Goal: Task Accomplishment & Management: Complete application form

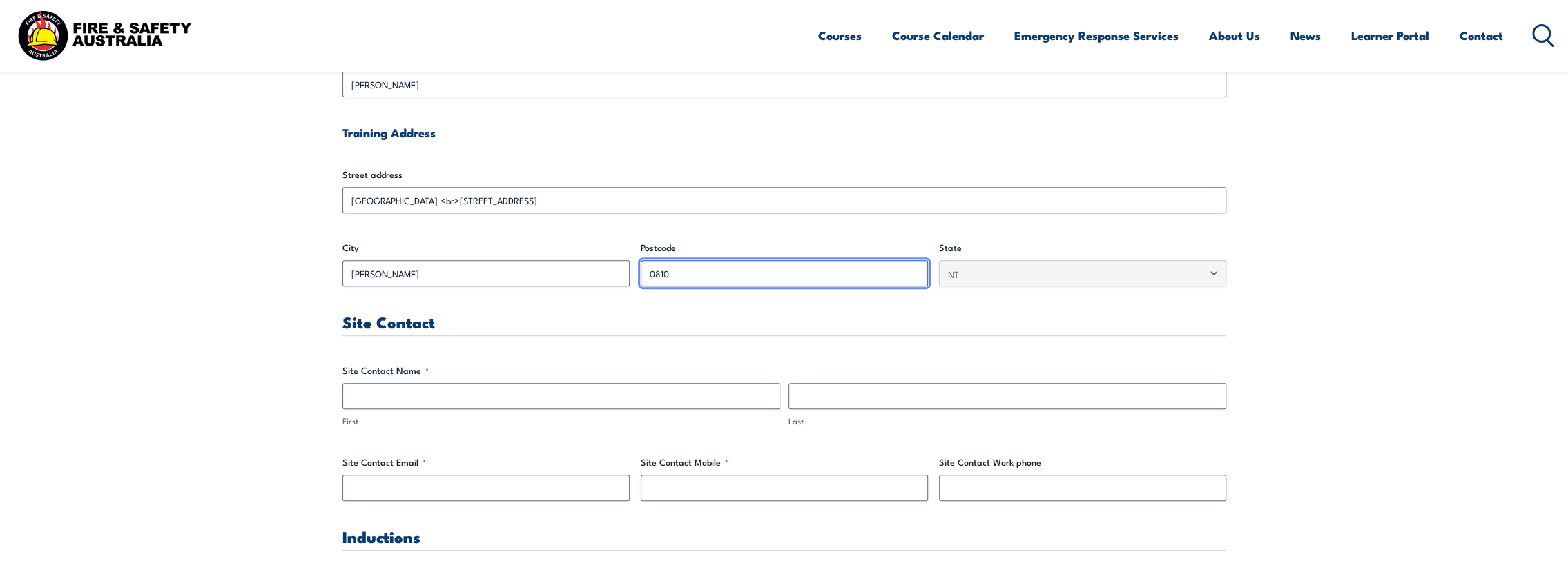
click at [722, 276] on input "0810" at bounding box center [784, 273] width 287 height 26
click at [702, 274] on input "0810" at bounding box center [784, 273] width 287 height 26
drag, startPoint x: 687, startPoint y: 270, endPoint x: 675, endPoint y: 270, distance: 12.0
click at [686, 270] on input "0810" at bounding box center [784, 273] width 287 height 26
click at [671, 270] on input "0810" at bounding box center [784, 273] width 287 height 26
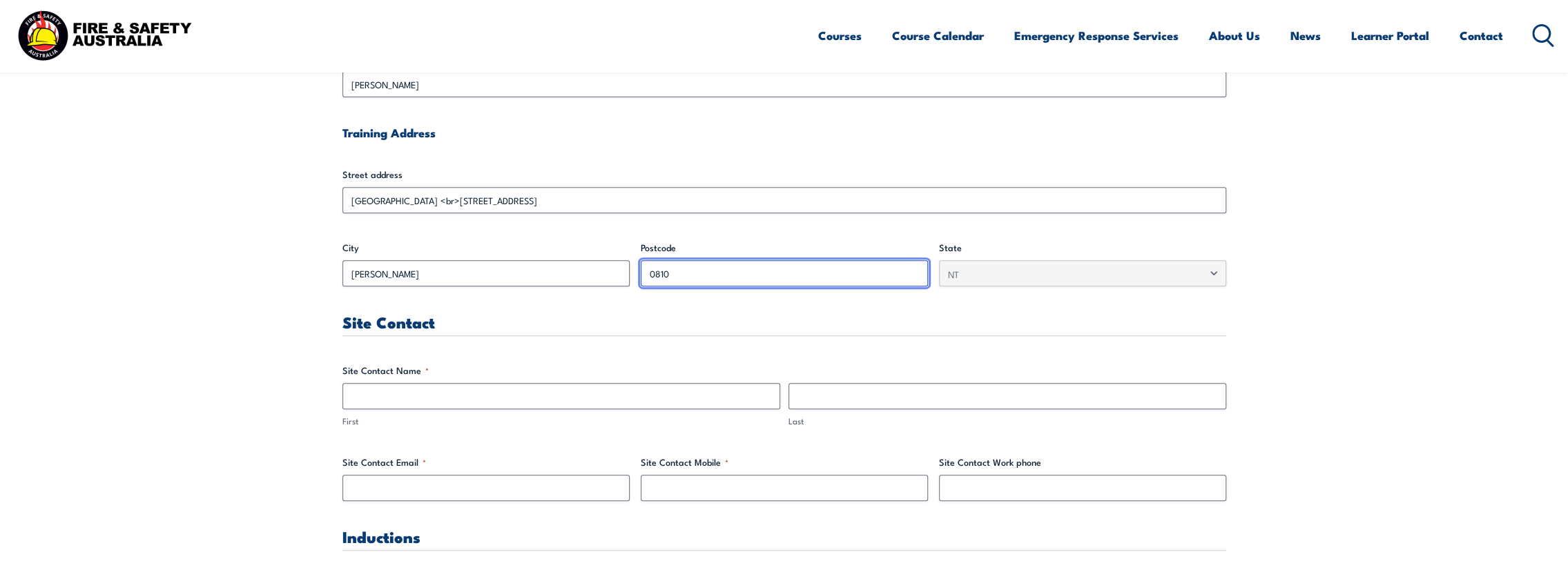
drag, startPoint x: 666, startPoint y: 270, endPoint x: 519, endPoint y: 276, distance: 147.1
click at [760, 264] on input "0810" at bounding box center [784, 273] width 287 height 26
drag, startPoint x: 652, startPoint y: 346, endPoint x: 672, endPoint y: 282, distance: 67.1
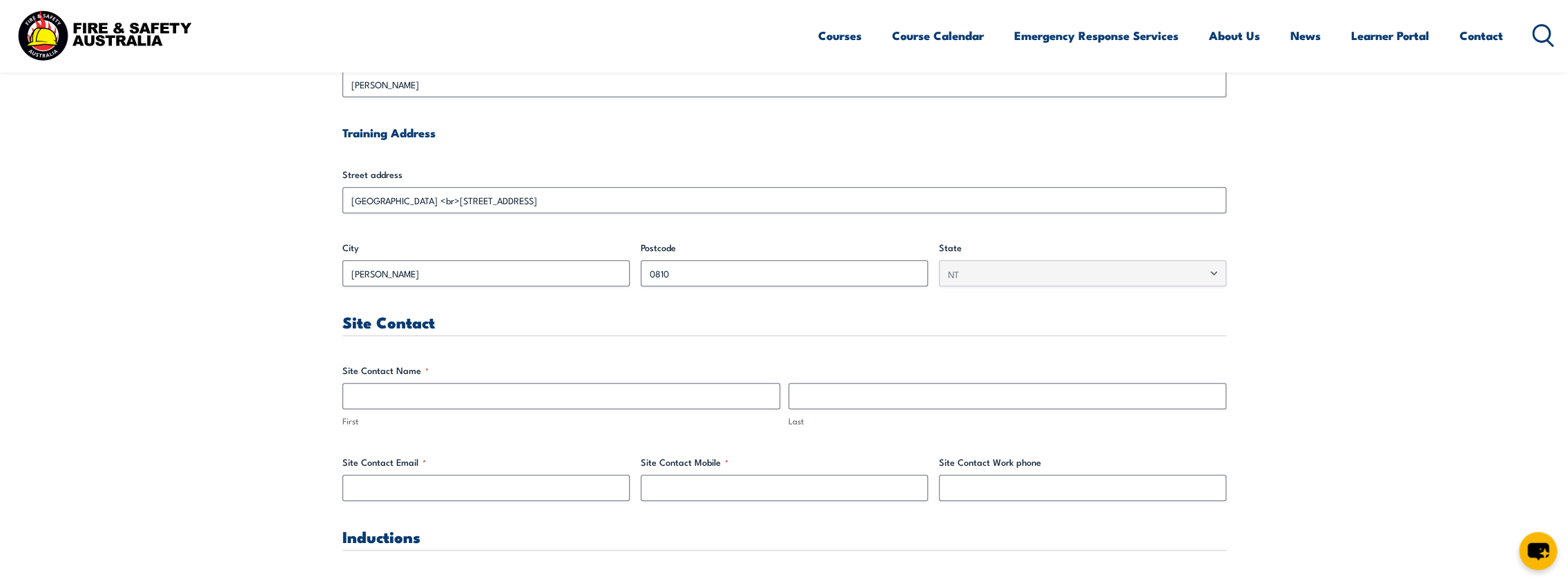
click at [685, 257] on div "Postcode 0810" at bounding box center [784, 264] width 287 height 45
click at [691, 268] on input "0810" at bounding box center [784, 273] width 287 height 26
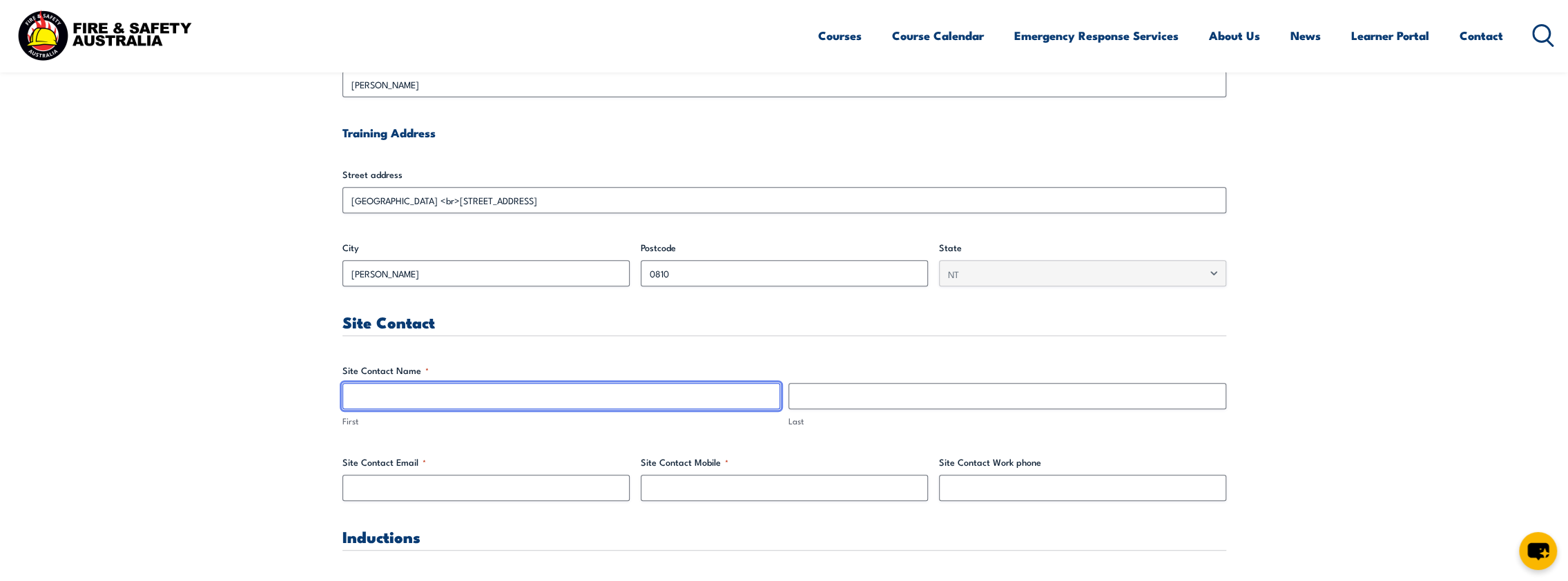
click at [390, 388] on input "First" at bounding box center [561, 395] width 437 height 26
type input "[PERSON_NAME]"
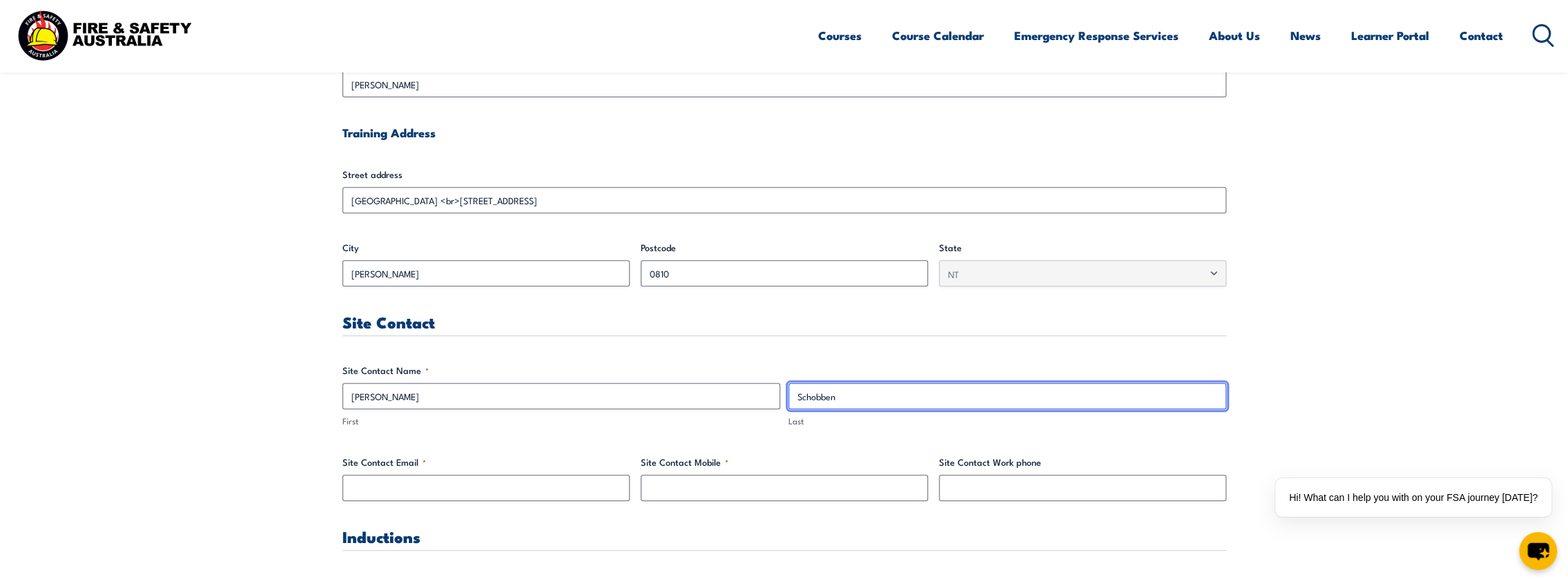
type input "Schobben"
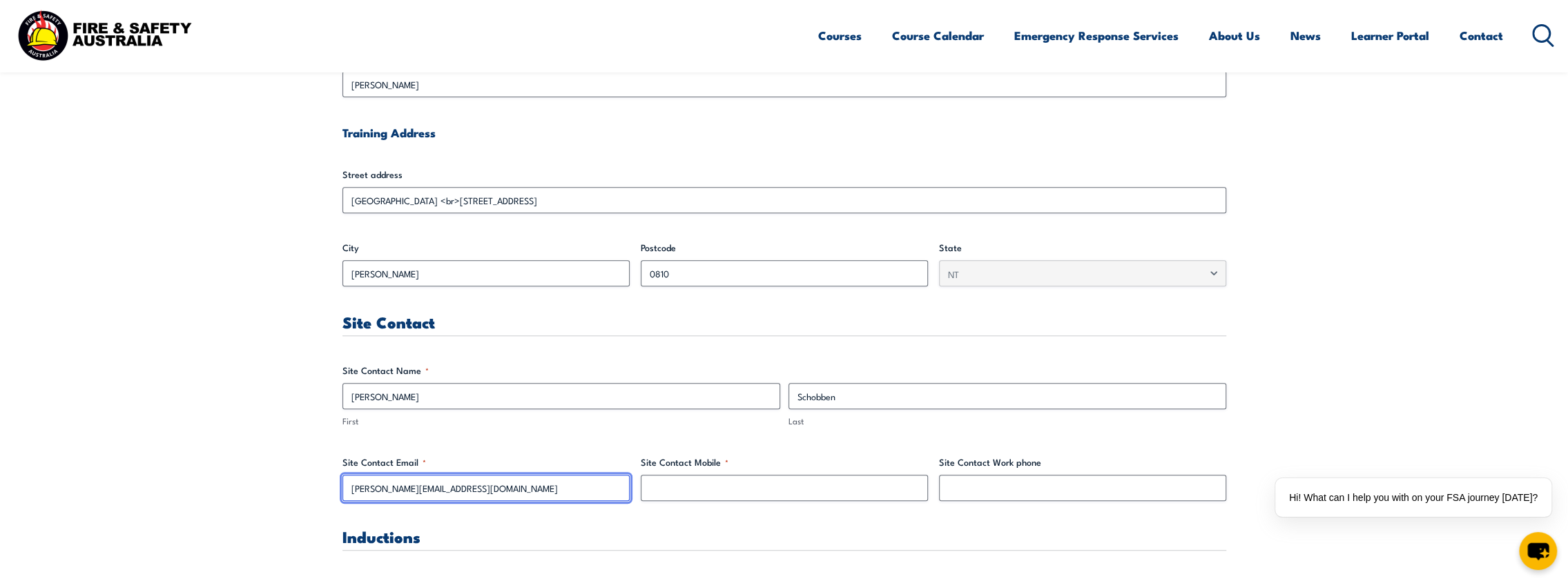
type input "[PERSON_NAME][EMAIL_ADDRESS][DOMAIN_NAME]"
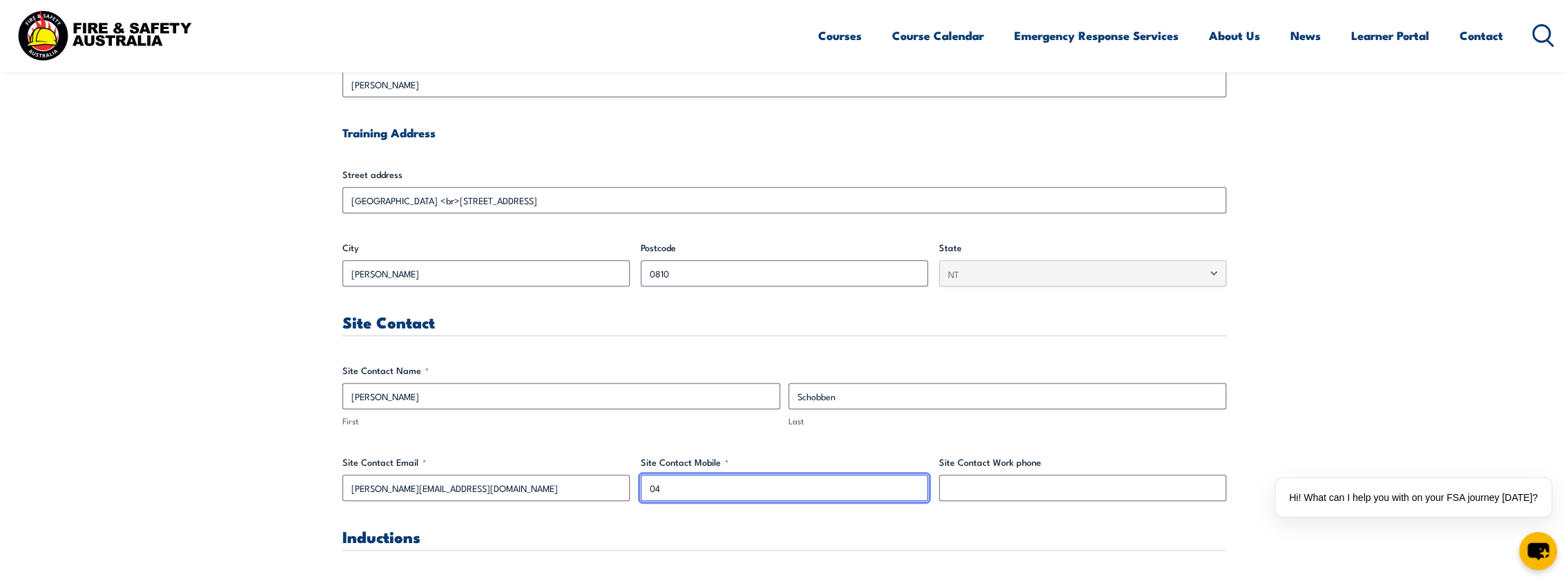
type input "04"
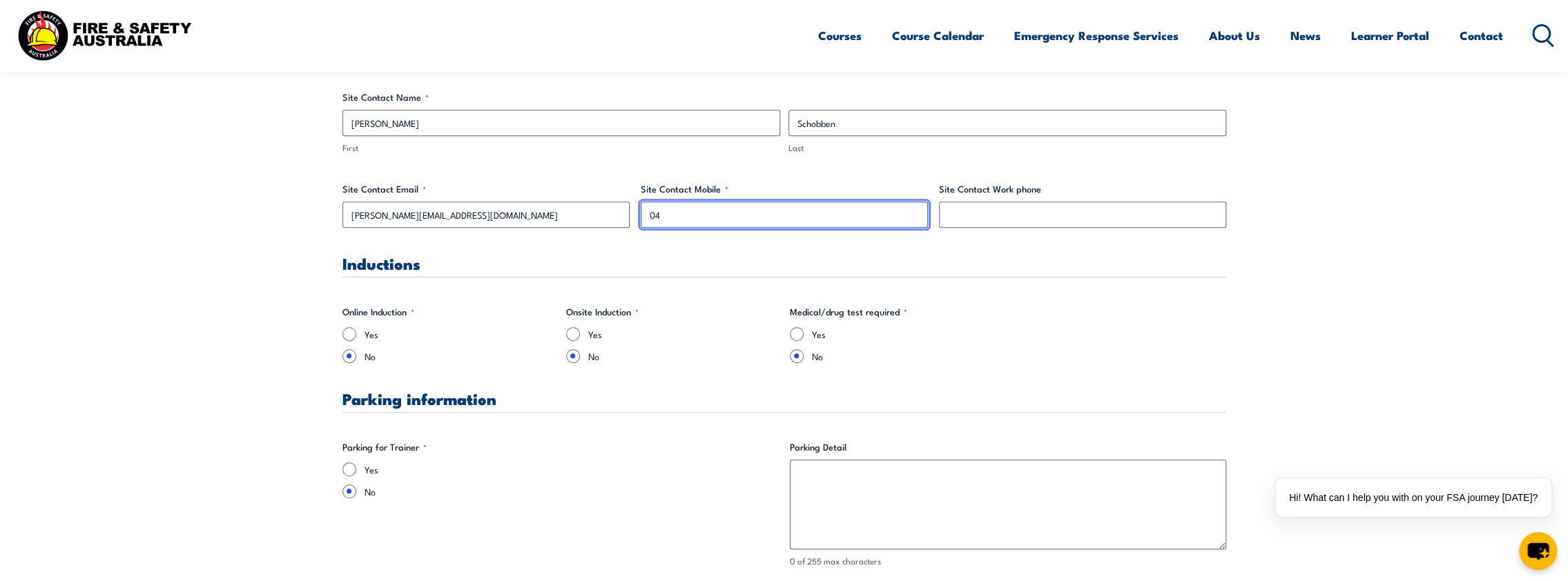
scroll to position [829, 0]
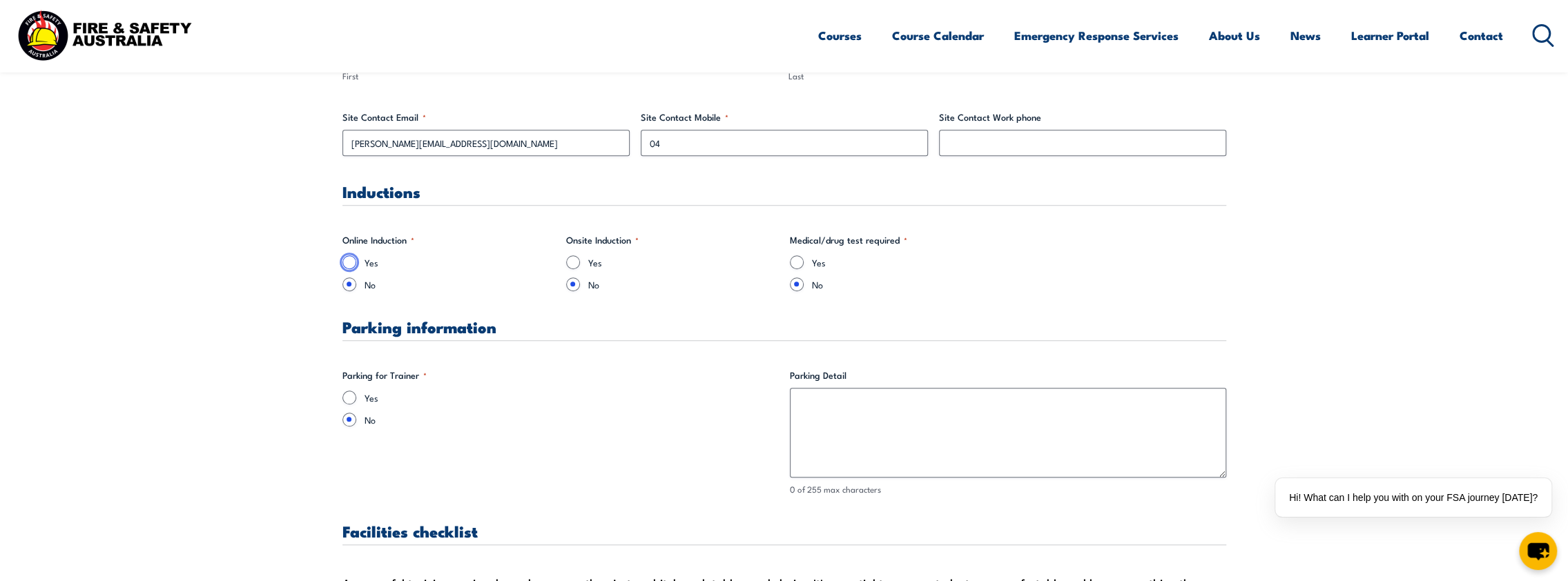
click at [348, 263] on input "Yes" at bounding box center [349, 262] width 13 height 13
radio input "true"
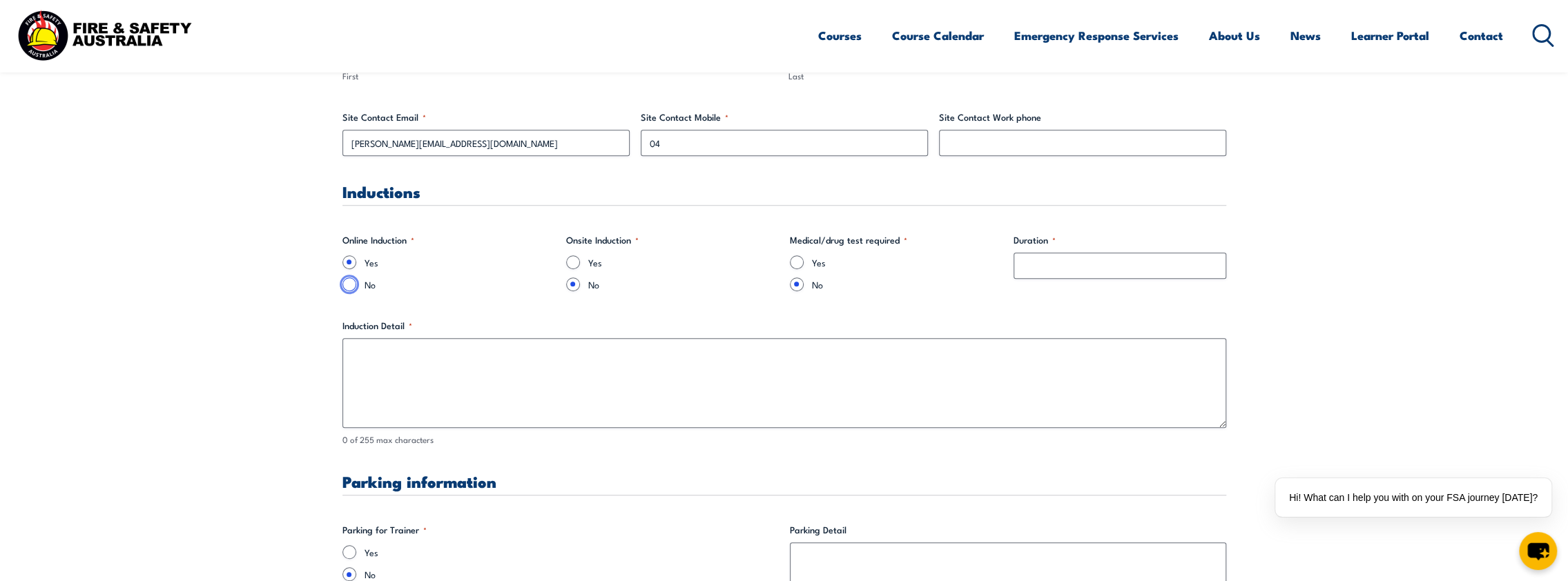
click at [345, 280] on input "No" at bounding box center [349, 285] width 13 height 13
radio input "true"
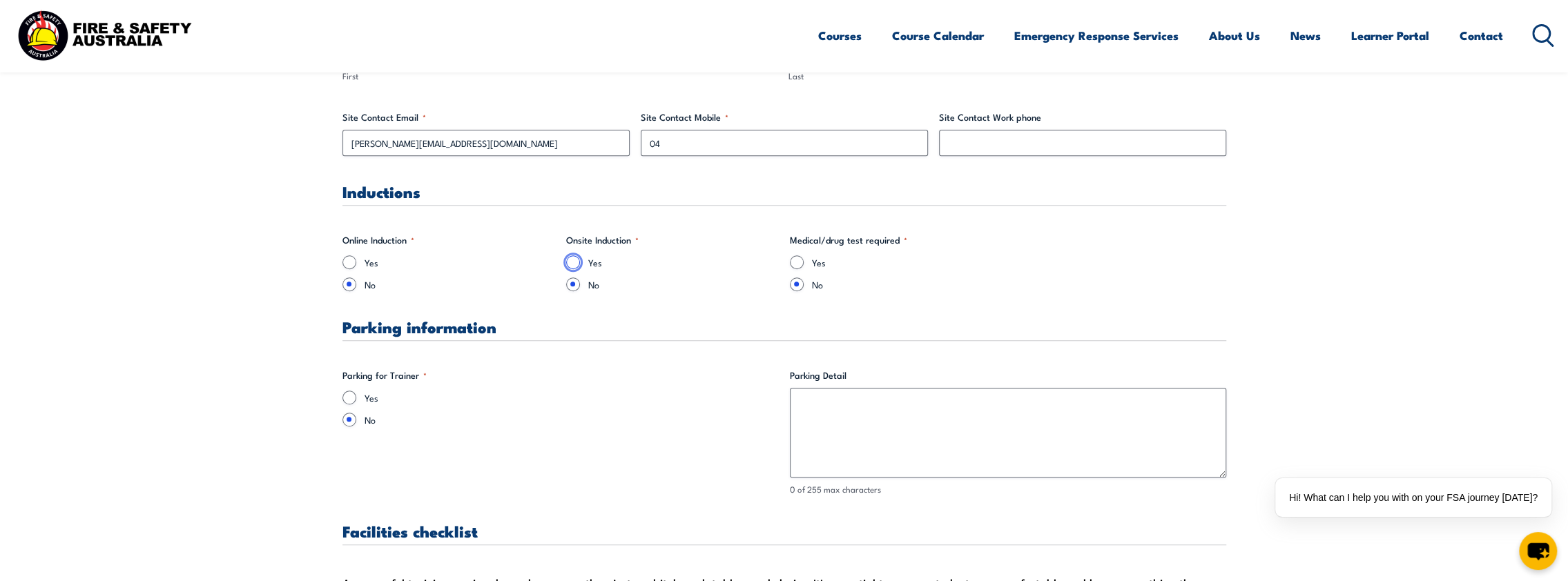
drag, startPoint x: 566, startPoint y: 263, endPoint x: 552, endPoint y: 266, distance: 14.3
click at [566, 263] on input "Yes" at bounding box center [572, 262] width 13 height 13
radio input "true"
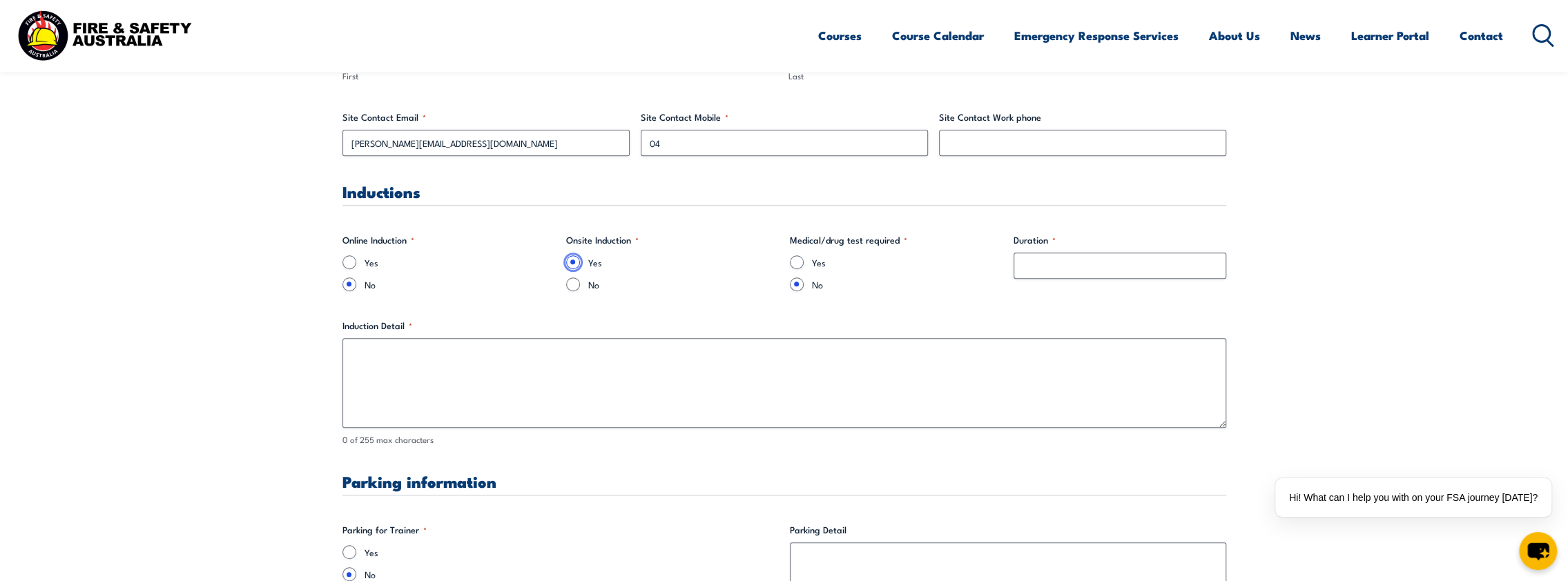
scroll to position [898, 0]
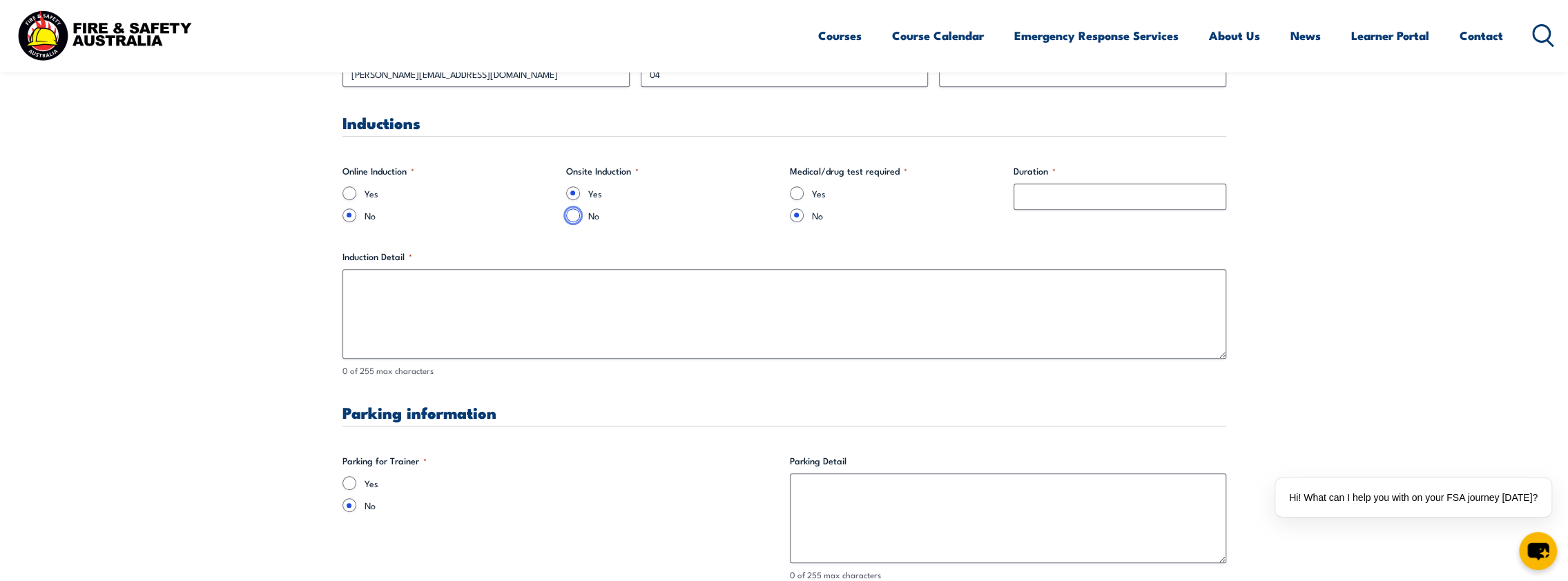
click at [576, 210] on input "No" at bounding box center [572, 215] width 13 height 13
radio input "true"
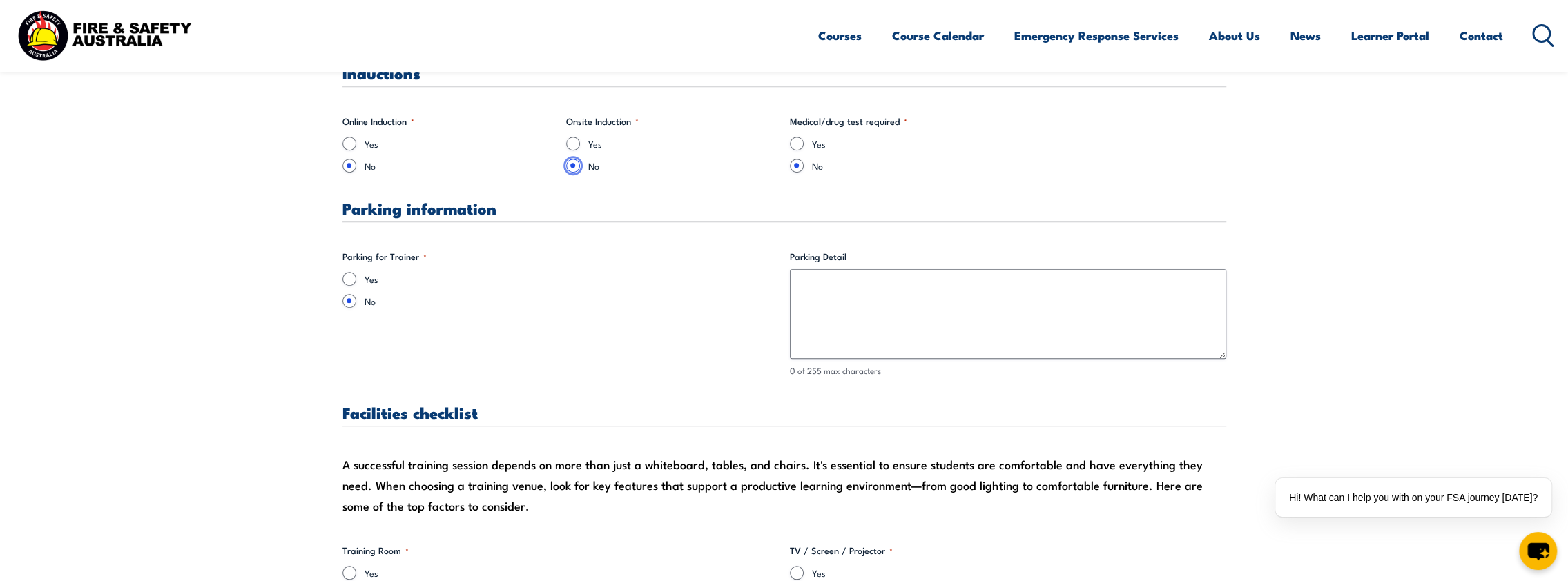
scroll to position [966, 0]
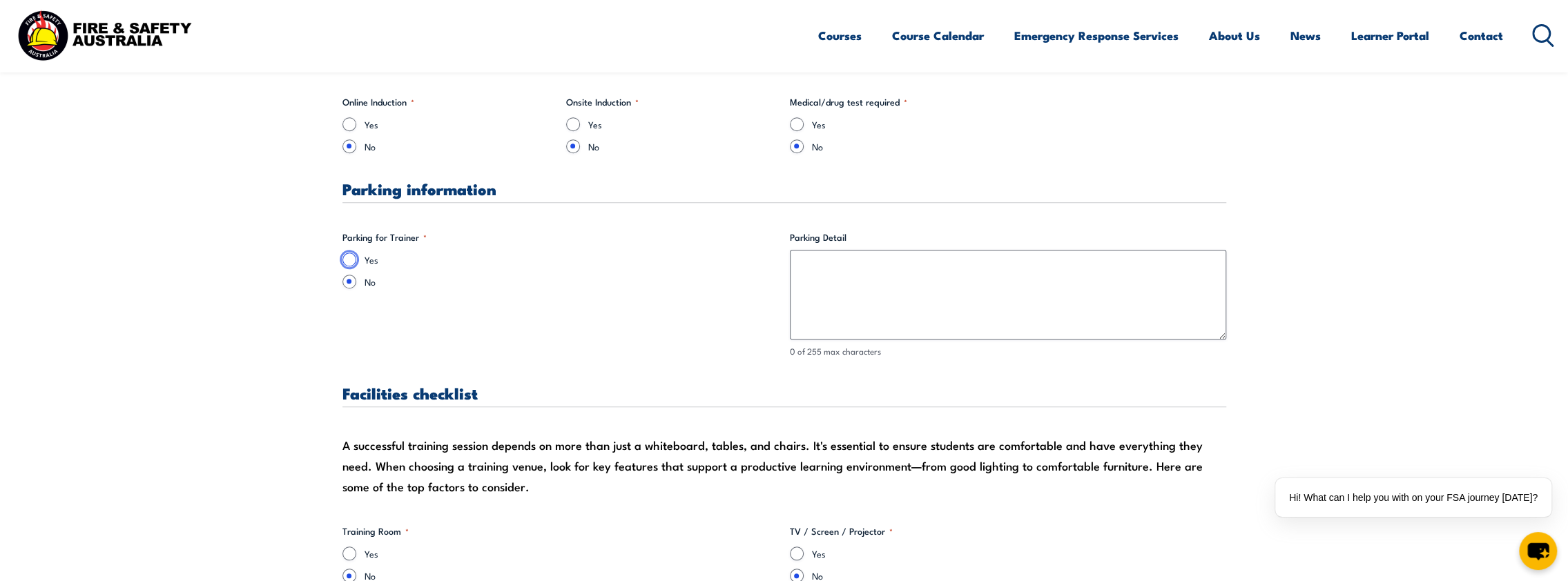
click at [351, 253] on input "Yes" at bounding box center [349, 259] width 13 height 13
radio input "true"
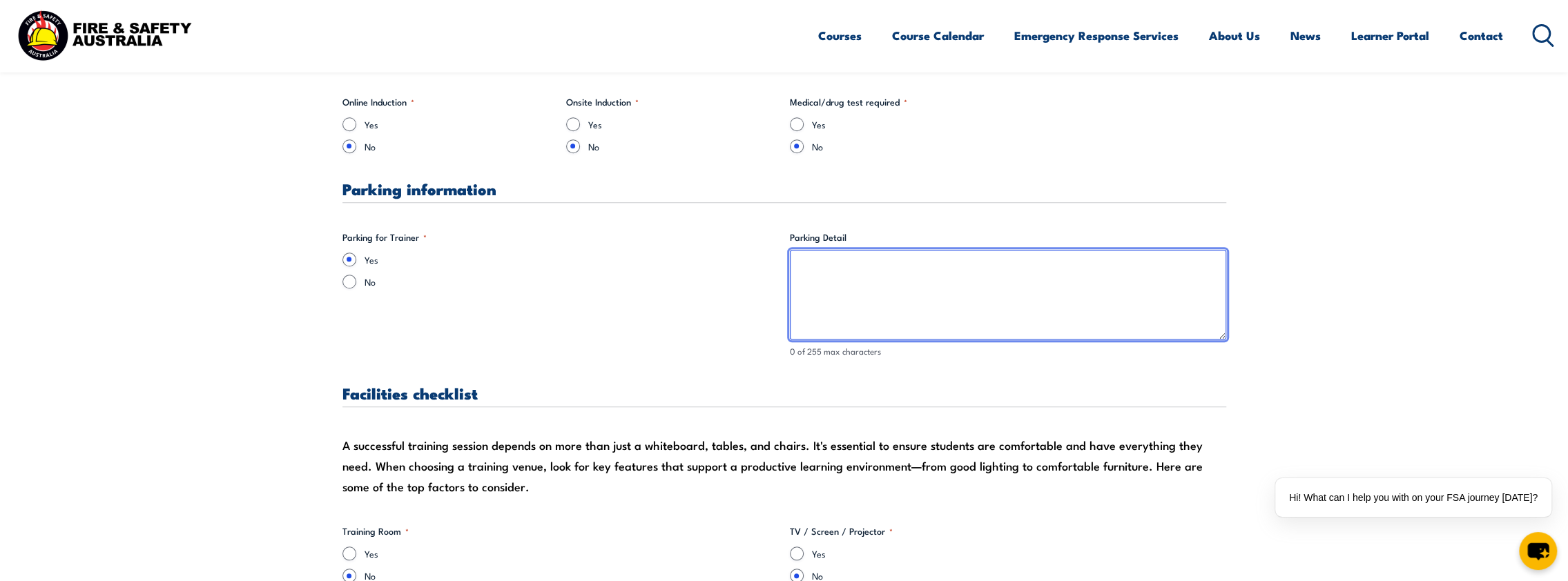
click at [888, 278] on textarea "Parking Detail" at bounding box center [1008, 295] width 436 height 90
type textarea "There is a visitor parking area within the complex, please ring 0498 638 874 fo…"
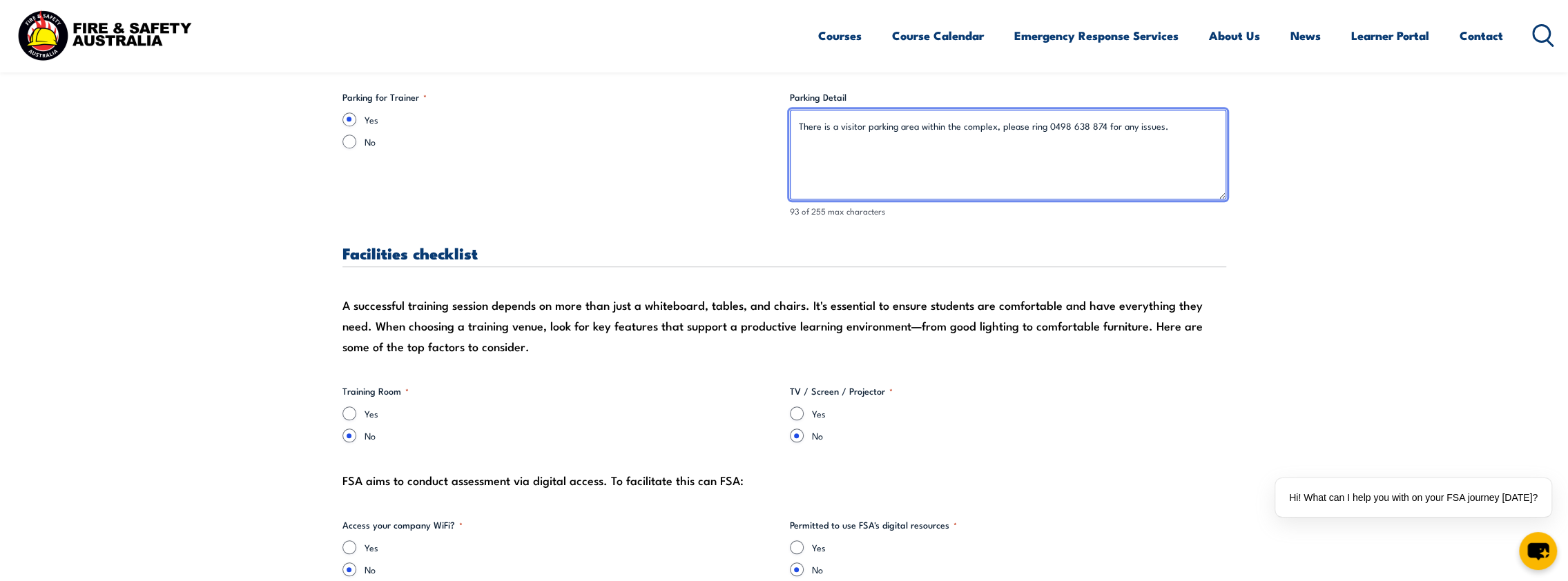
scroll to position [1174, 0]
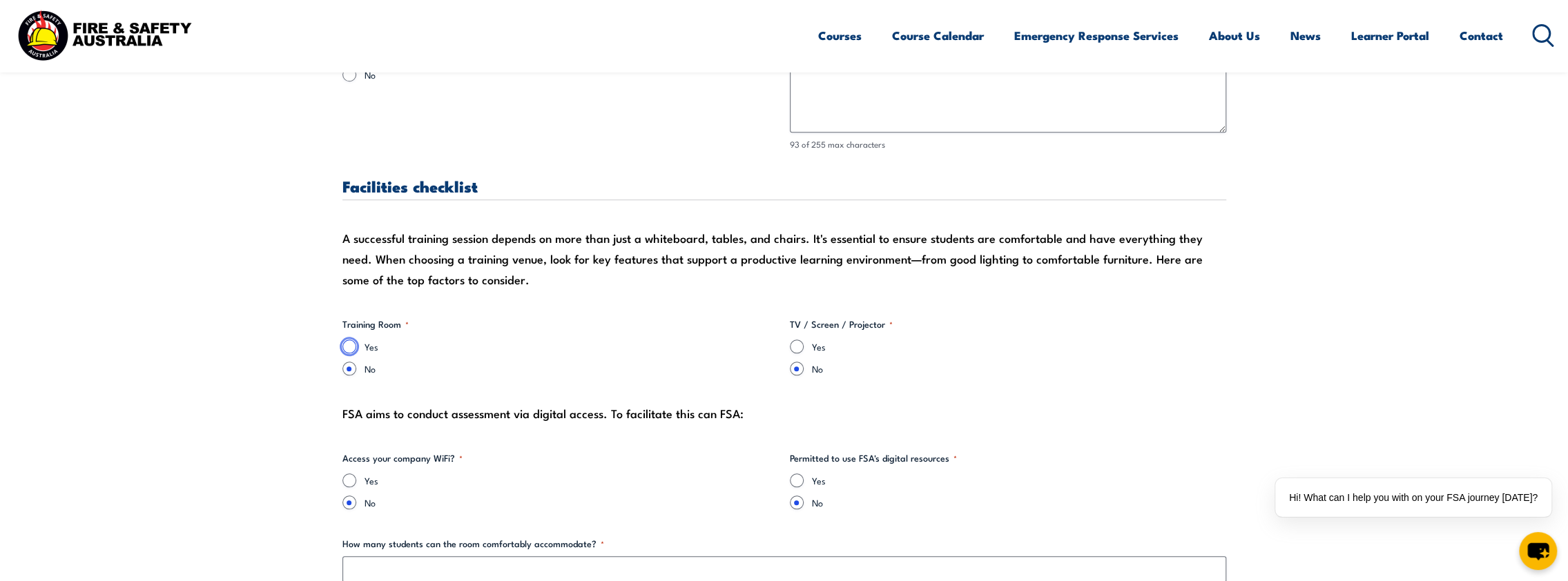
click at [347, 346] on input "Yes" at bounding box center [349, 347] width 13 height 13
radio input "true"
click at [802, 343] on div "Yes" at bounding box center [1008, 347] width 436 height 13
click at [801, 345] on input "Yes" at bounding box center [797, 347] width 13 height 13
radio input "true"
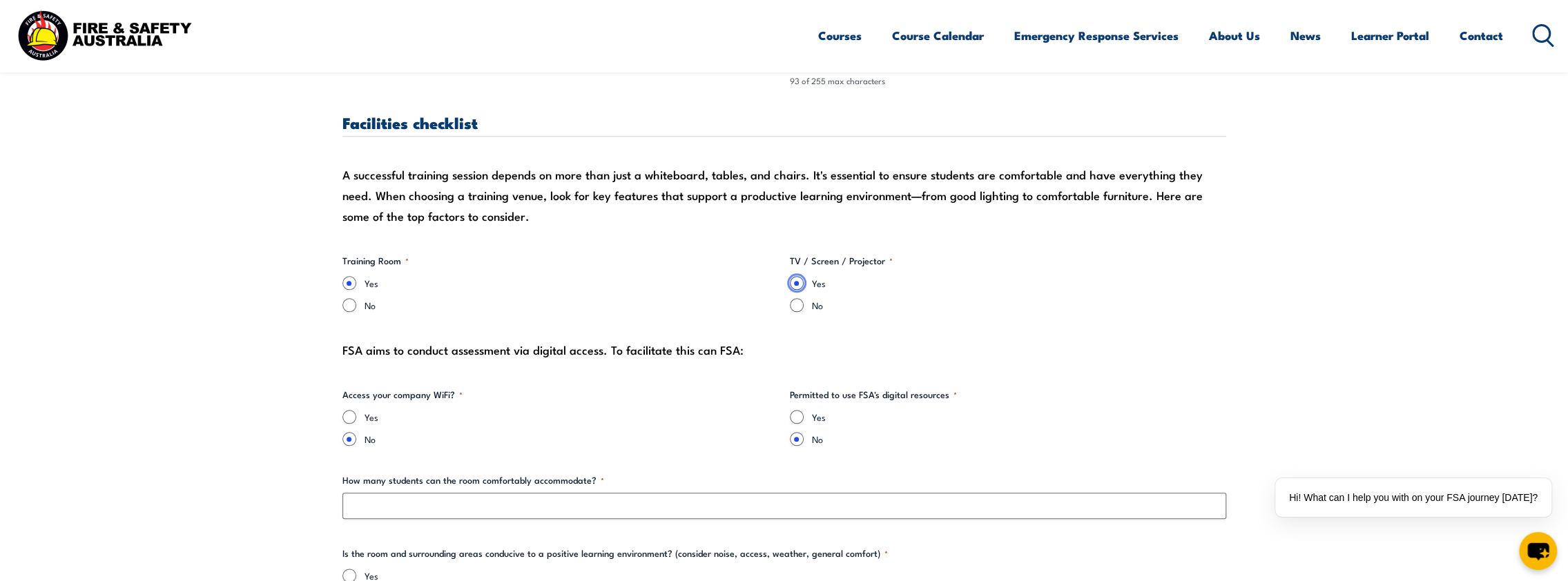
scroll to position [1312, 0]
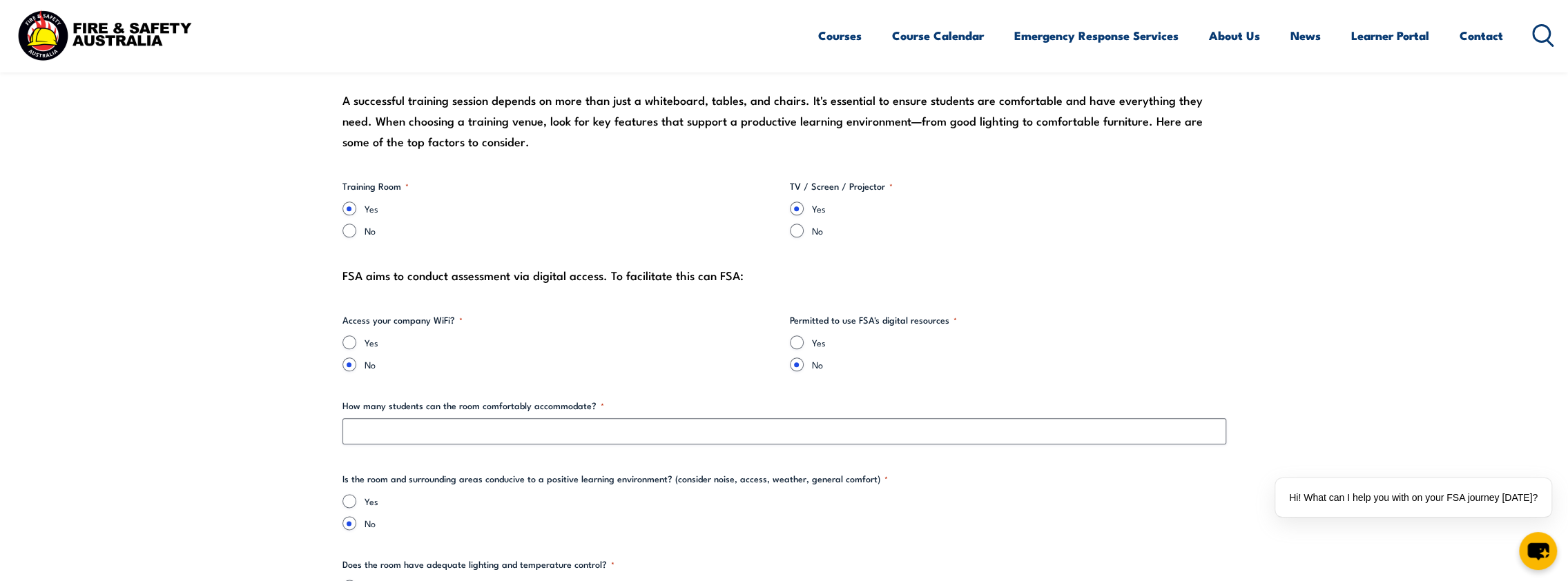
click at [358, 338] on div "Yes" at bounding box center [561, 343] width 436 height 13
click at [352, 339] on input "Yes" at bounding box center [349, 343] width 13 height 13
radio input "true"
click at [801, 337] on input "Yes" at bounding box center [797, 343] width 13 height 13
radio input "true"
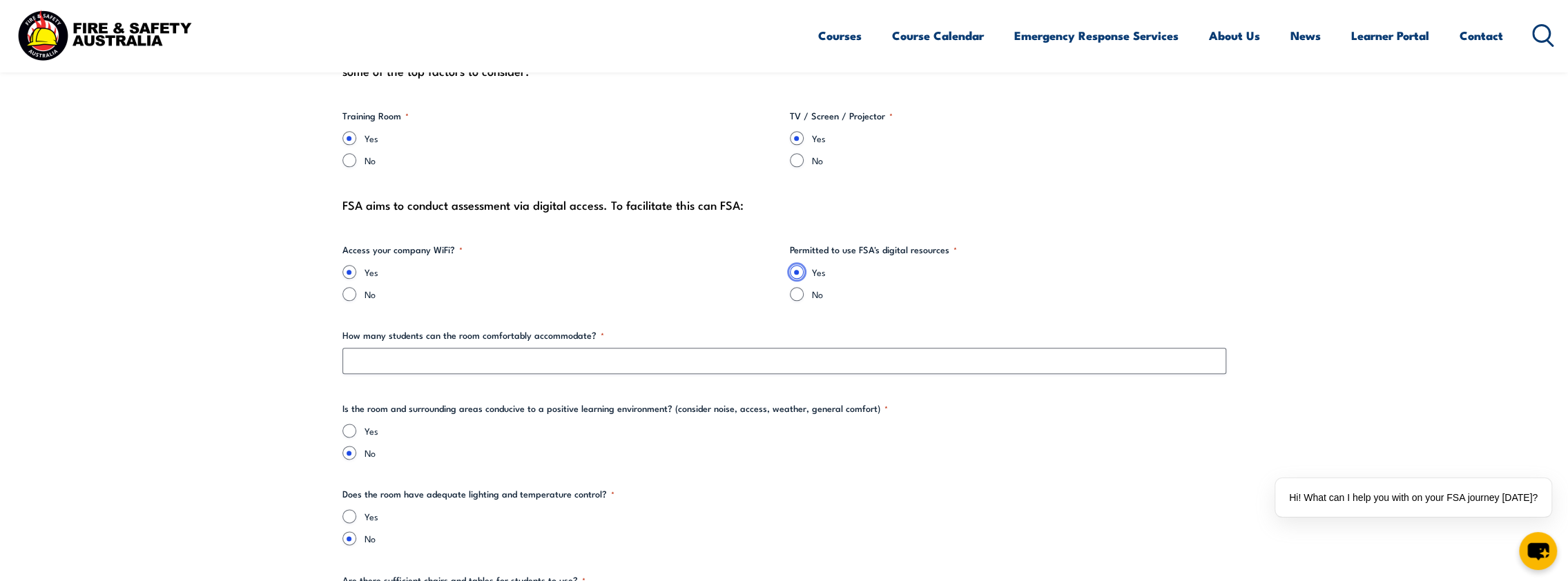
scroll to position [1450, 0]
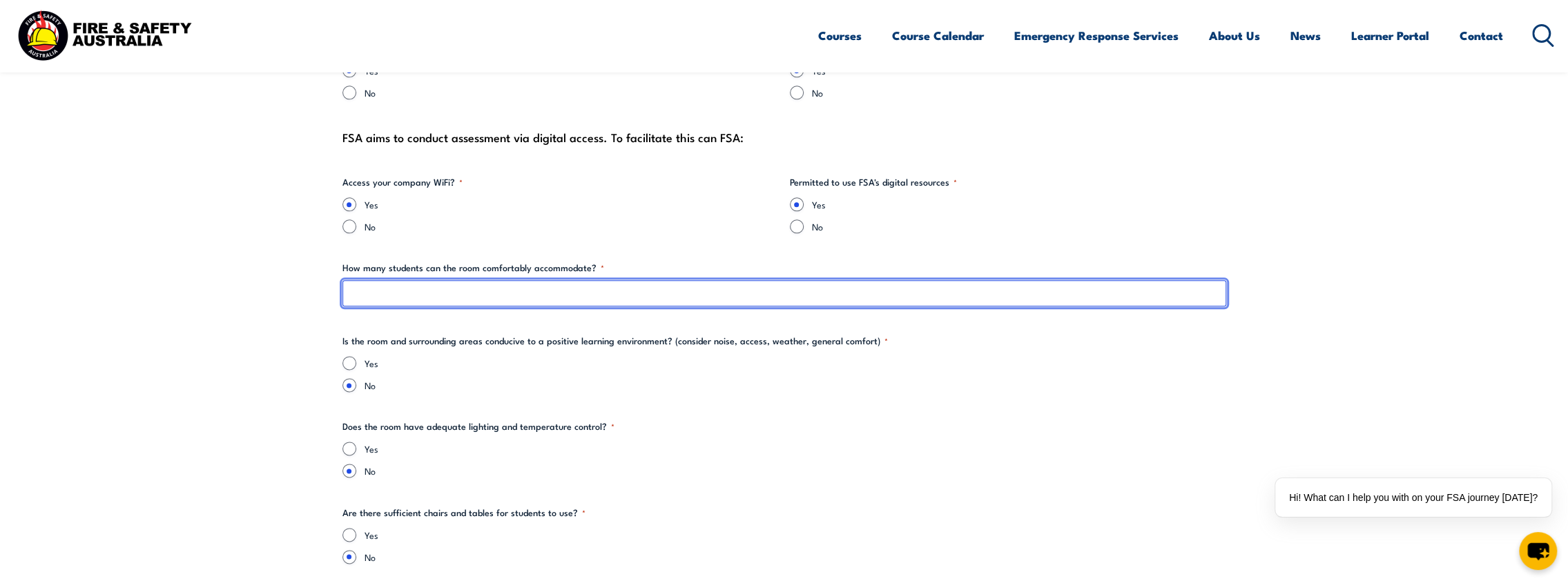
click at [458, 289] on input "How many students can the room comfortably accommodate? *" at bounding box center [784, 293] width 884 height 26
type input "30"
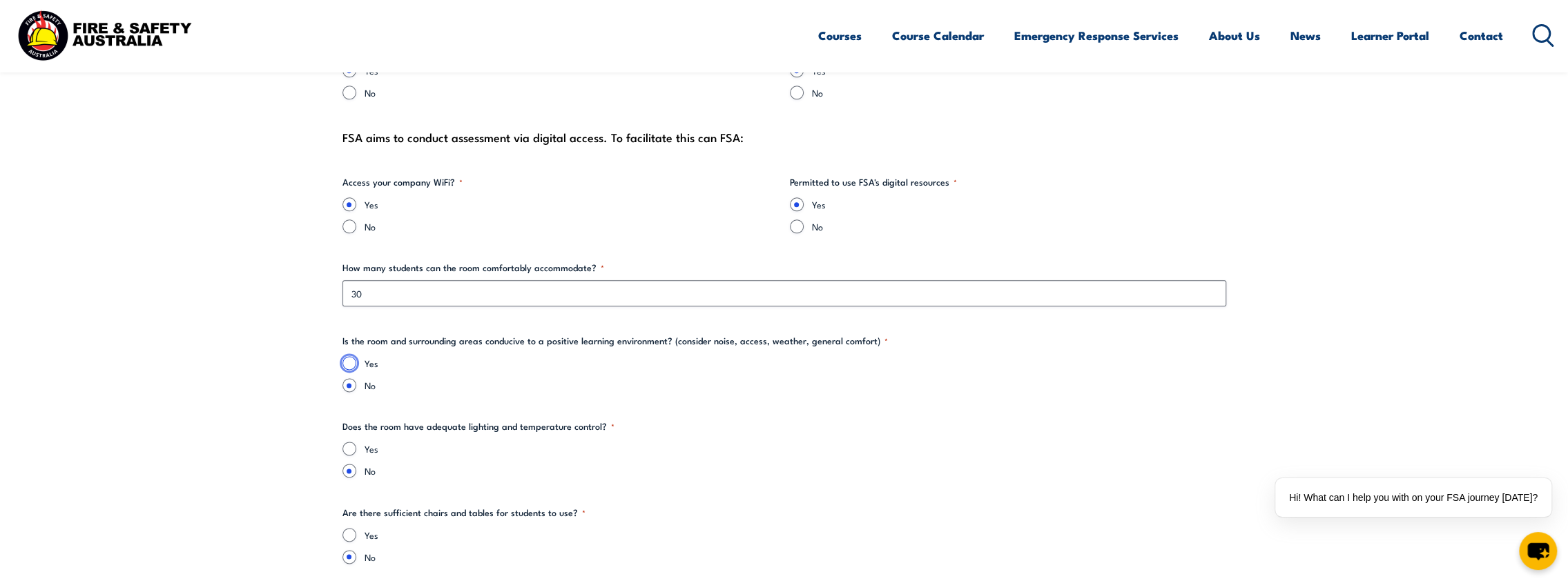
click at [349, 364] on input "Yes" at bounding box center [349, 363] width 13 height 13
radio input "true"
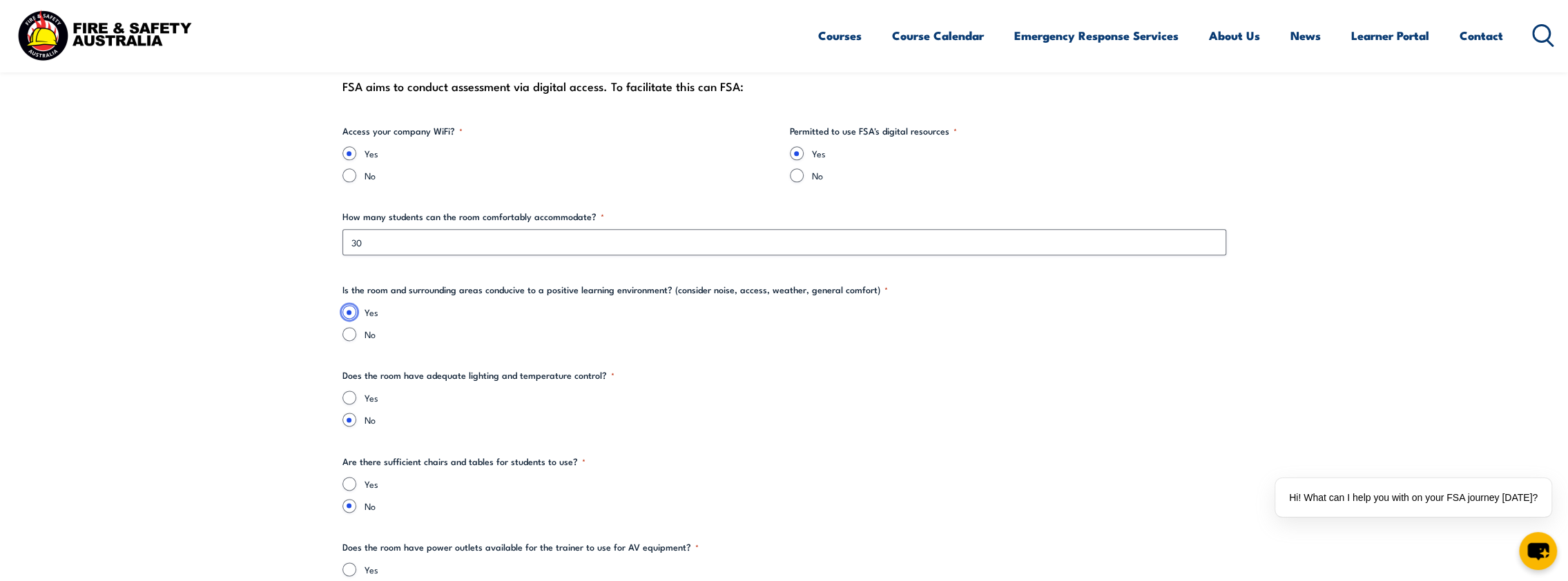
scroll to position [1519, 0]
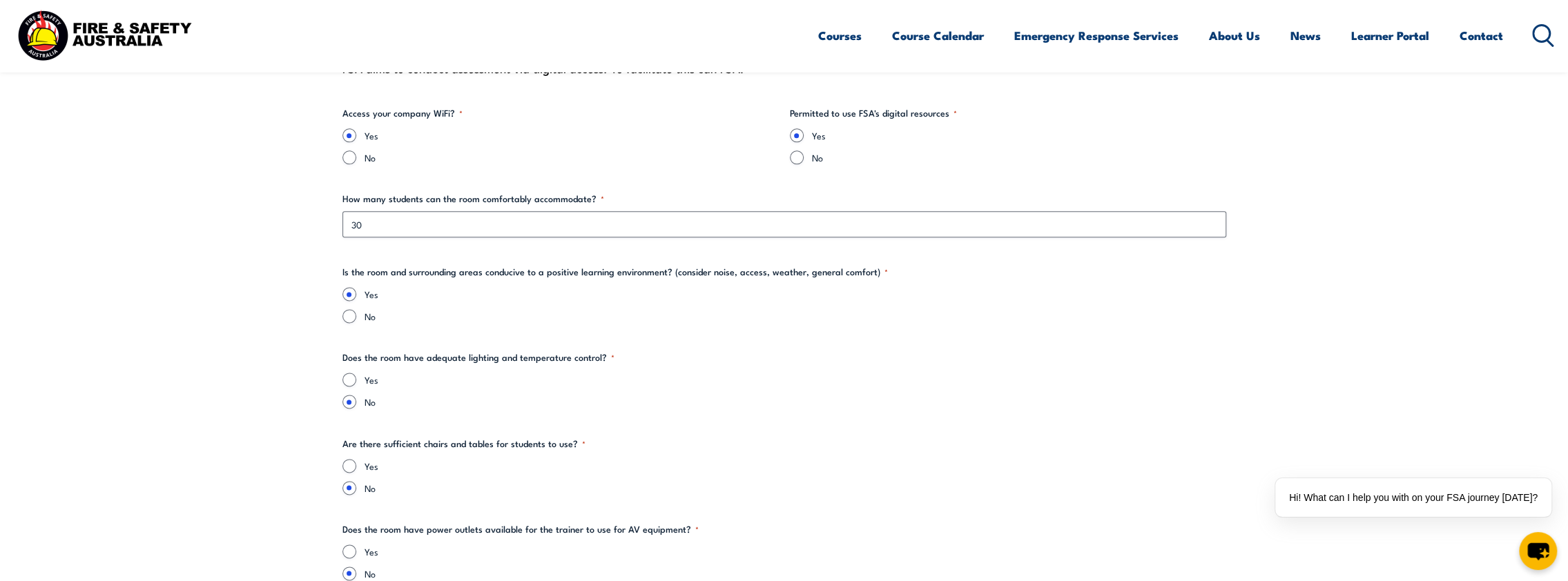
click at [353, 379] on input "Yes" at bounding box center [349, 379] width 13 height 13
radio input "true"
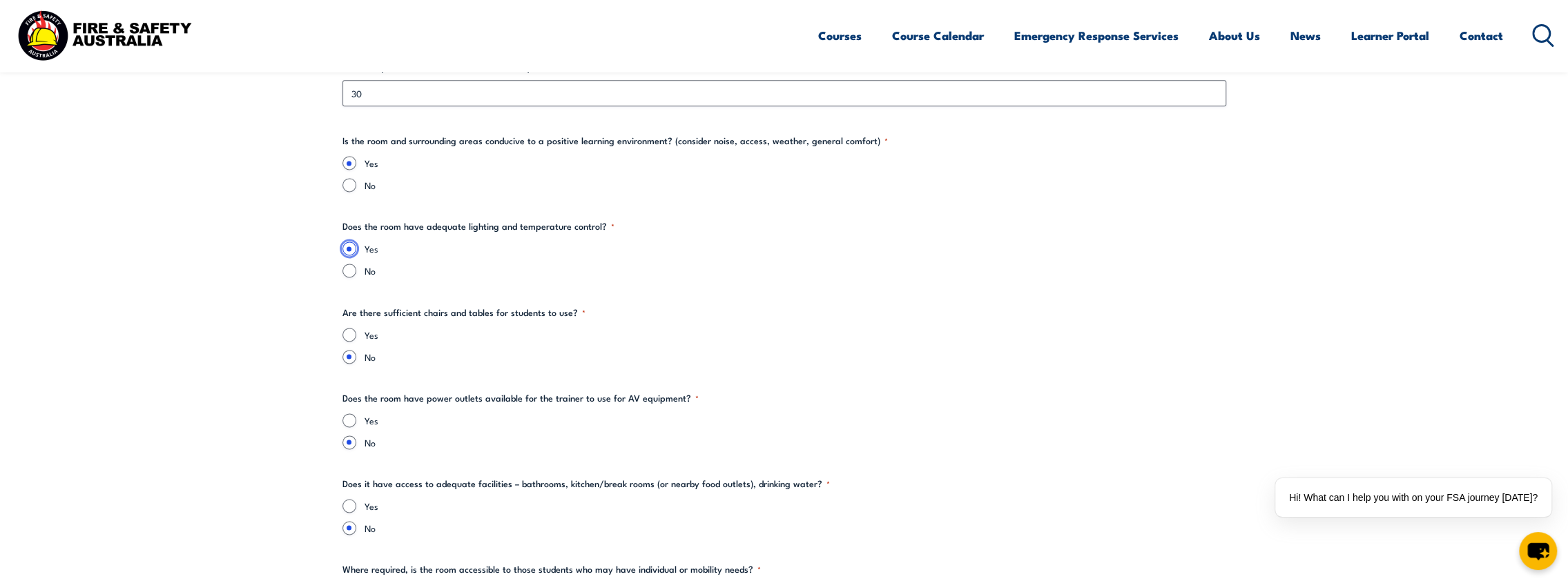
scroll to position [1657, 0]
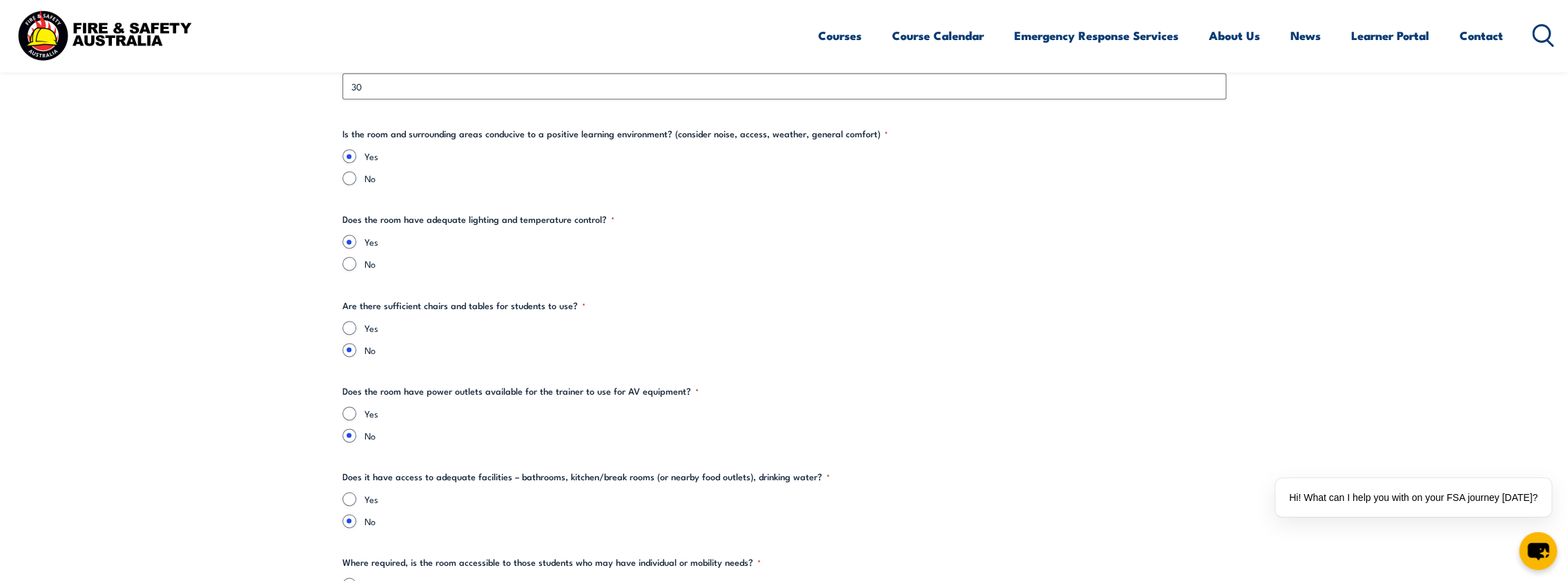
click at [363, 322] on div "Yes" at bounding box center [784, 327] width 884 height 13
drag, startPoint x: 356, startPoint y: 325, endPoint x: 359, endPoint y: 332, distance: 7.6
click at [356, 327] on div "Yes" at bounding box center [784, 327] width 884 height 13
click at [355, 332] on div "Yes" at bounding box center [784, 327] width 884 height 13
click at [347, 327] on input "Yes" at bounding box center [349, 327] width 13 height 13
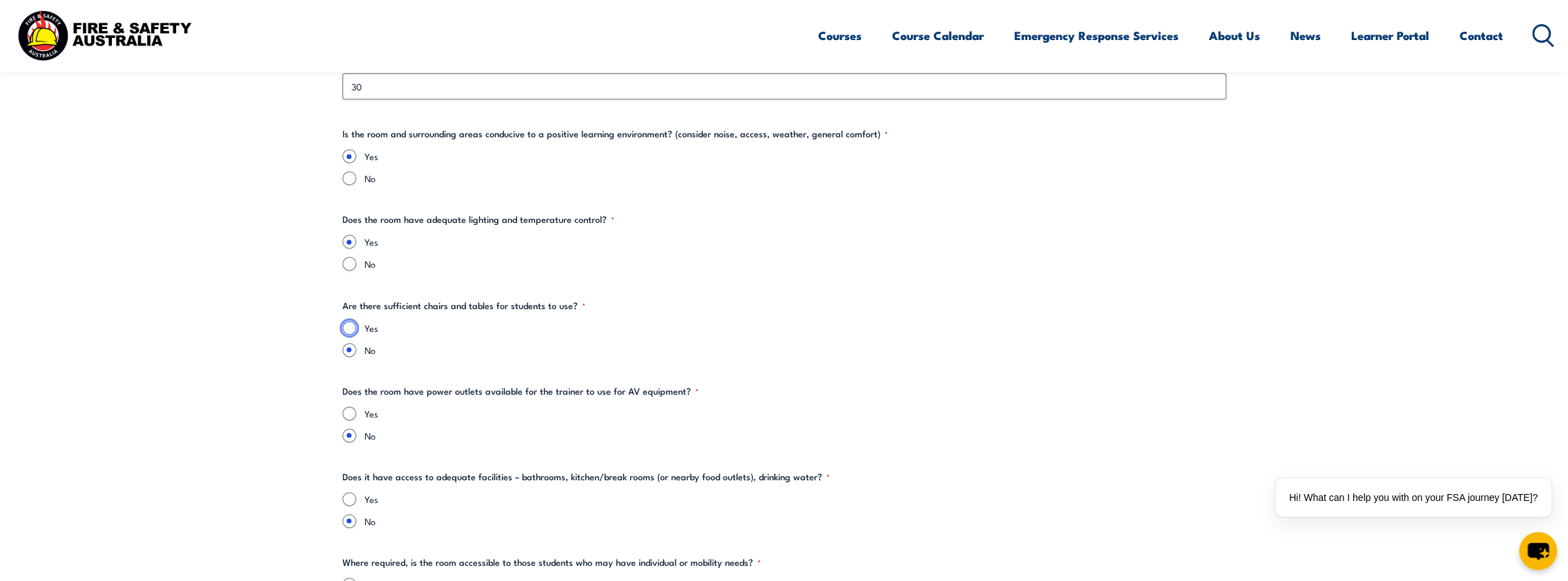
radio input "true"
click at [353, 411] on input "Yes" at bounding box center [349, 413] width 13 height 13
radio input "true"
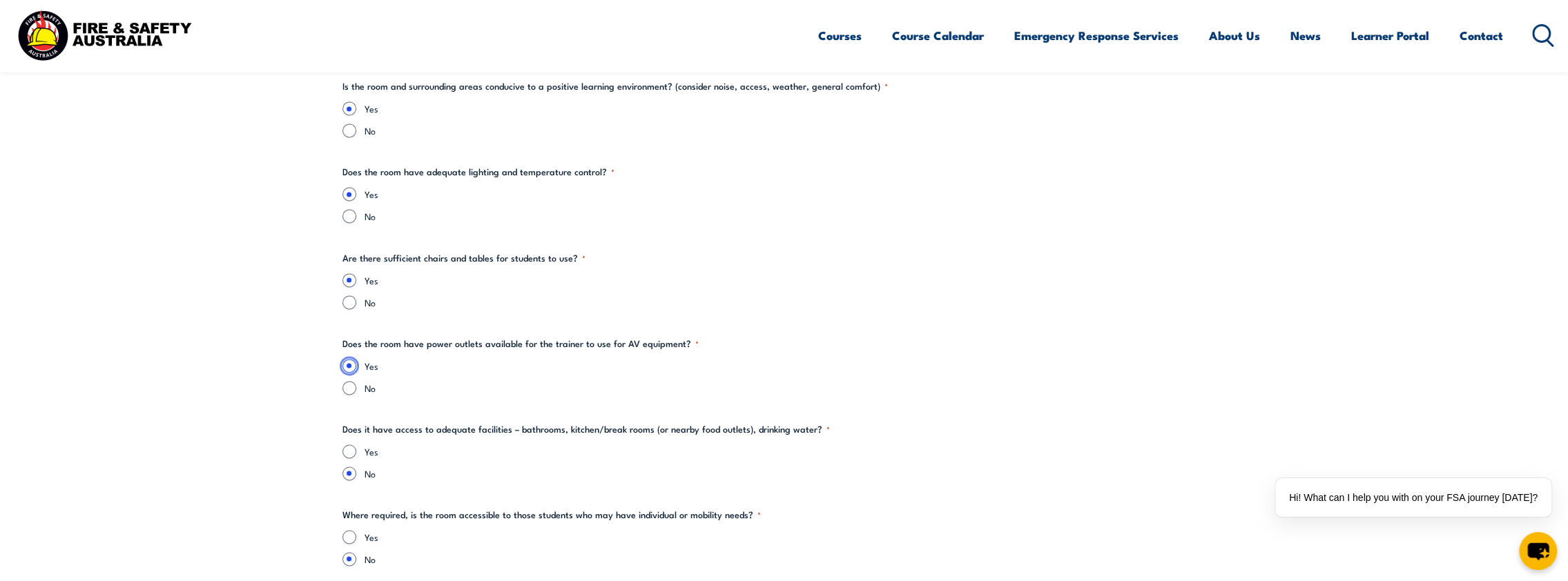
scroll to position [1726, 0]
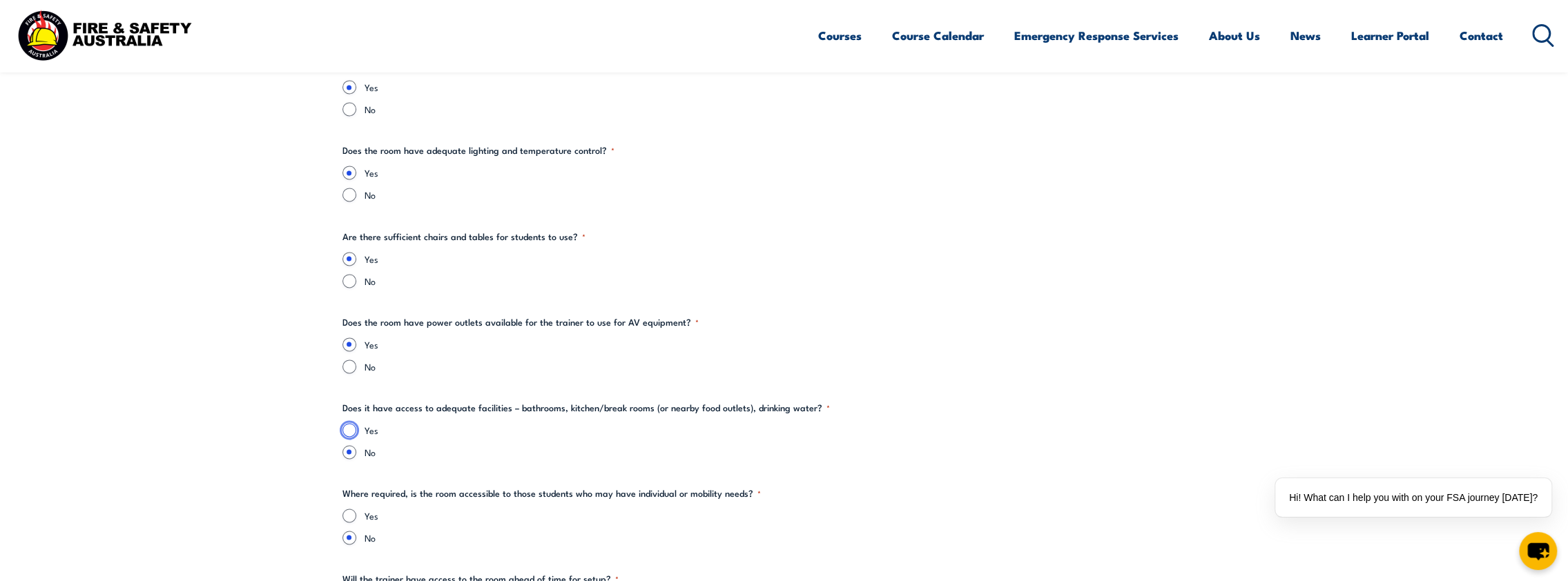
click at [348, 430] on input "Yes" at bounding box center [349, 430] width 13 height 13
radio input "true"
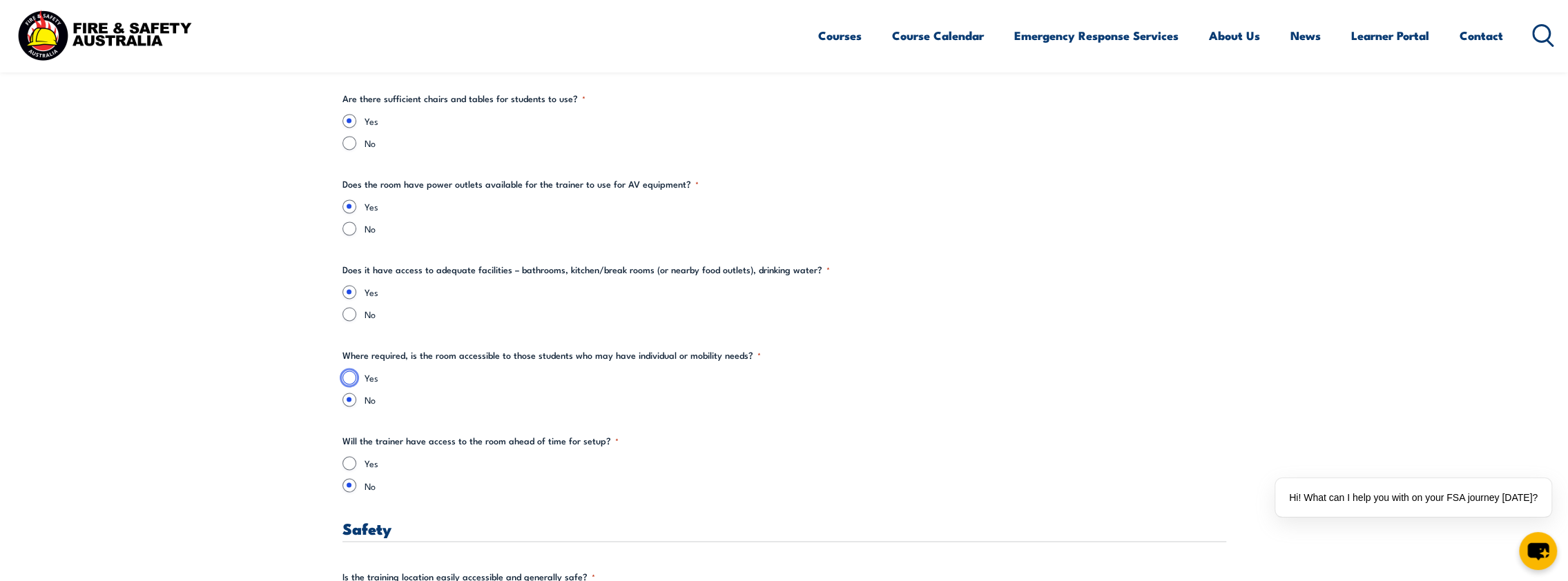
click at [345, 375] on input "Yes" at bounding box center [349, 378] width 13 height 13
radio input "true"
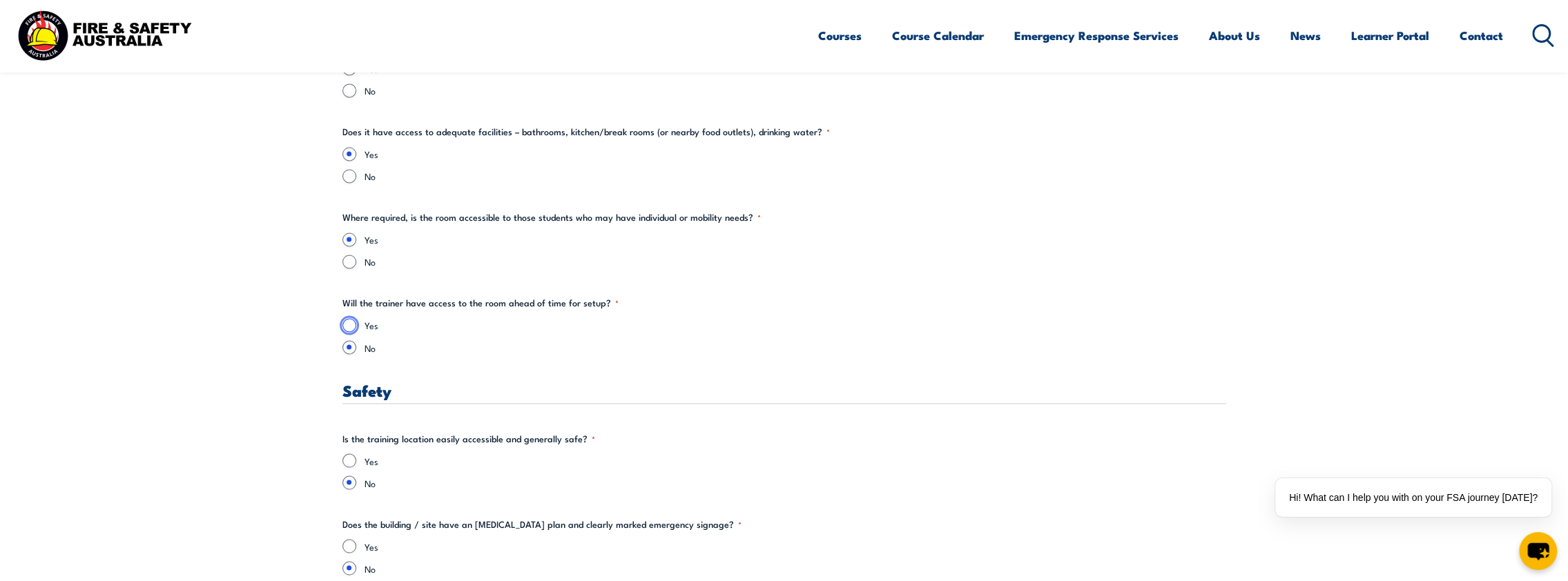
click at [348, 330] on input "Yes" at bounding box center [349, 325] width 13 height 13
radio input "true"
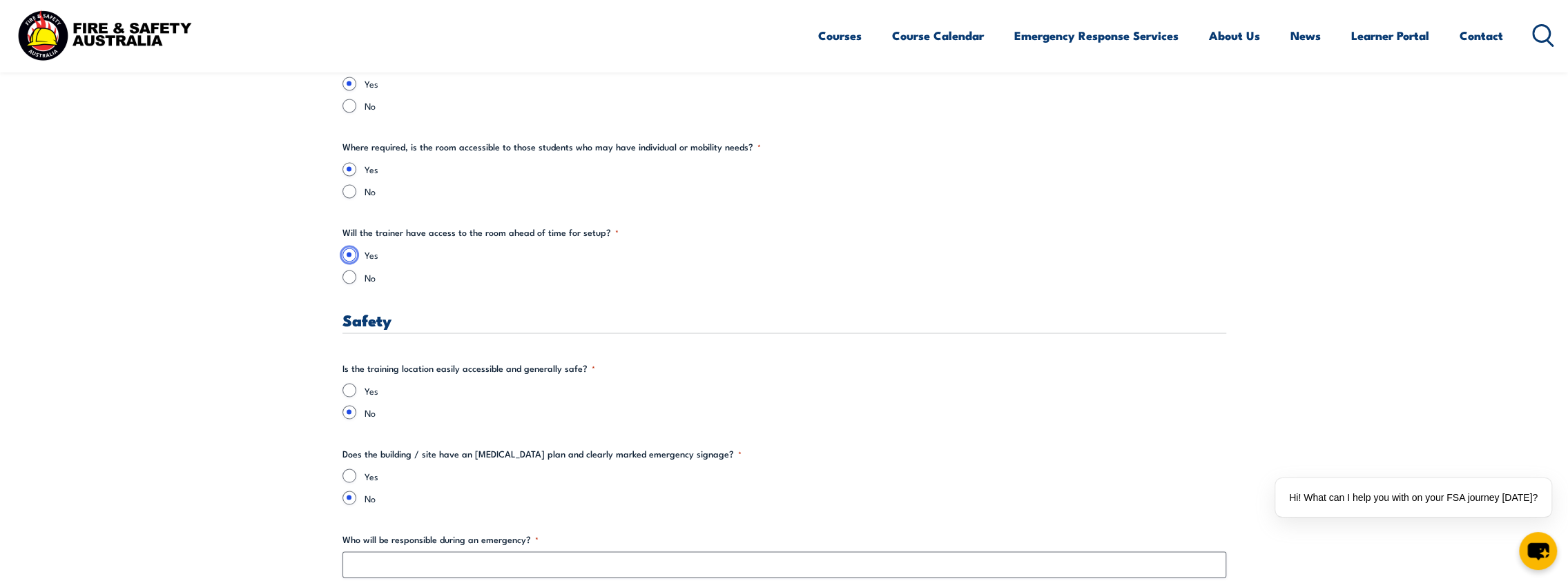
scroll to position [2140, 0]
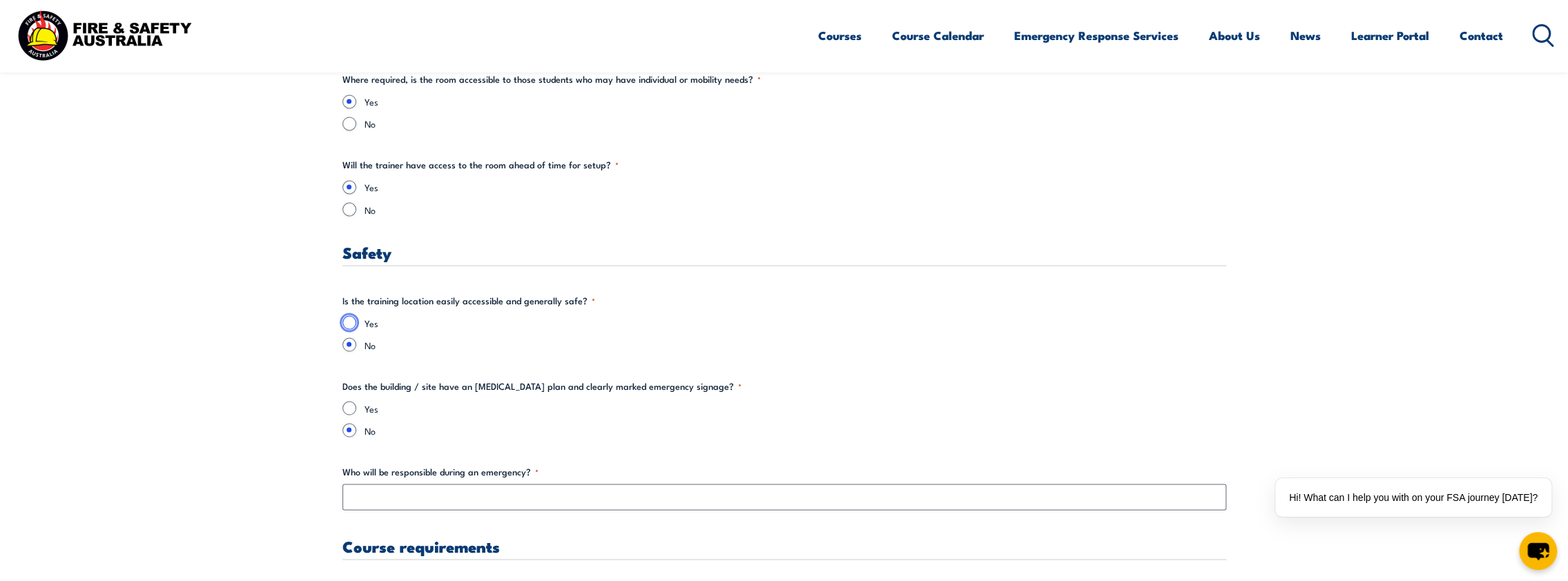
click at [344, 323] on input "Yes" at bounding box center [349, 322] width 13 height 13
radio input "true"
click at [344, 412] on div "Yes" at bounding box center [784, 408] width 884 height 13
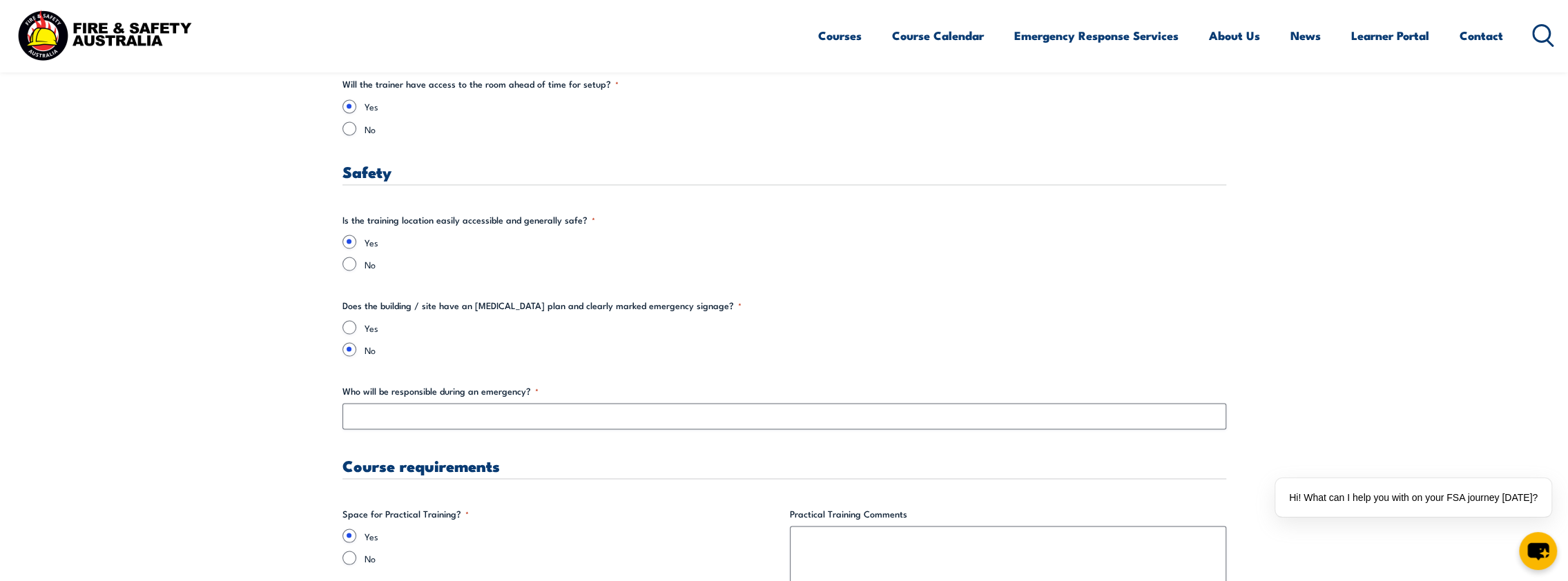
scroll to position [2279, 0]
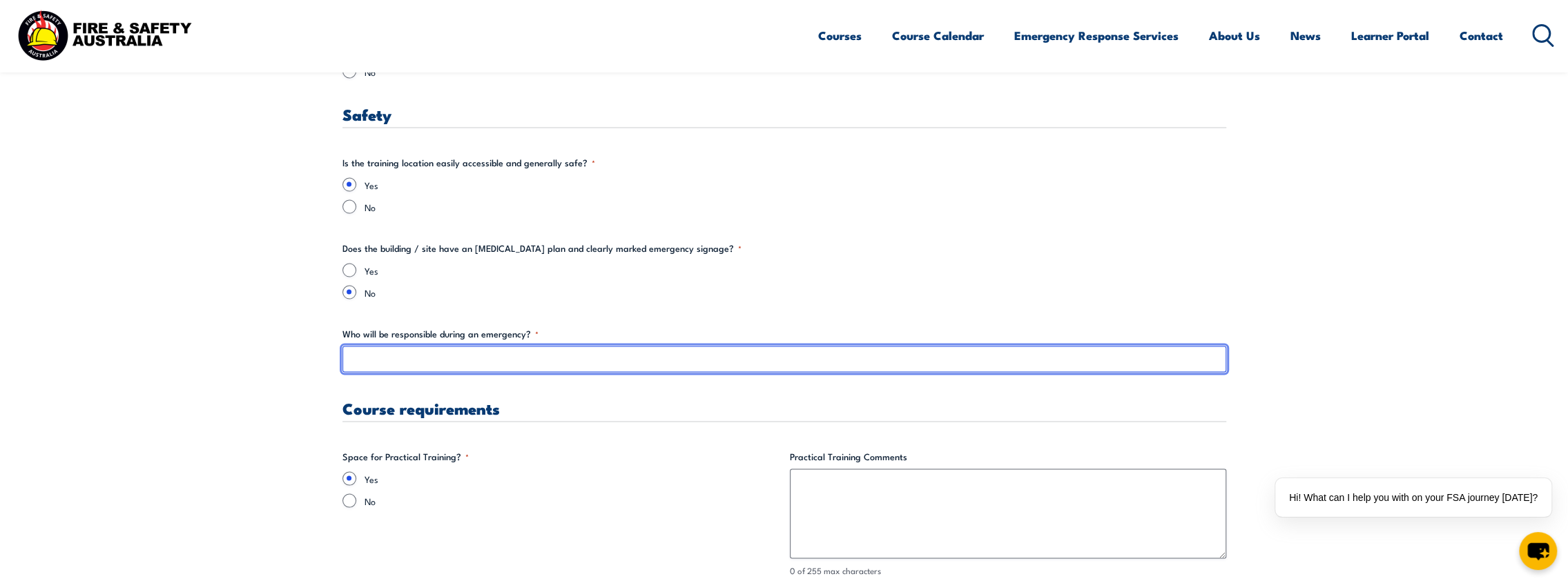
click at [495, 352] on input "Who will be responsible during an emergency? *" at bounding box center [784, 359] width 884 height 26
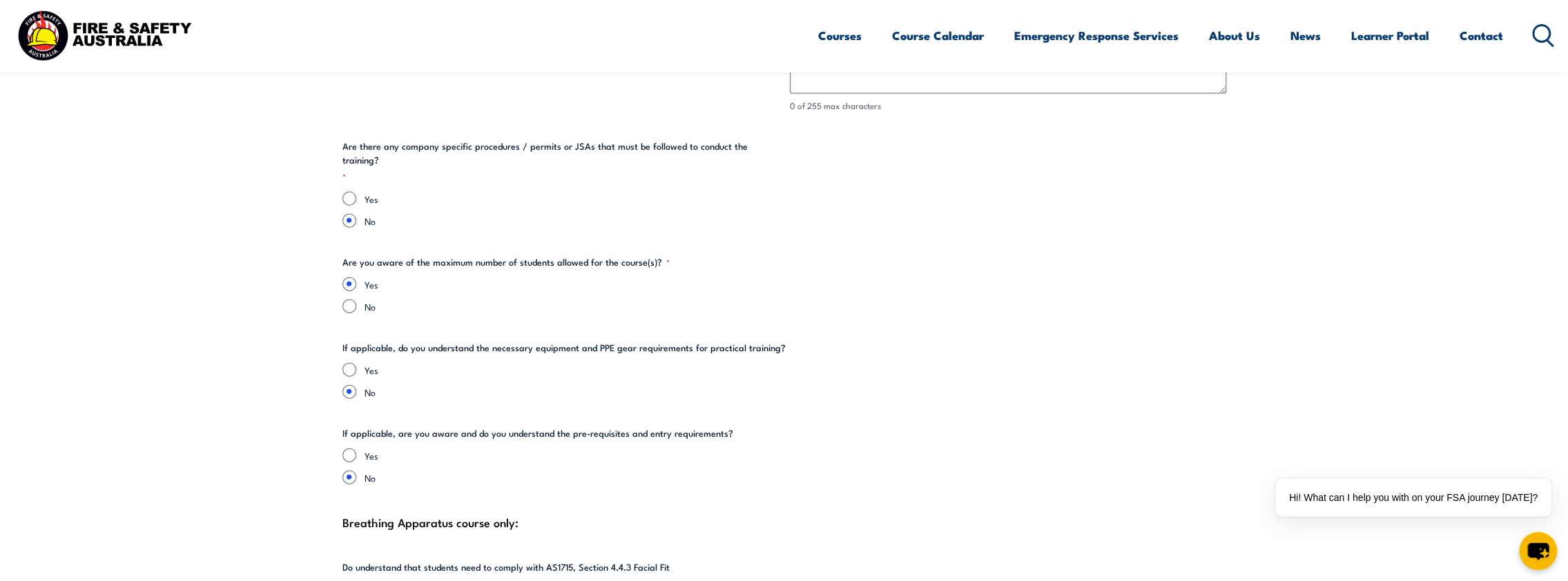
scroll to position [2762, 0]
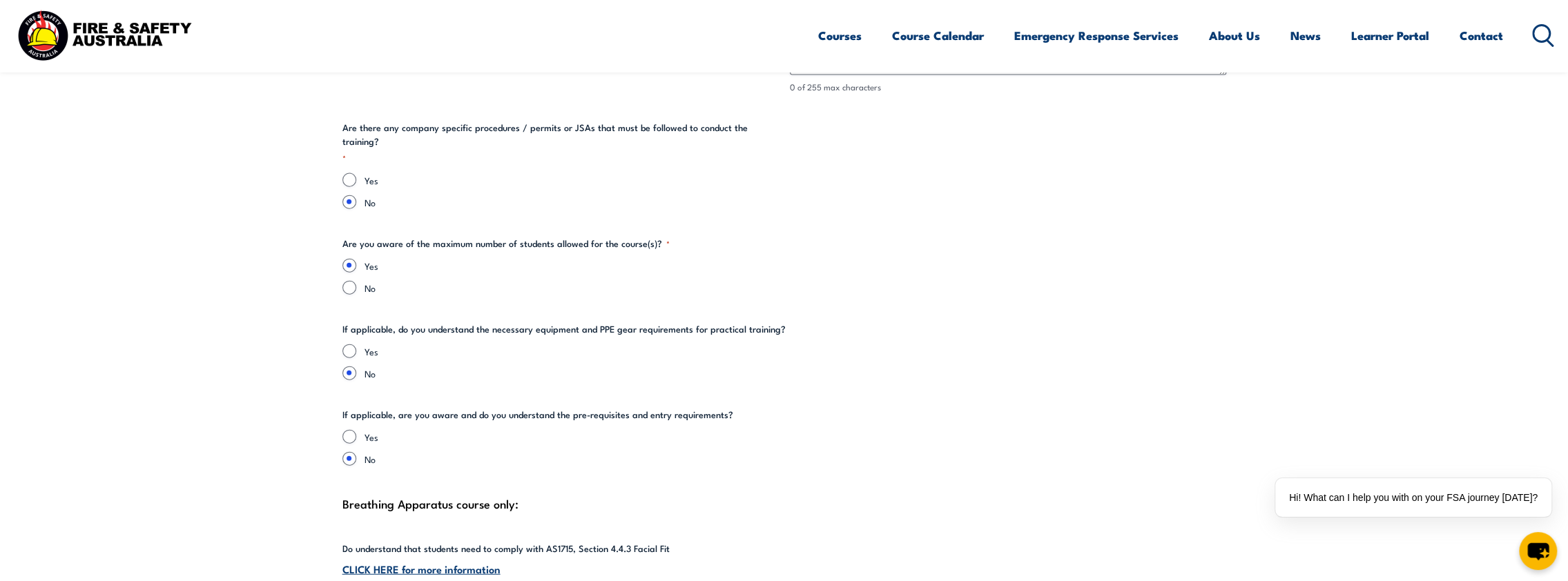
type input "[PERSON_NAME] - Chief Fire Warden"
click at [352, 344] on input "Yes" at bounding box center [349, 351] width 13 height 13
radio input "true"
click at [351, 367] on input "No" at bounding box center [349, 374] width 13 height 13
radio input "true"
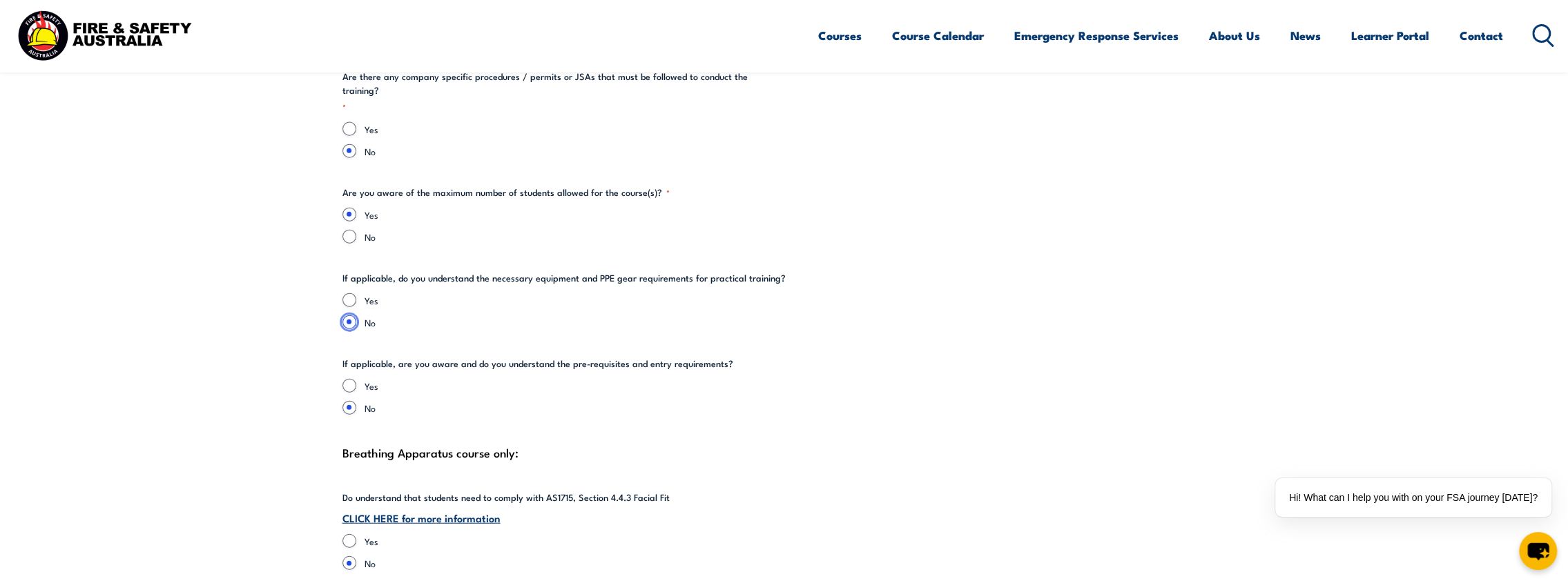
scroll to position [2831, 0]
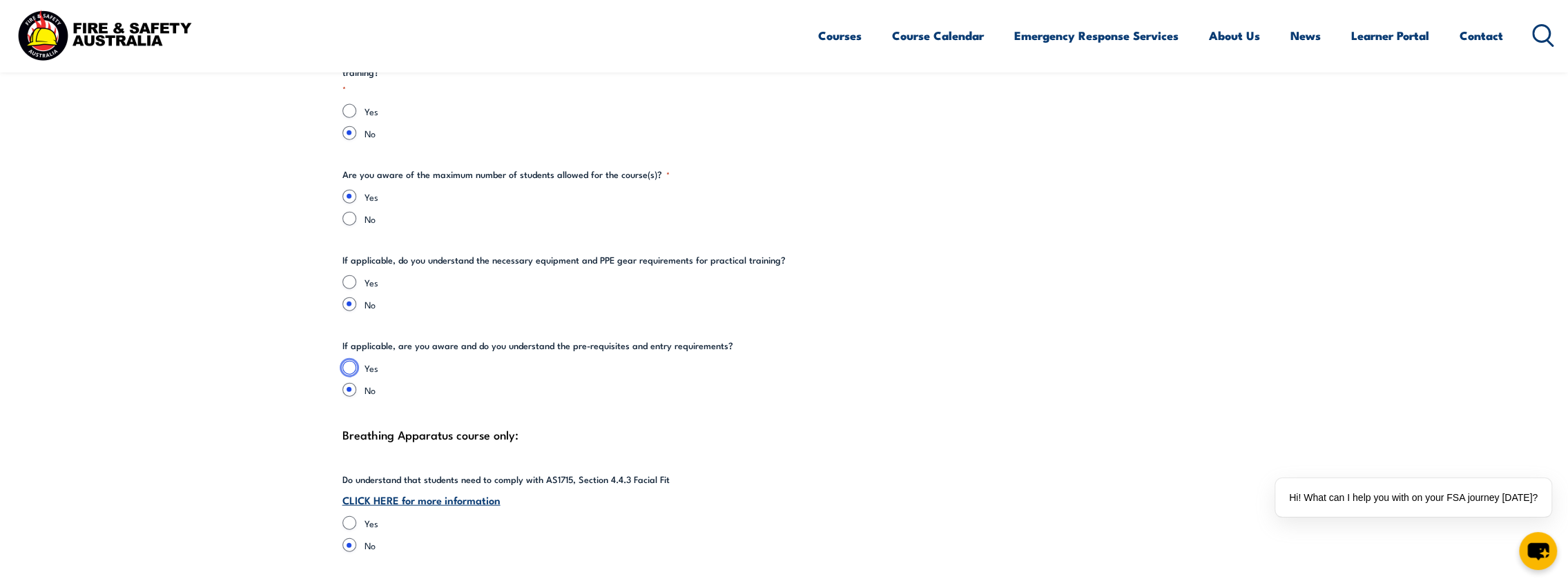
click at [355, 361] on input "Yes" at bounding box center [349, 368] width 13 height 13
radio input "true"
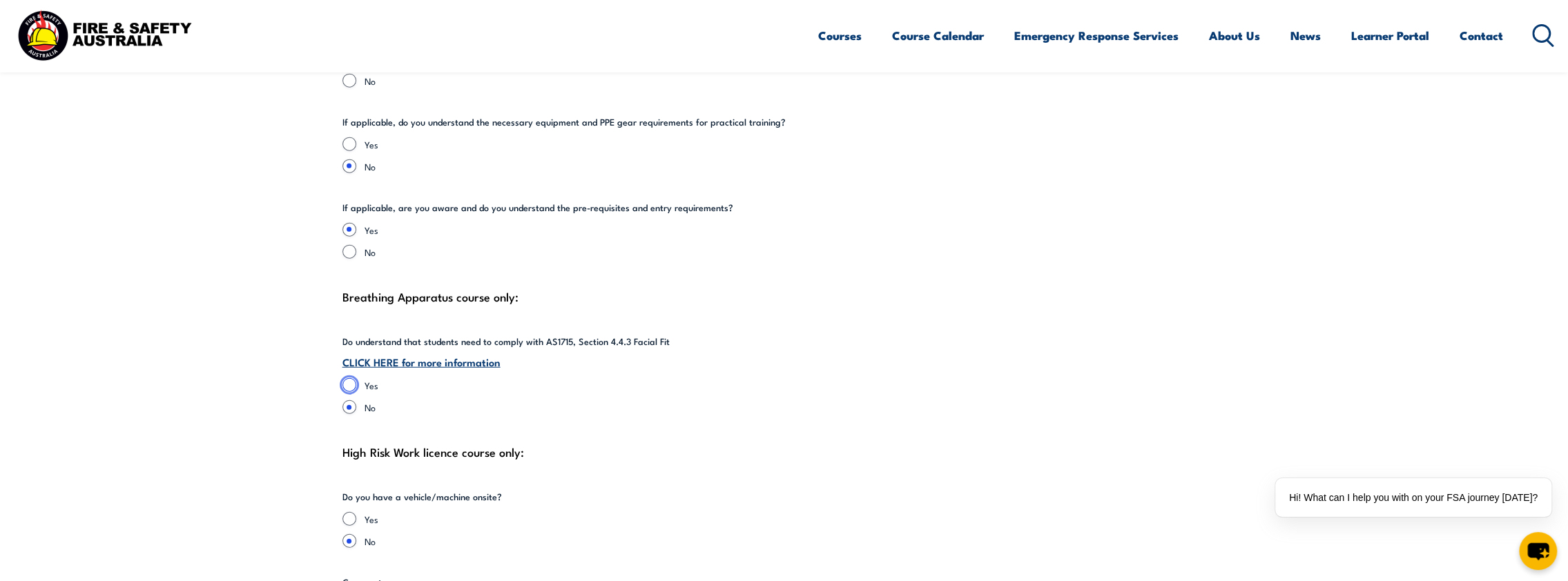
click at [349, 379] on input "Yes" at bounding box center [349, 385] width 13 height 13
radio input "true"
click at [371, 354] on link "CLICK HERE for more information" at bounding box center [421, 362] width 158 height 15
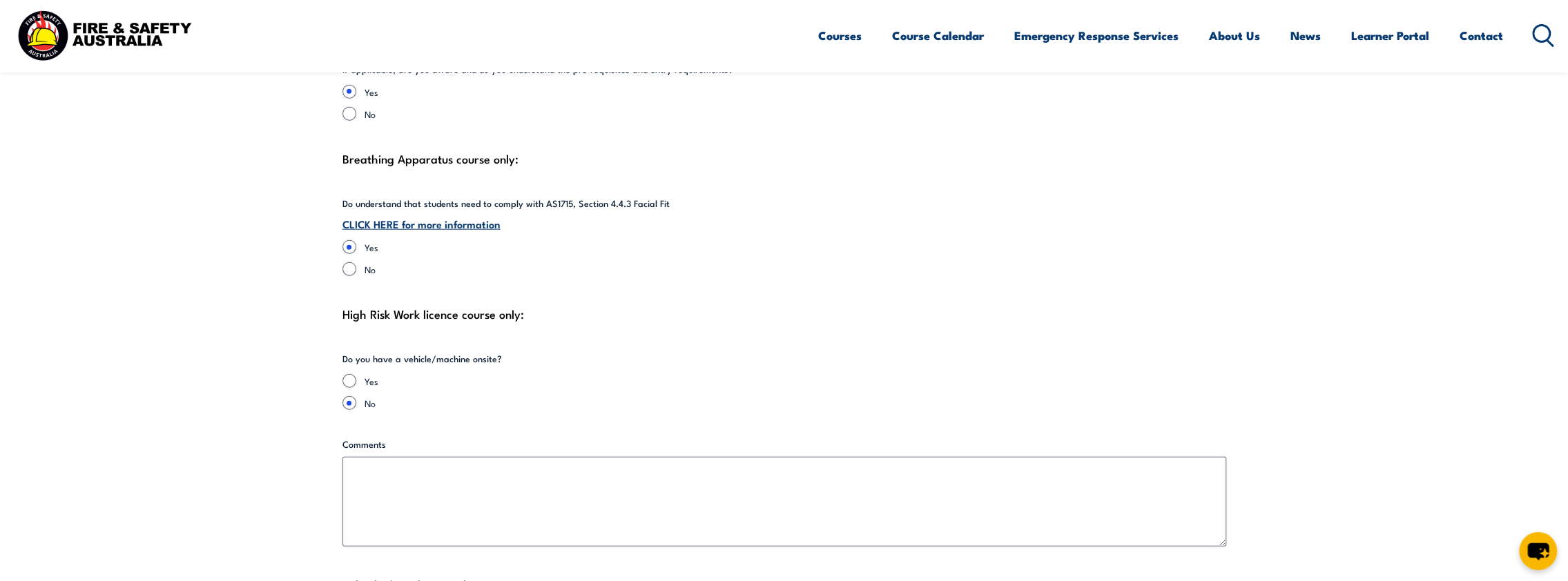
scroll to position [3176, 0]
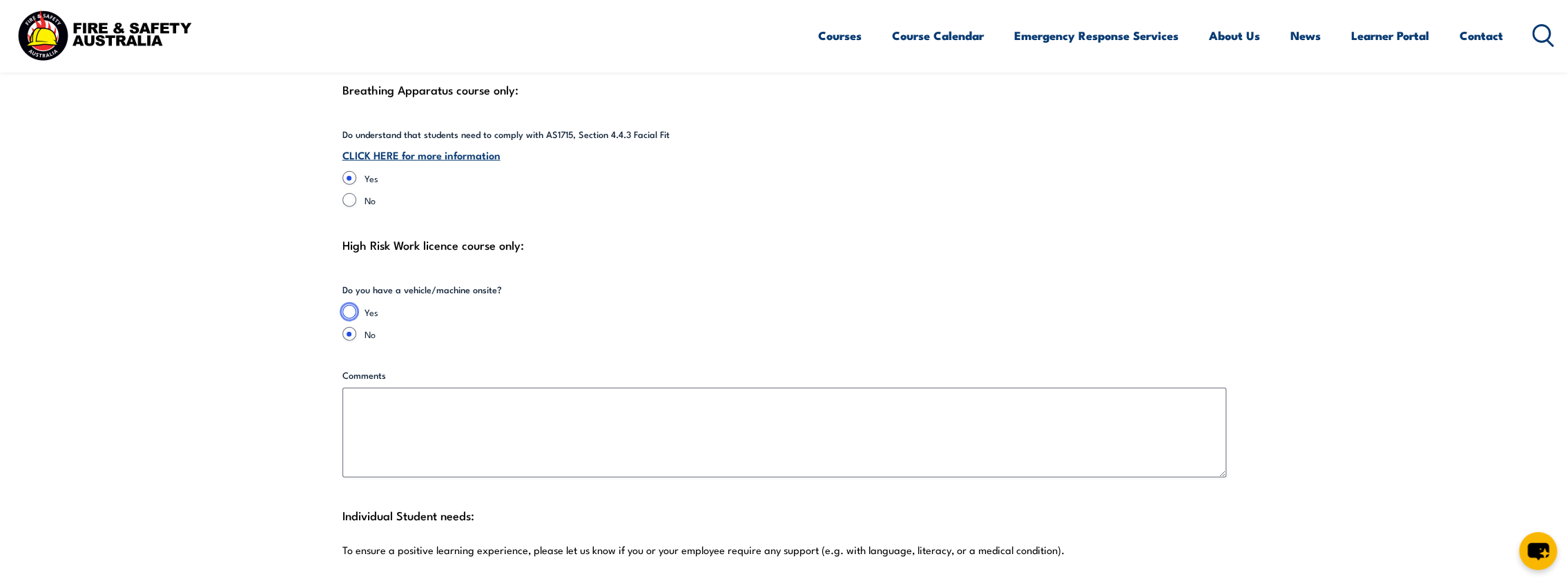
click at [344, 305] on input "Yes" at bounding box center [349, 311] width 13 height 13
radio input "true"
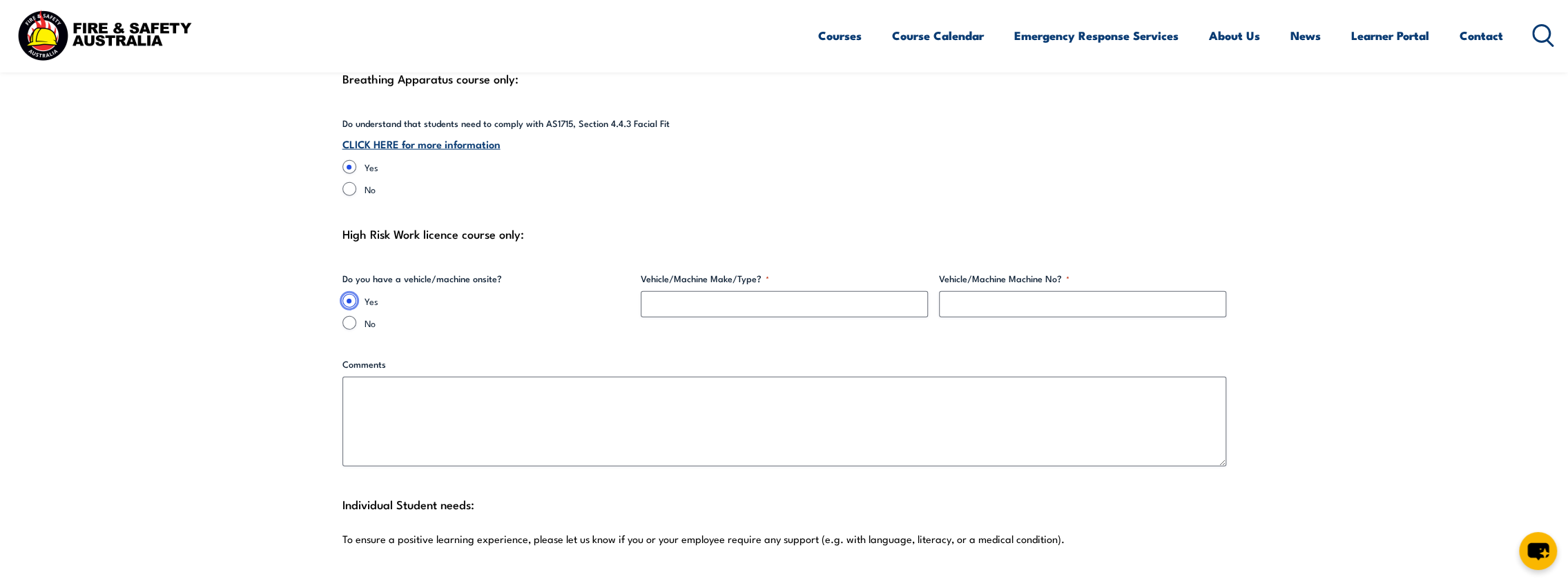
scroll to position [3245, 0]
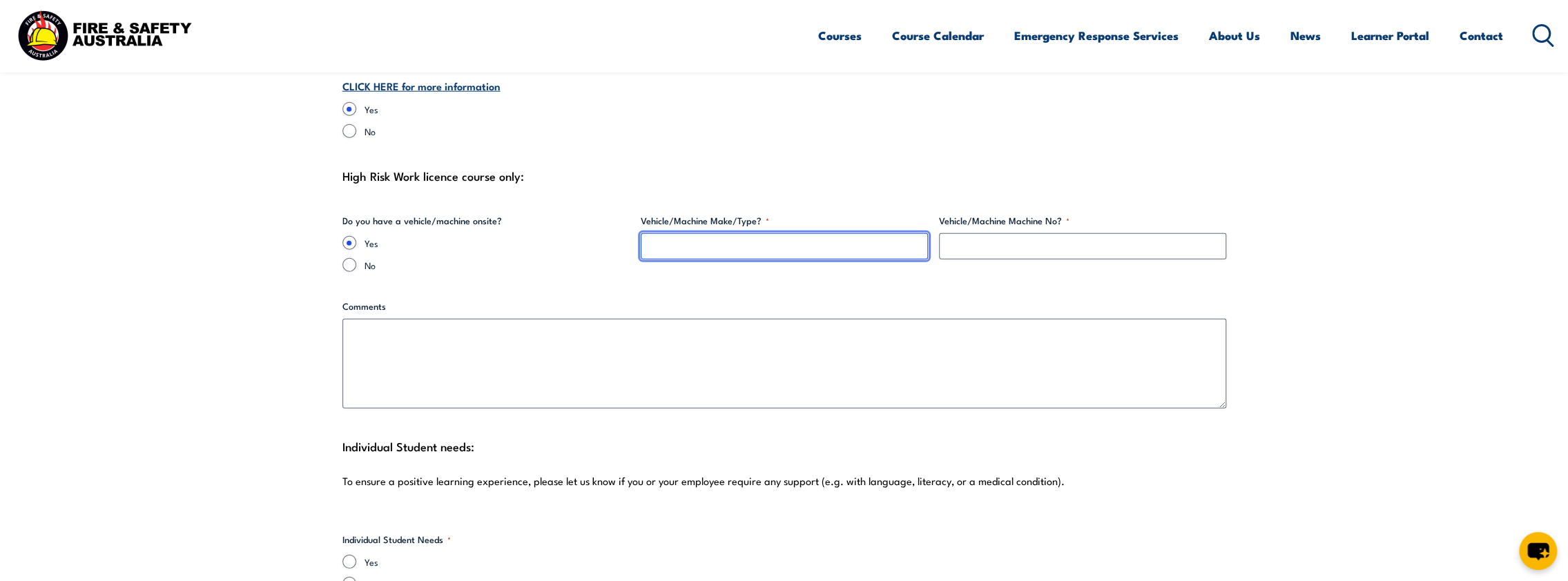
click at [713, 237] on input "Vehicle/Machine Make/Type? *" at bounding box center [784, 246] width 287 height 26
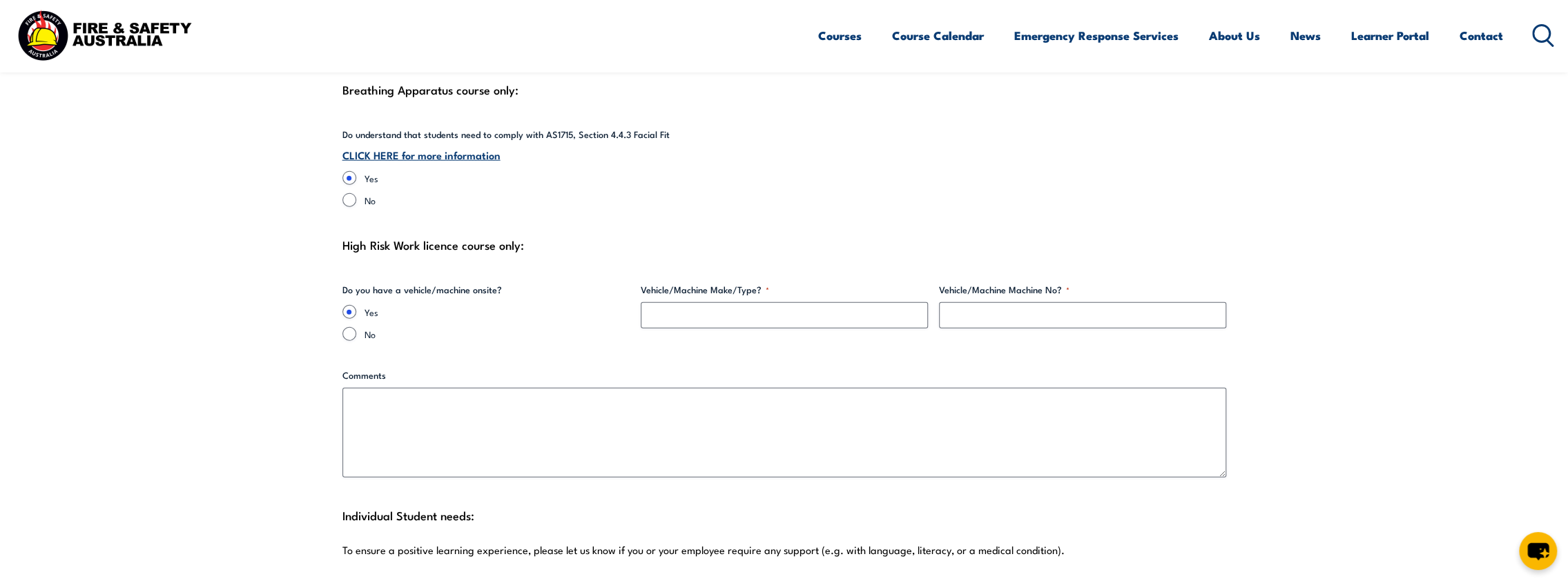
click at [347, 327] on input "No" at bounding box center [349, 334] width 13 height 13
radio input "true"
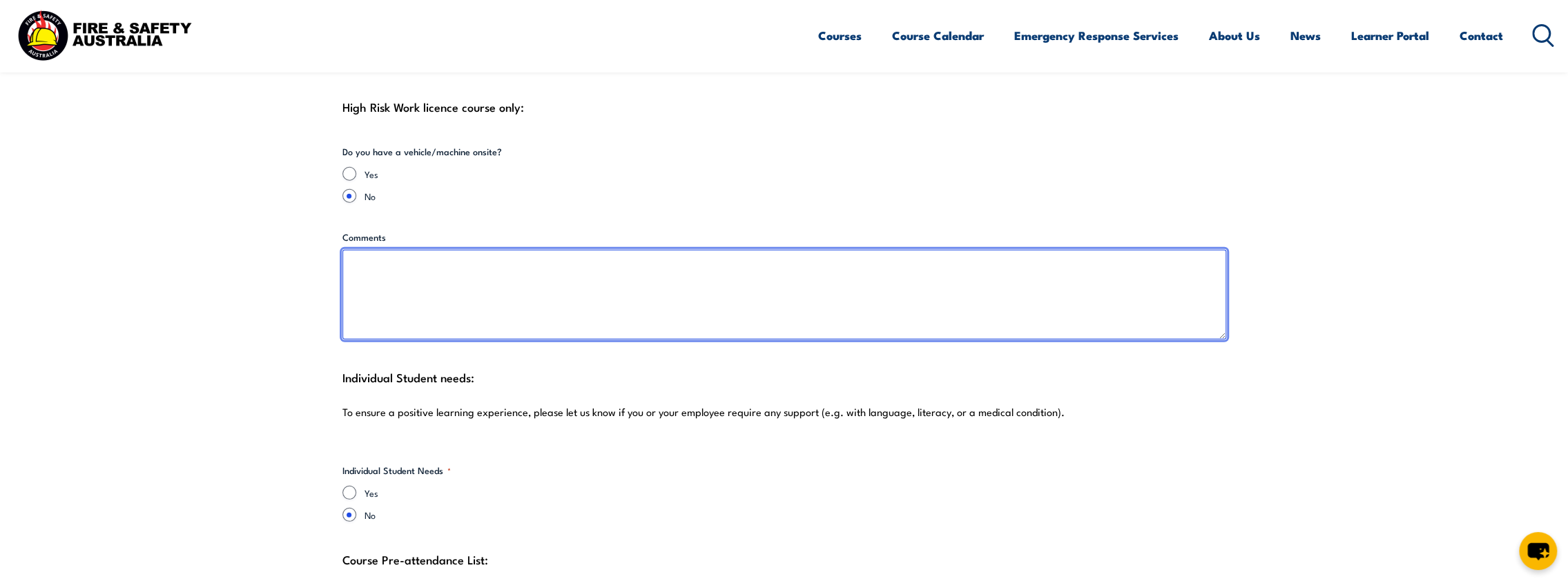
click at [401, 294] on textarea "Comments" at bounding box center [784, 295] width 884 height 90
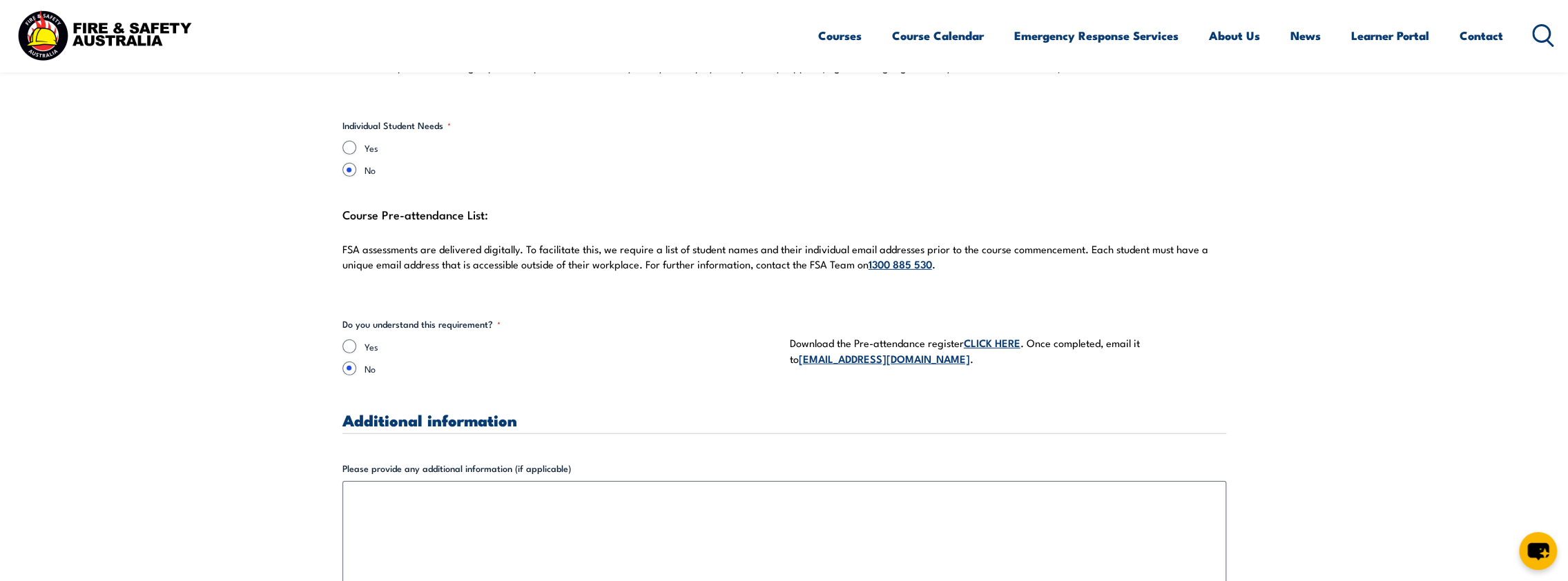
scroll to position [3729, 0]
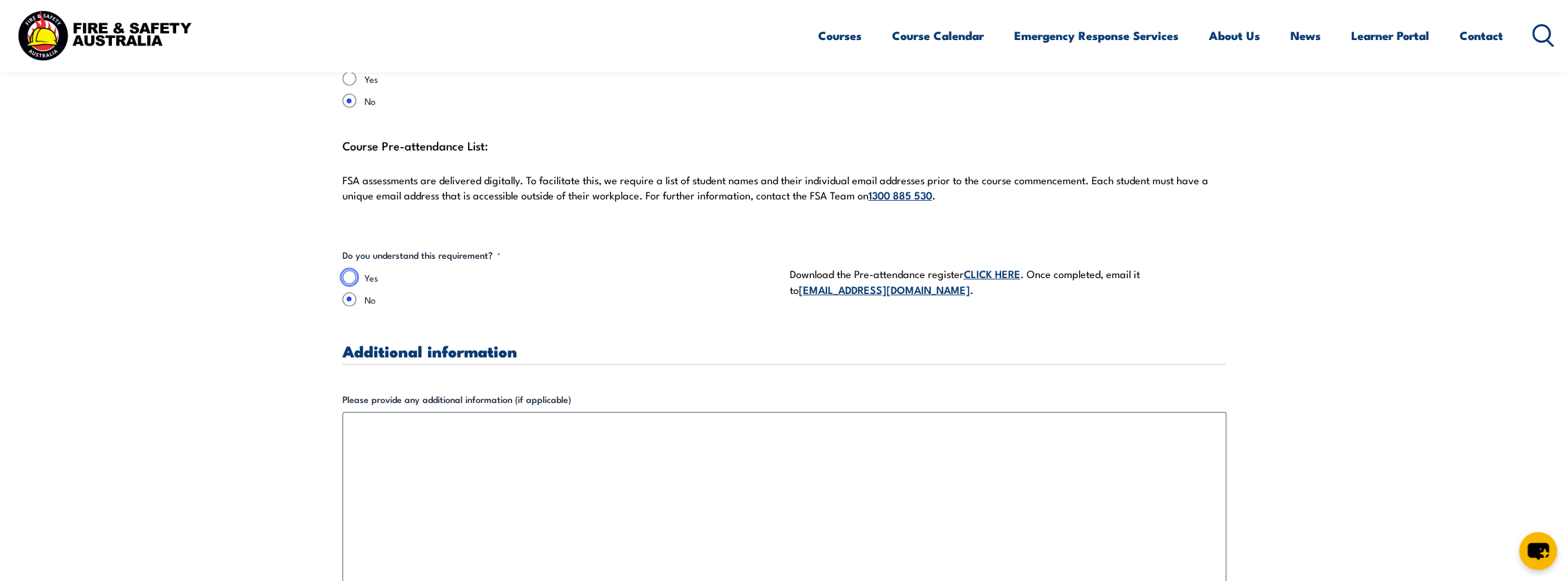
click at [349, 270] on input "Yes" at bounding box center [349, 277] width 13 height 13
radio input "true"
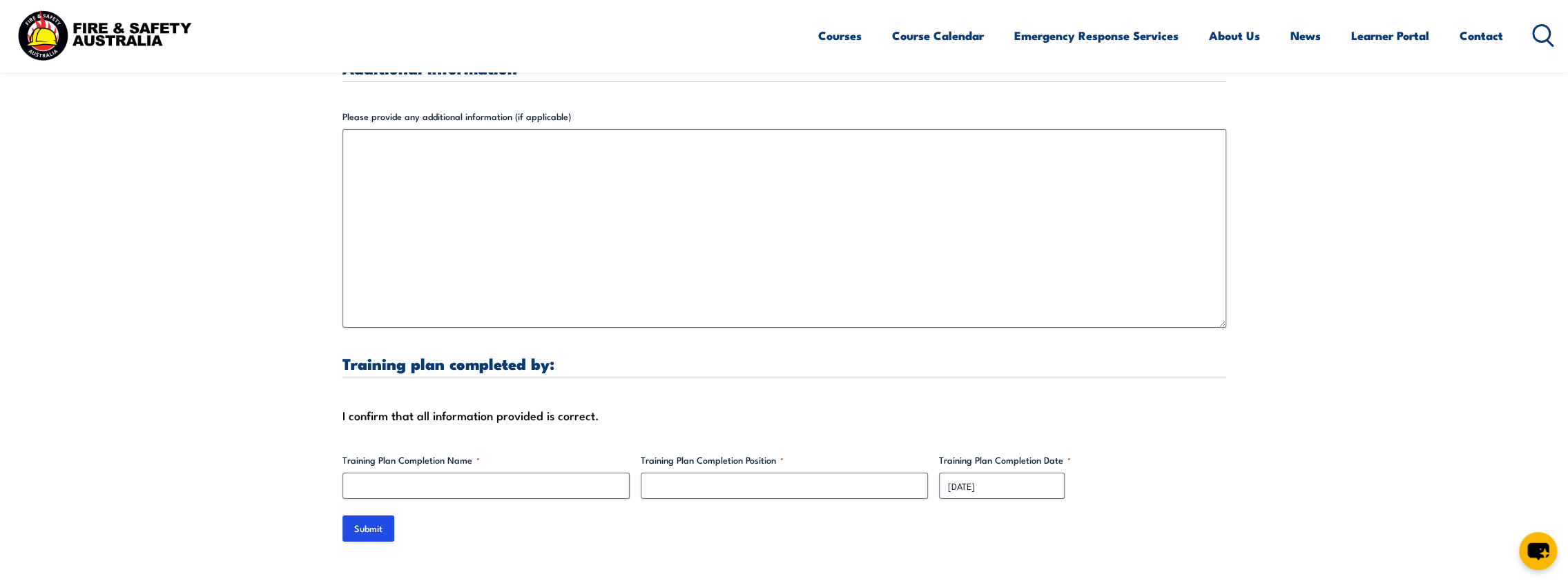
scroll to position [4143, 0]
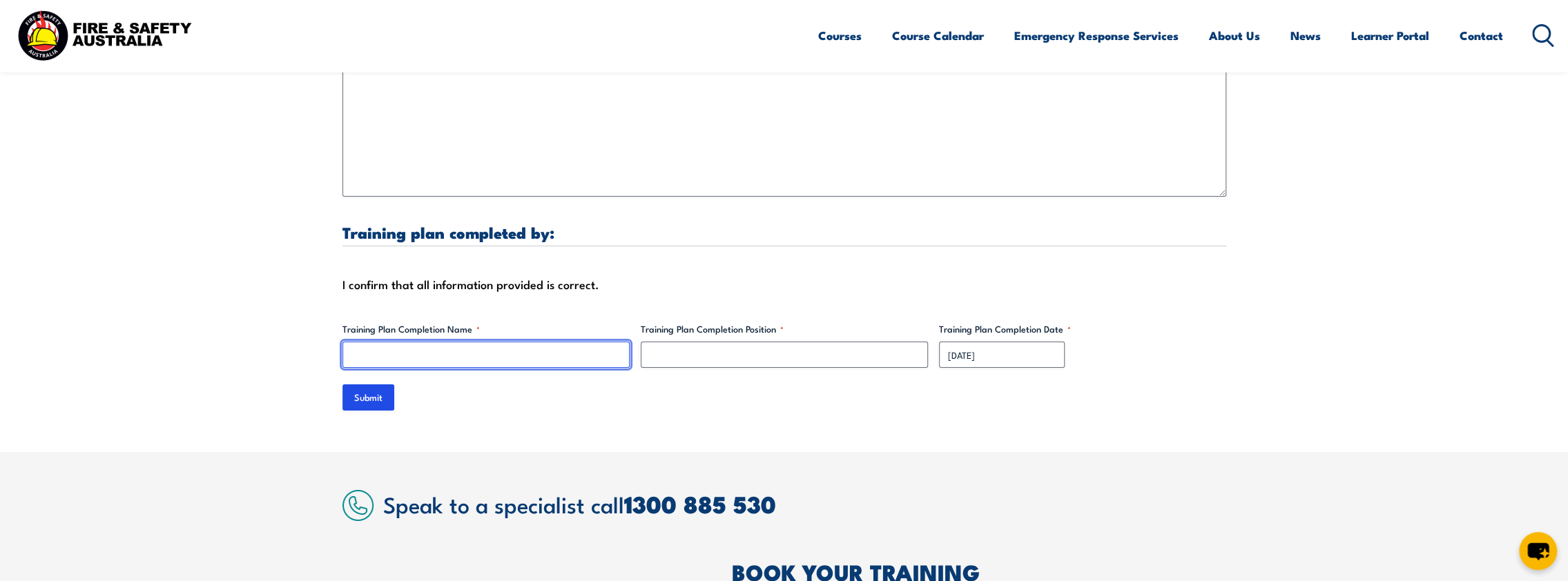
click at [405, 342] on input "Training Plan Completion Name *" at bounding box center [486, 354] width 287 height 26
type input "[PERSON_NAME]"
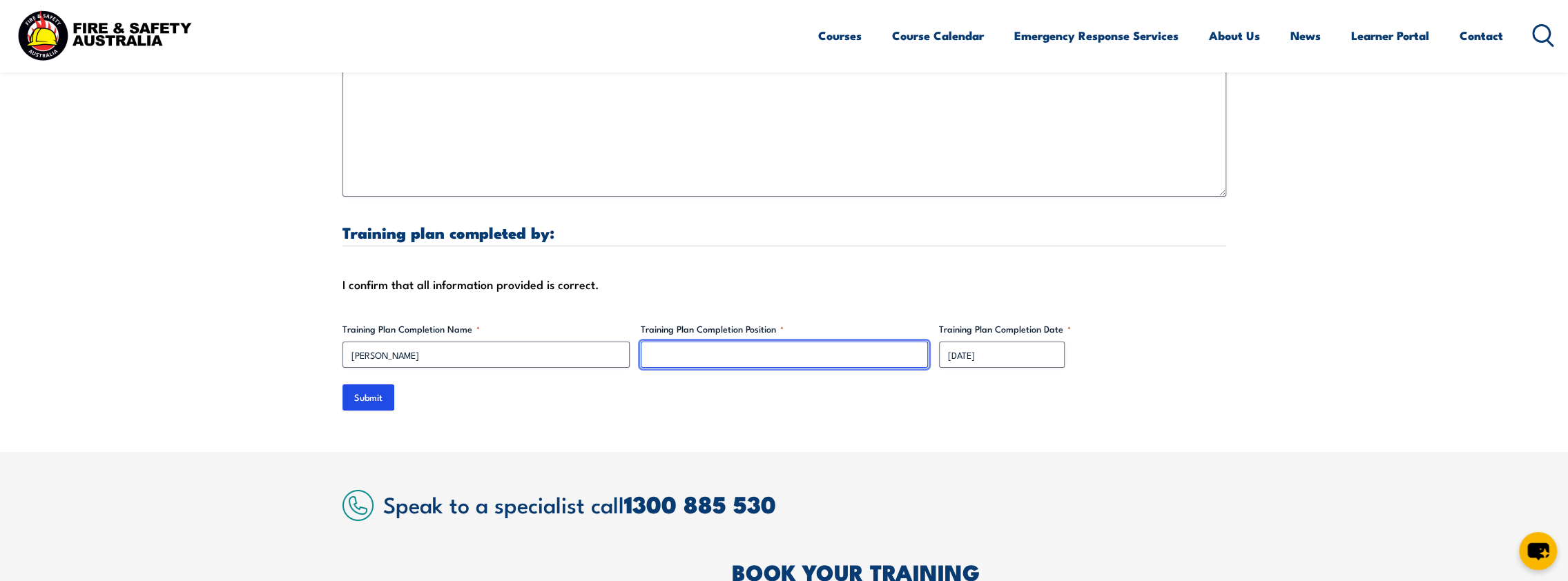
click at [749, 342] on input "Training Plan Completion Position *" at bounding box center [784, 354] width 287 height 26
click at [690, 345] on input "Training Plan Completion Position *" at bounding box center [784, 354] width 287 height 26
type input "Warehouse Coordinator"
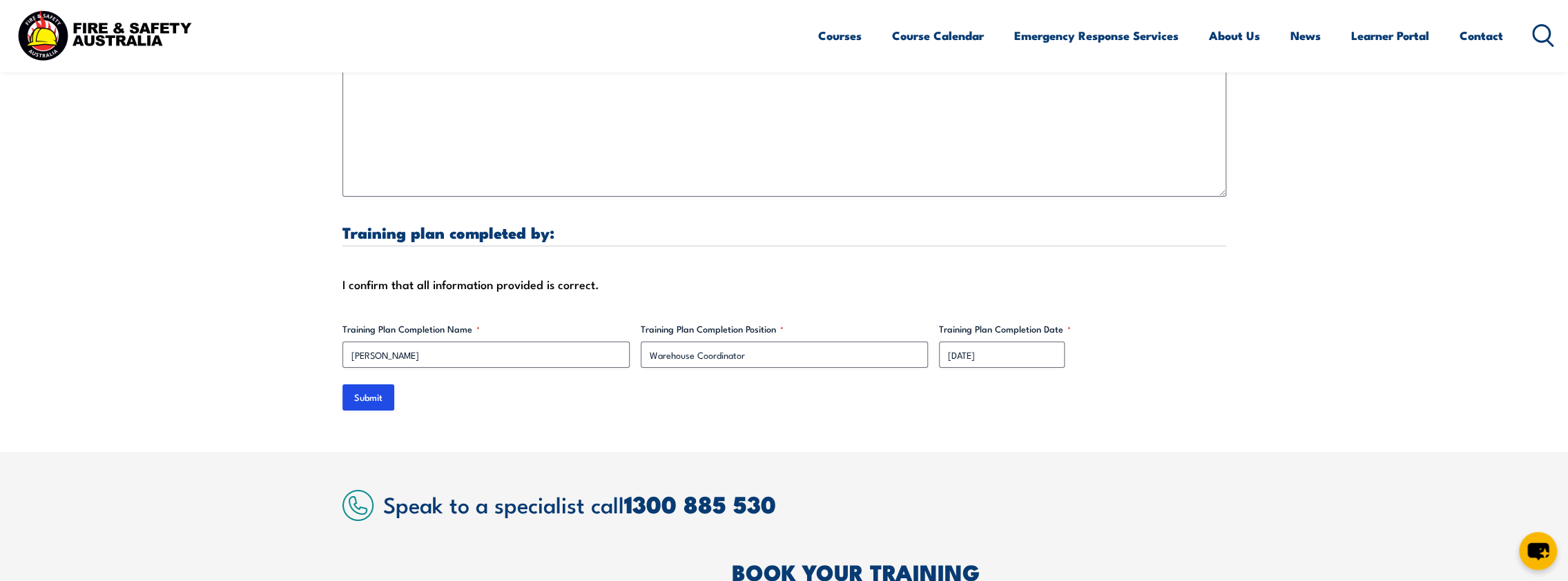
click at [1175, 322] on label "Training Plan Completion Date *" at bounding box center [1082, 329] width 287 height 13
click at [1064, 342] on input "[DATE]" at bounding box center [1001, 354] width 126 height 26
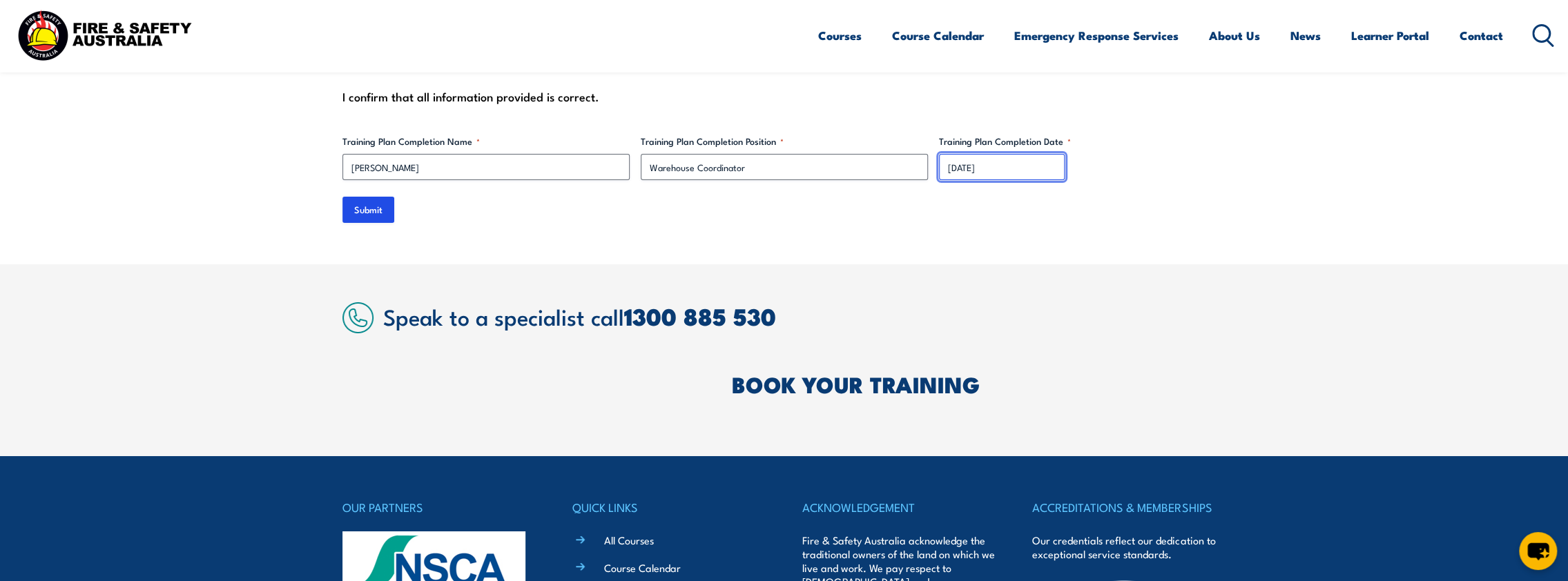
scroll to position [4419, 0]
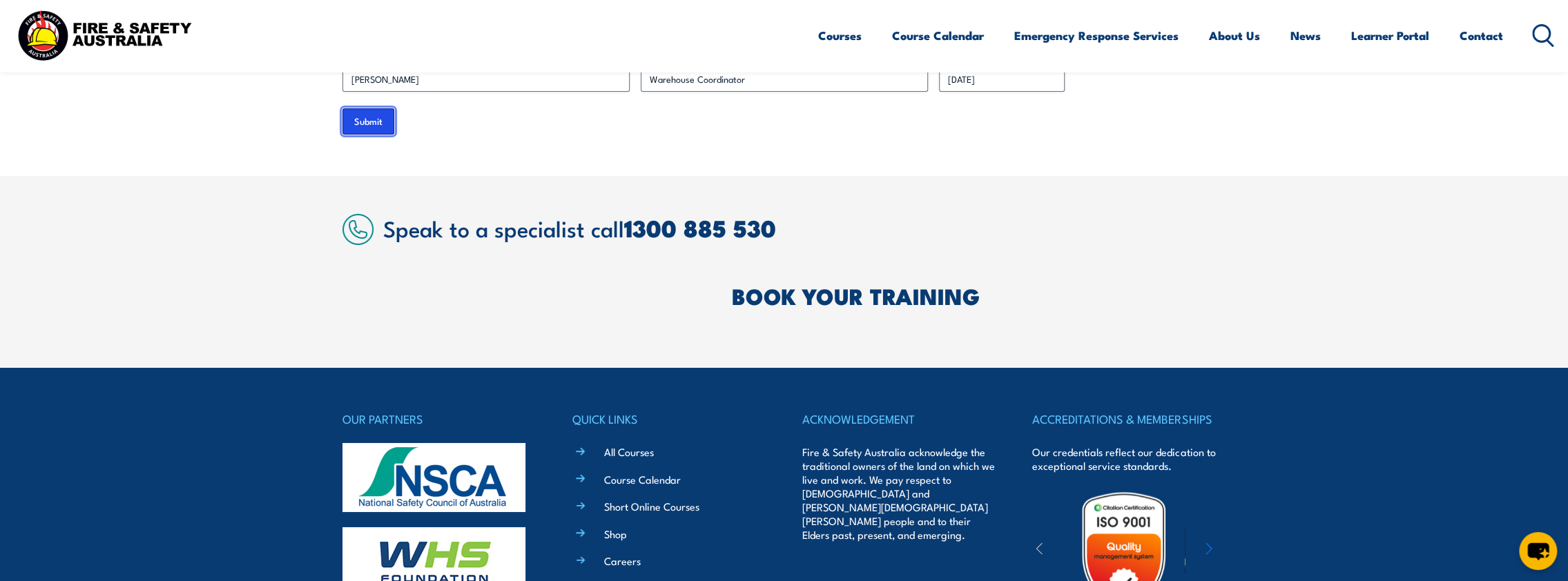
click at [372, 108] on input "Submit" at bounding box center [368, 121] width 52 height 26
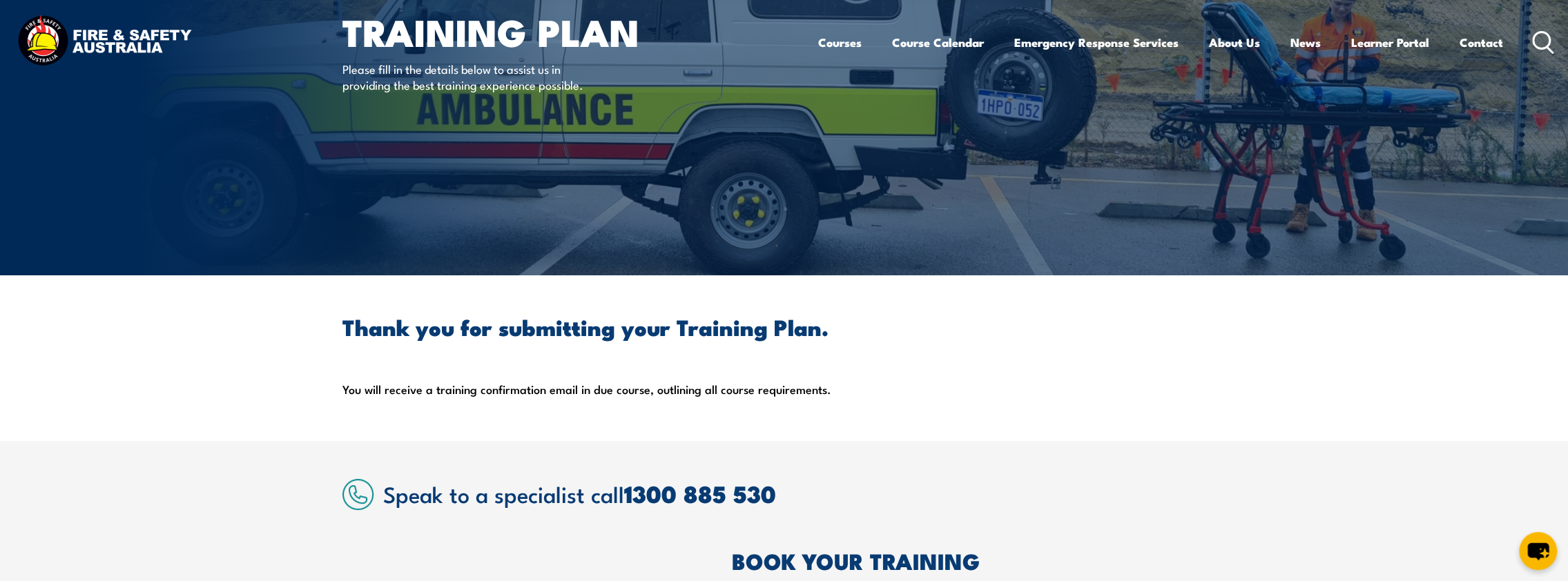
scroll to position [0, 0]
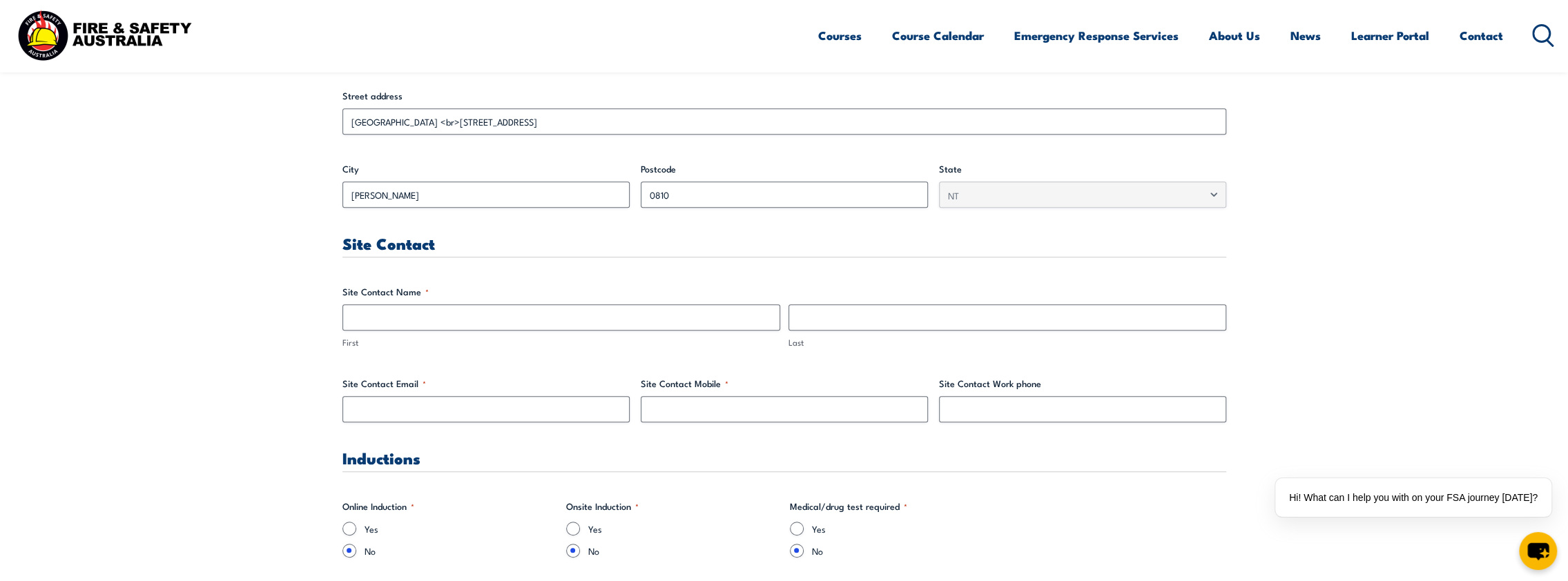
scroll to position [621, 0]
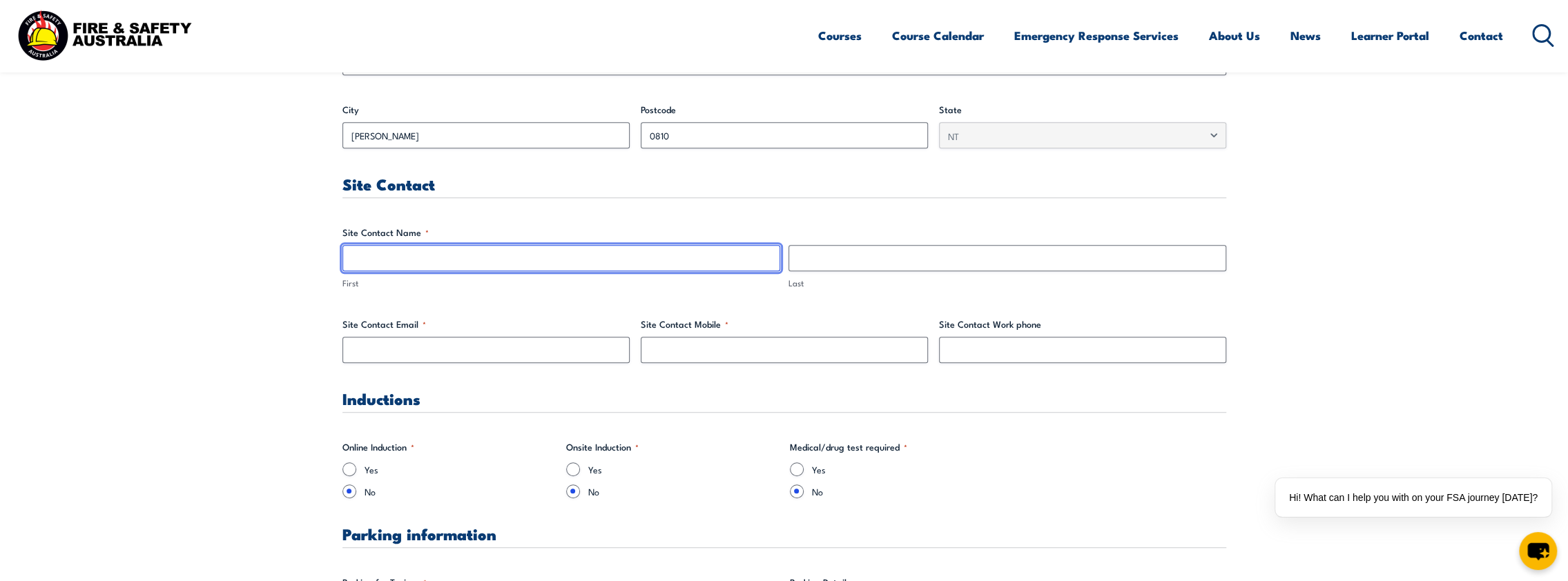
click at [395, 250] on input "First" at bounding box center [561, 258] width 437 height 26
type input "[PERSON_NAME]"
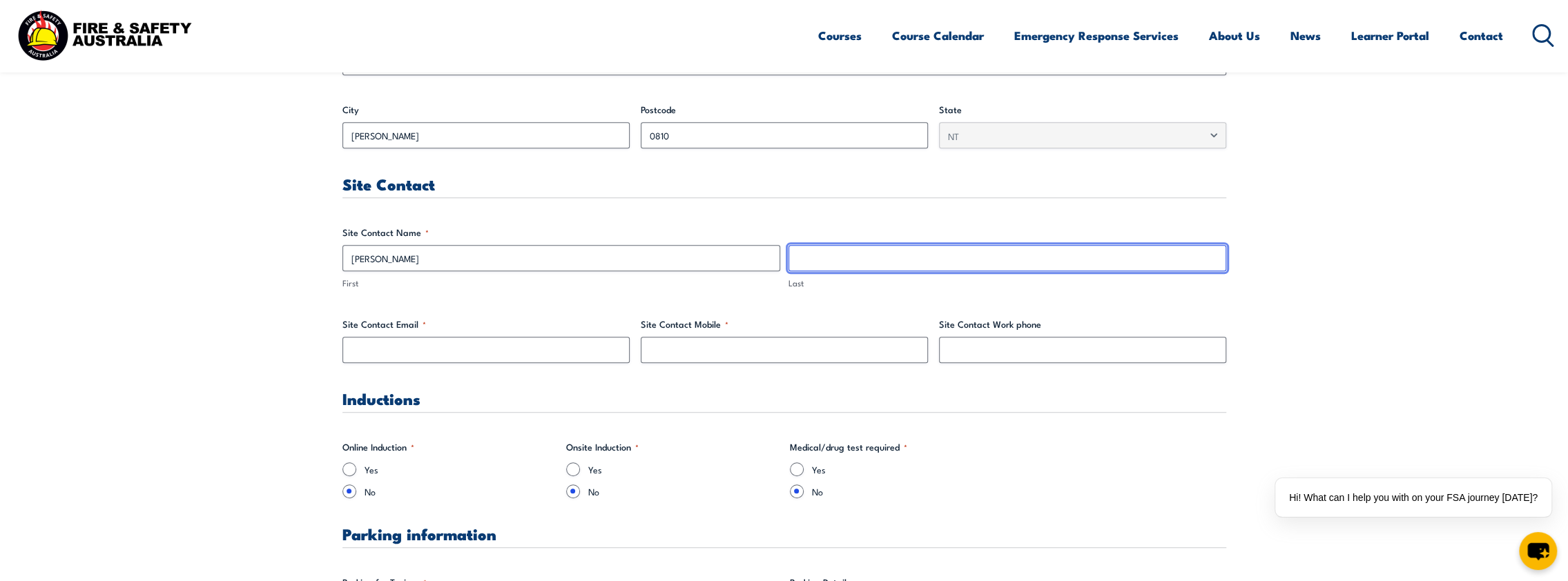
type input "c"
type input "Schobben"
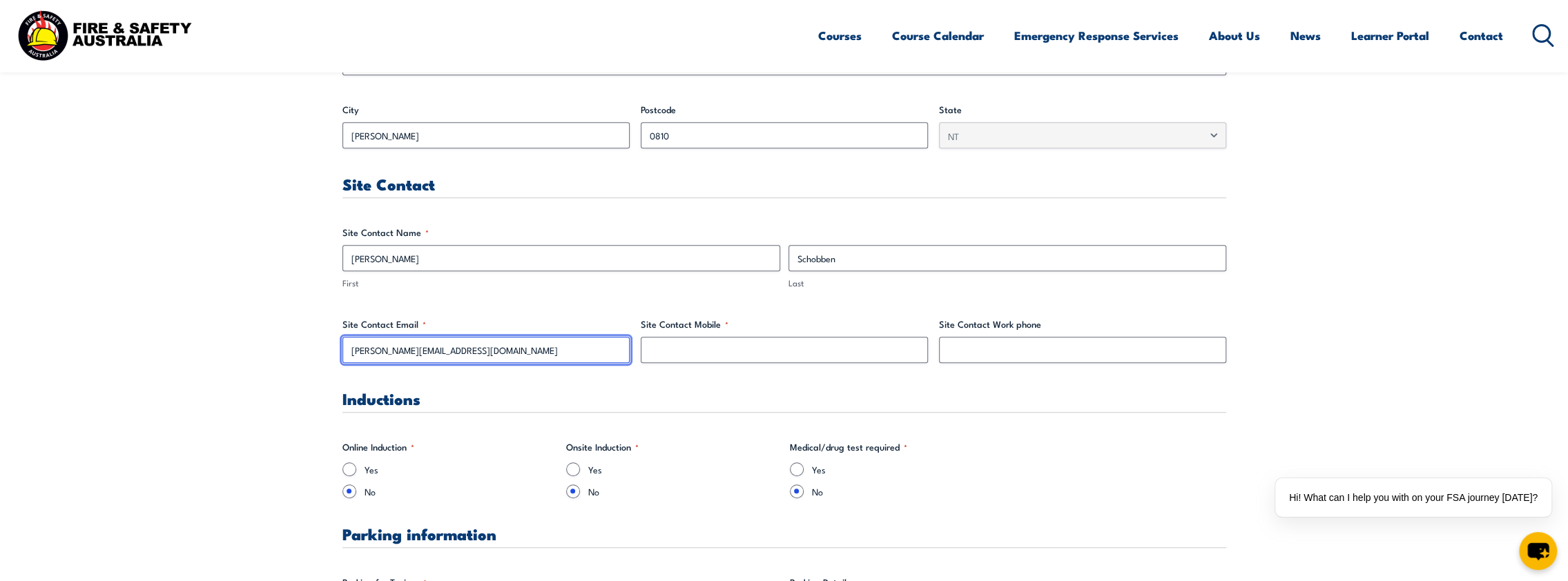
type input "[PERSON_NAME][EMAIL_ADDRESS][DOMAIN_NAME]"
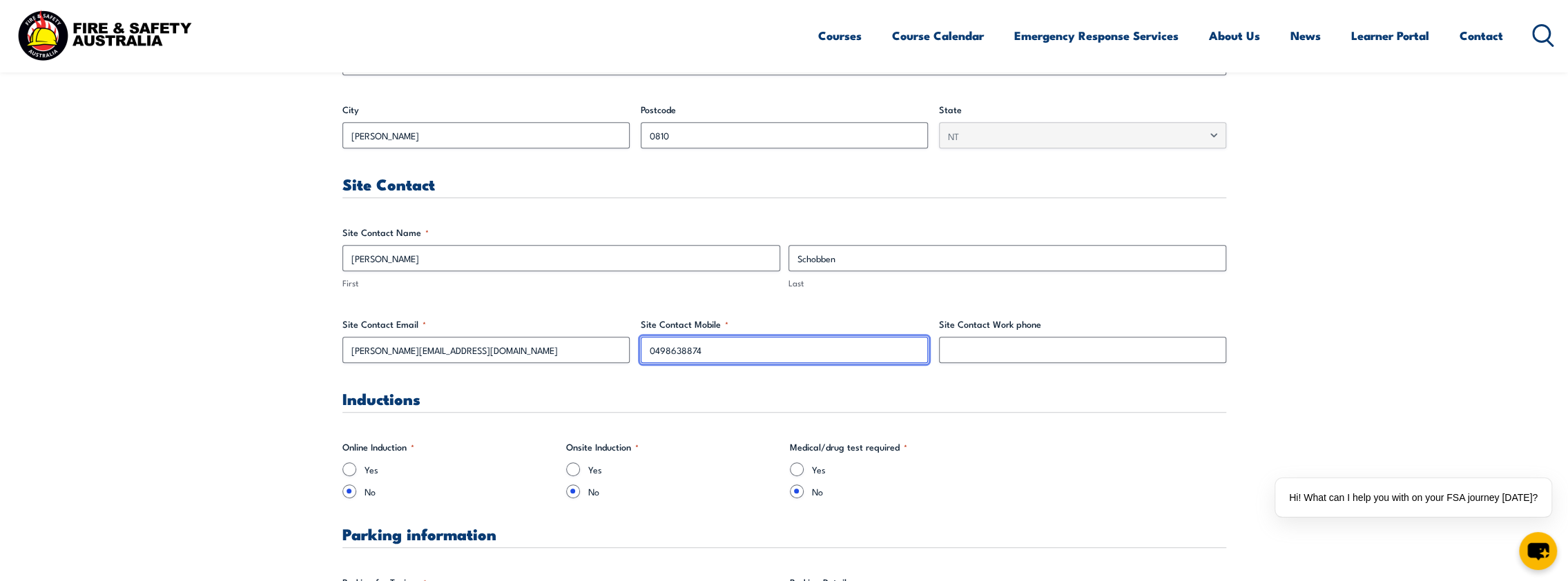
type input "0498638874"
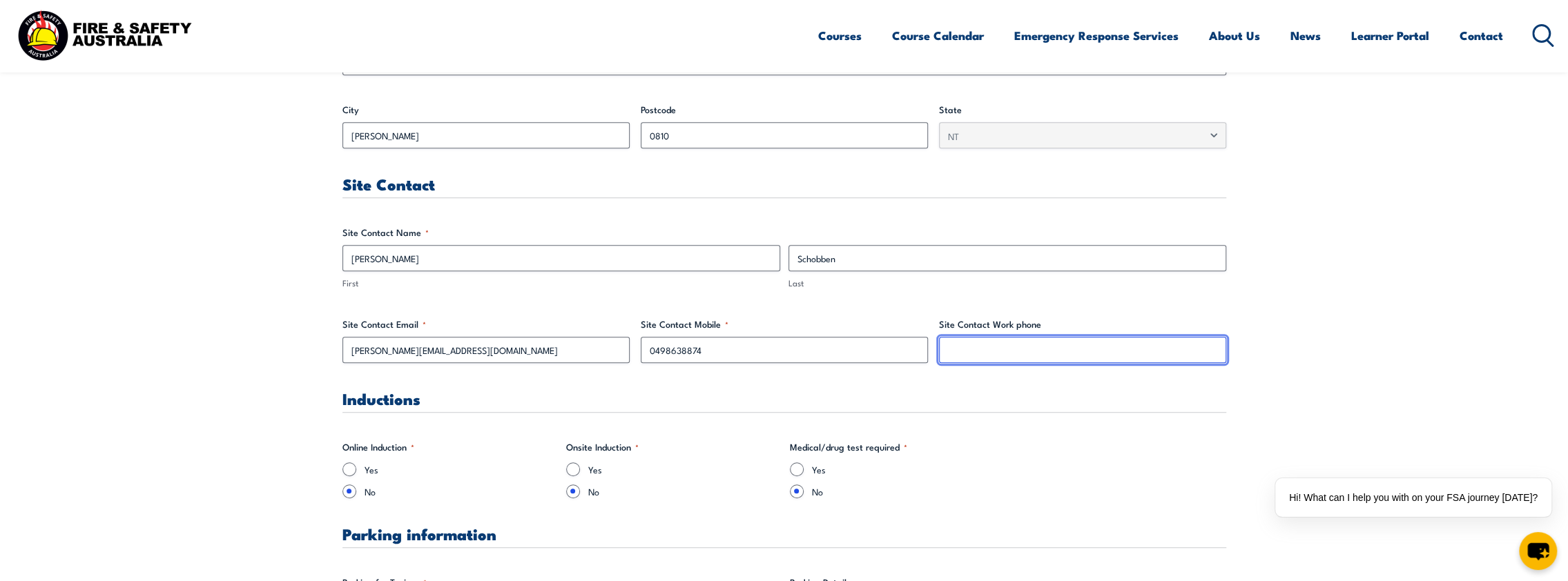
click at [985, 347] on input "Site Contact Work phone" at bounding box center [1082, 349] width 287 height 26
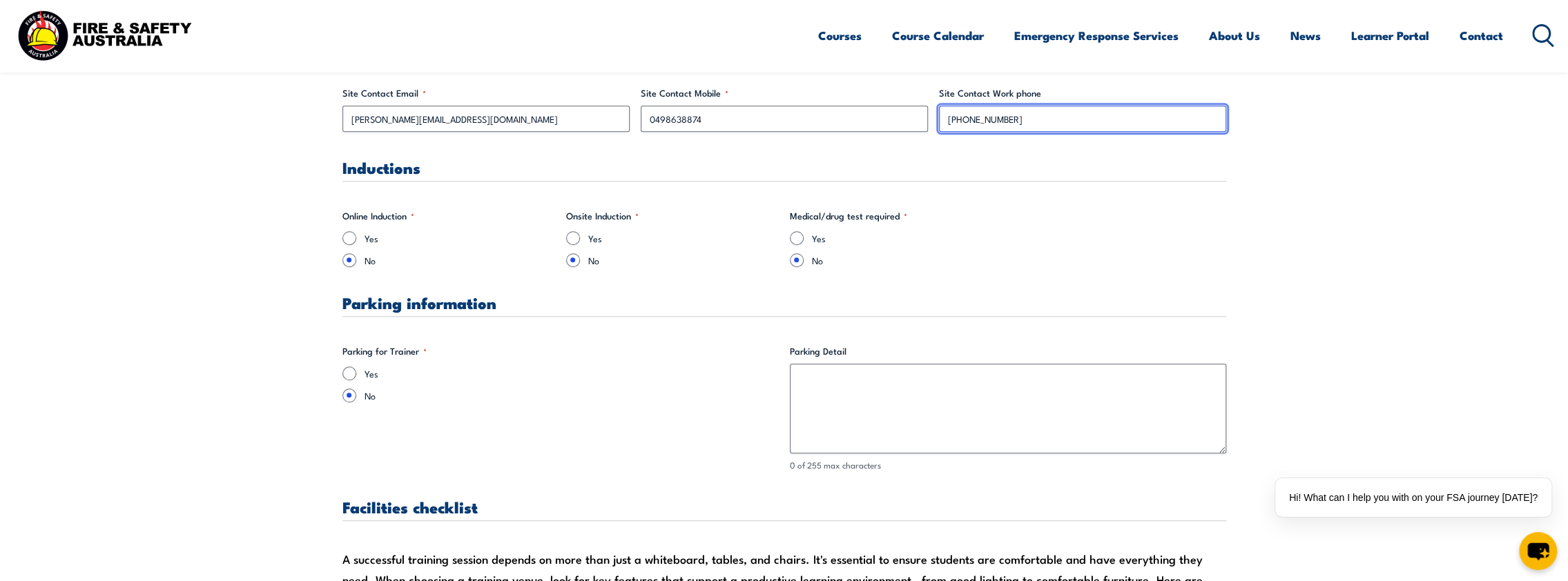
scroll to position [966, 0]
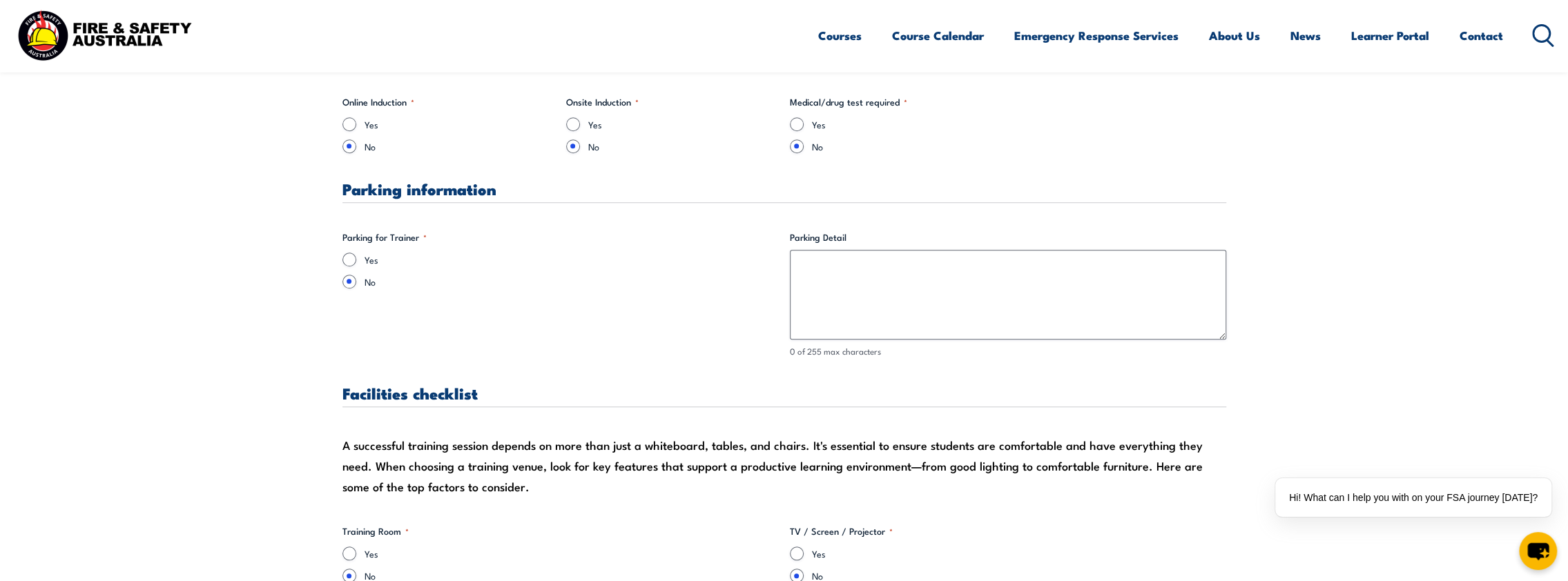
type input "(08) 8922 8000"
drag, startPoint x: 347, startPoint y: 264, endPoint x: 515, endPoint y: 261, distance: 168.0
click at [346, 264] on input "Yes" at bounding box center [349, 259] width 13 height 13
radio input "true"
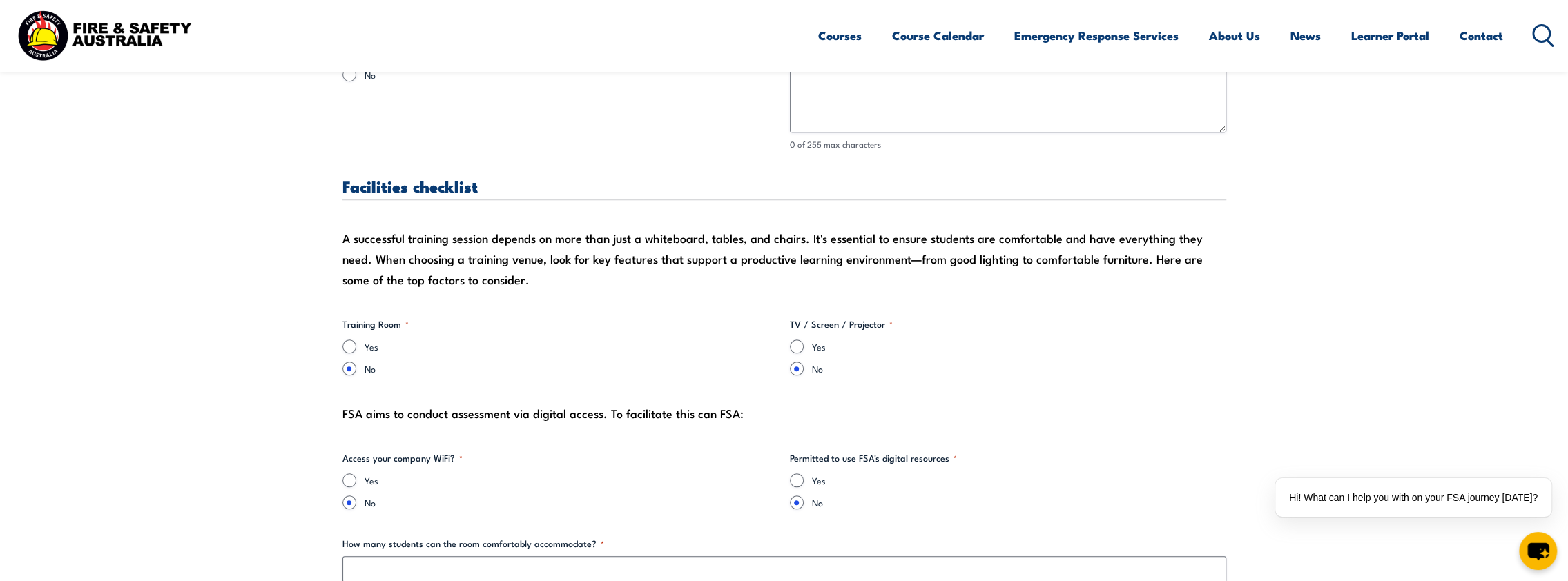
click at [803, 343] on div "Yes" at bounding box center [1008, 347] width 436 height 13
click at [798, 343] on input "Yes" at bounding box center [797, 347] width 13 height 13
radio input "true"
click at [347, 349] on input "Yes" at bounding box center [349, 347] width 13 height 13
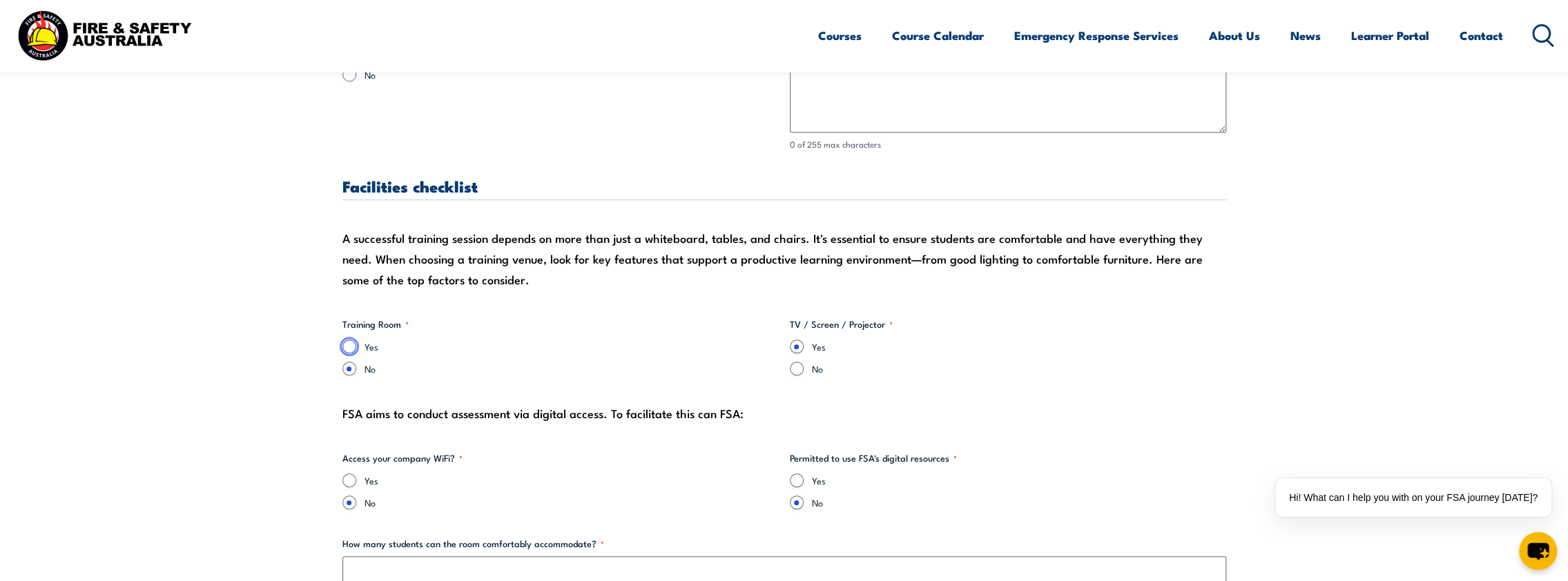
radio input "true"
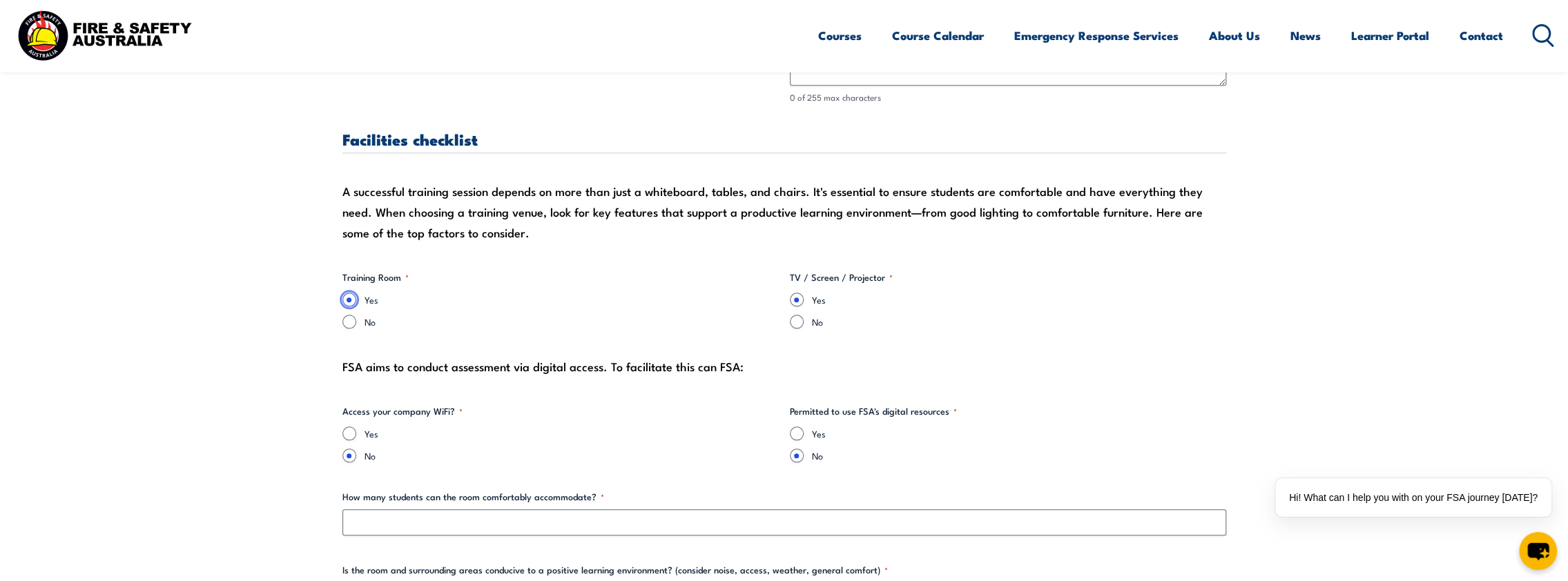
scroll to position [1243, 0]
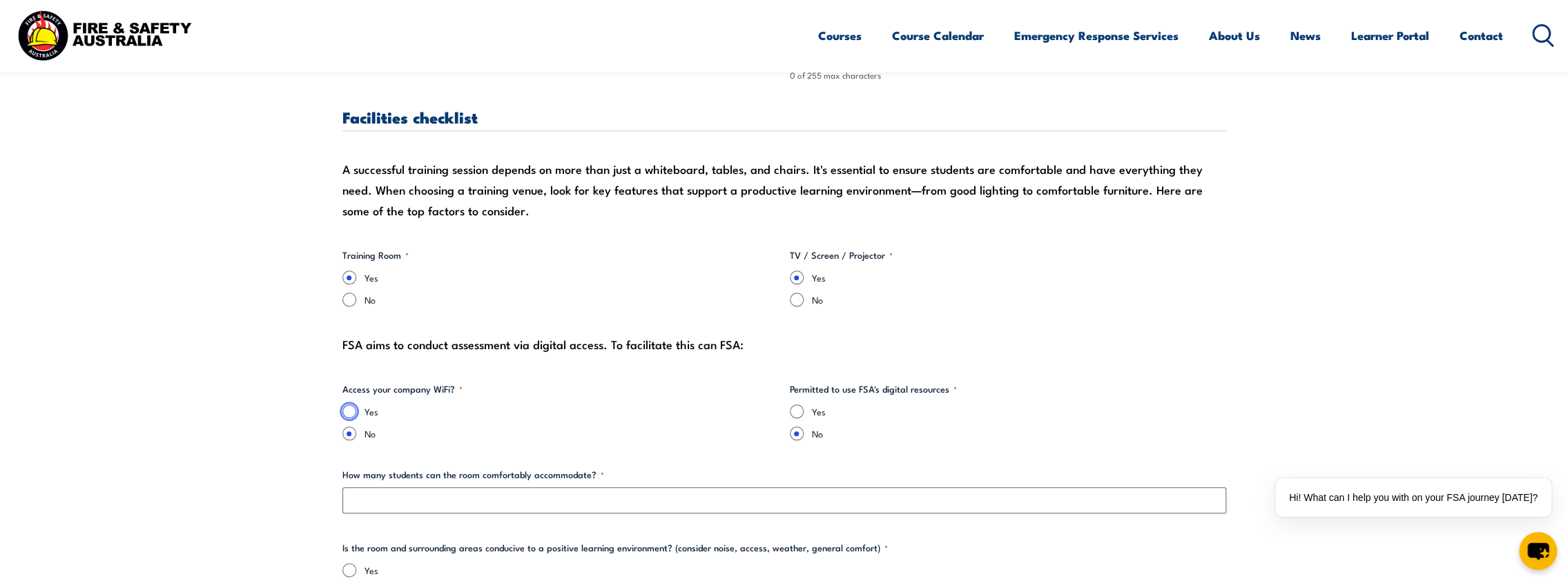
click at [353, 413] on input "Yes" at bounding box center [349, 411] width 13 height 13
radio input "true"
drag, startPoint x: 796, startPoint y: 411, endPoint x: 718, endPoint y: 426, distance: 79.4
click at [795, 411] on input "Yes" at bounding box center [797, 411] width 13 height 13
radio input "true"
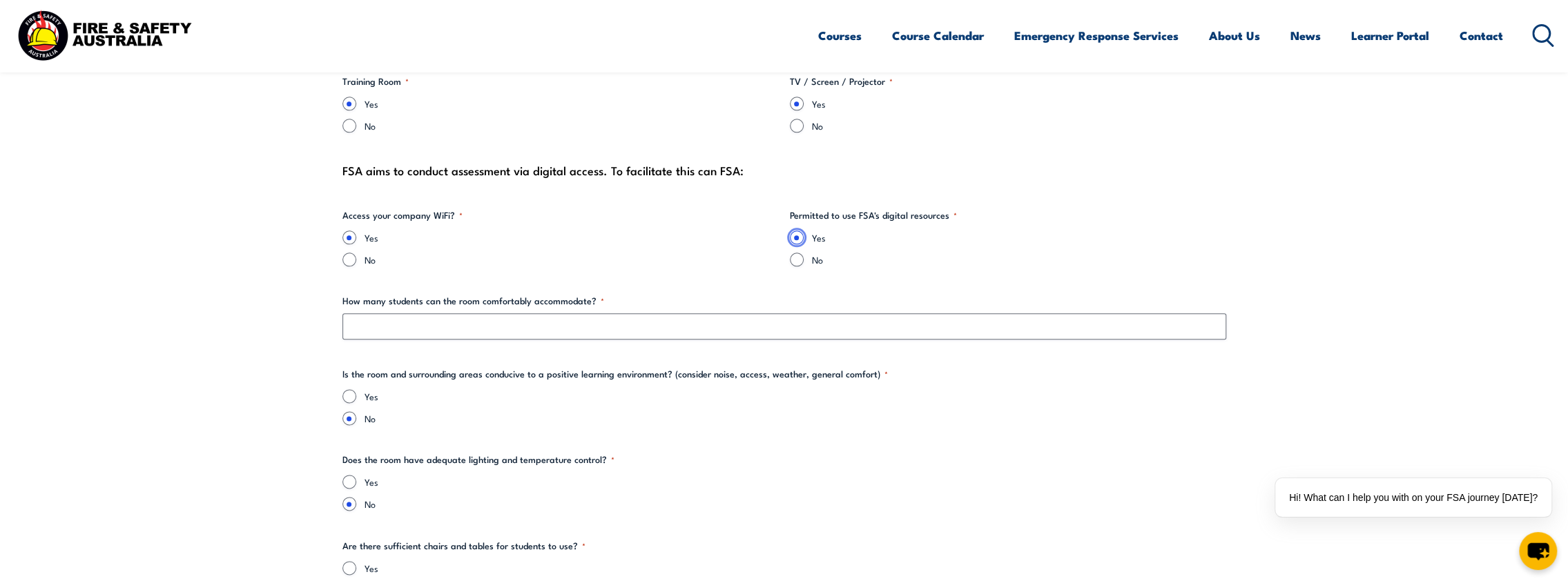
scroll to position [1450, 0]
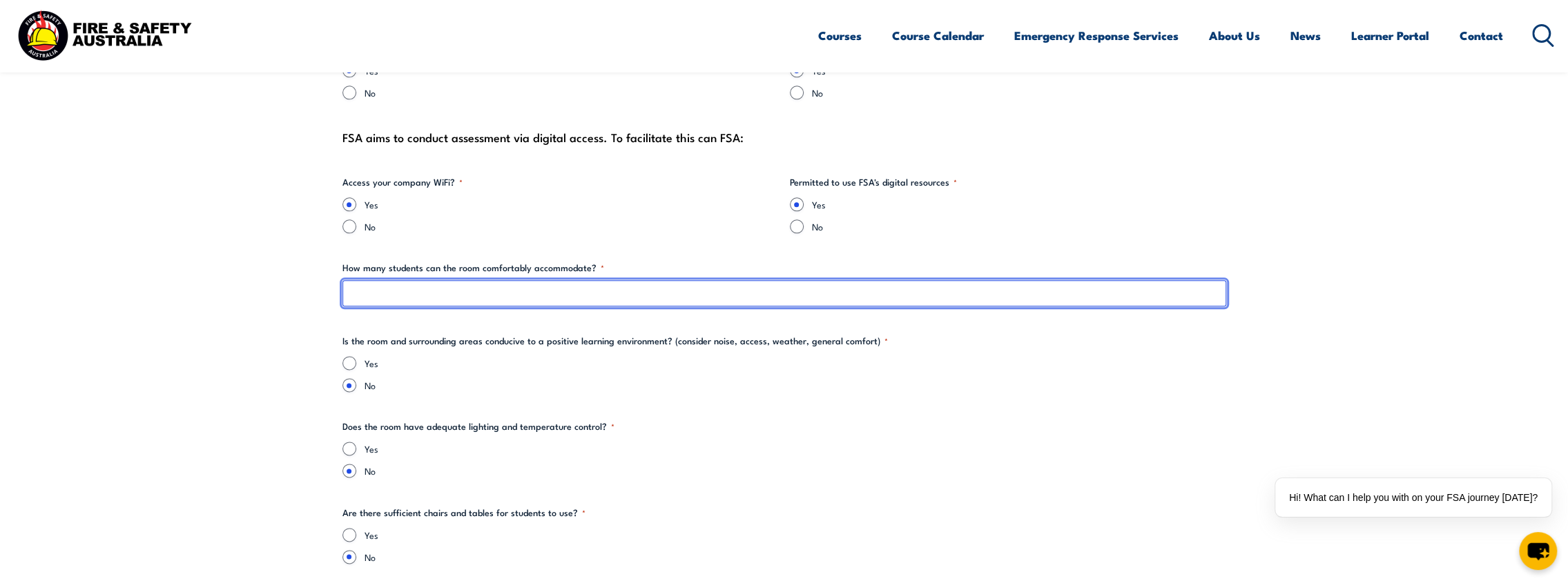
click at [383, 298] on input "How many students can the room comfortably accommodate? *" at bounding box center [784, 293] width 884 height 26
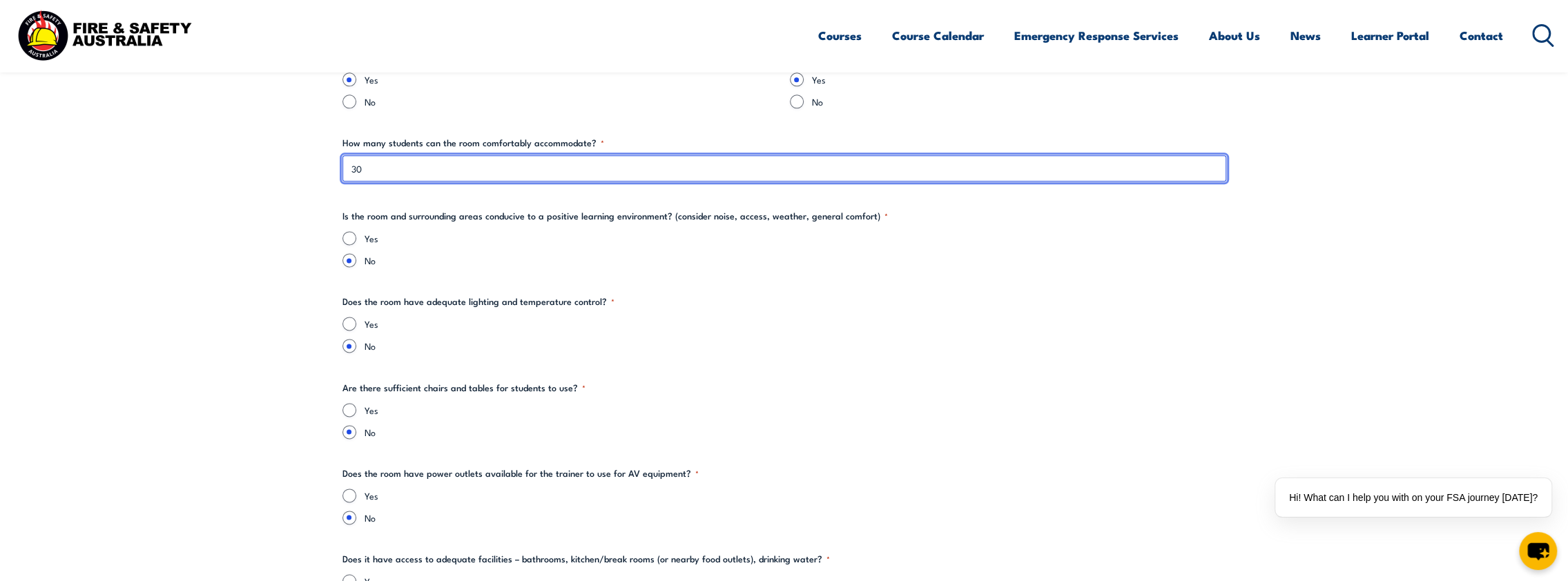
scroll to position [1588, 0]
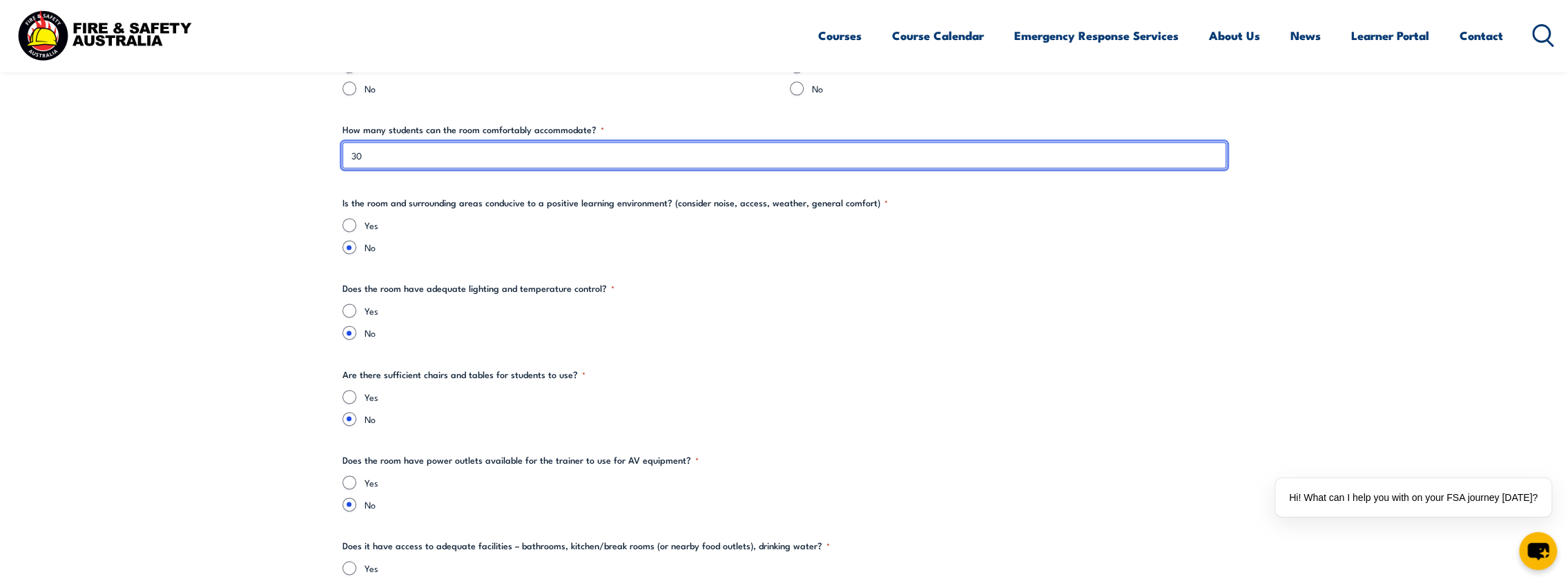
type input "30"
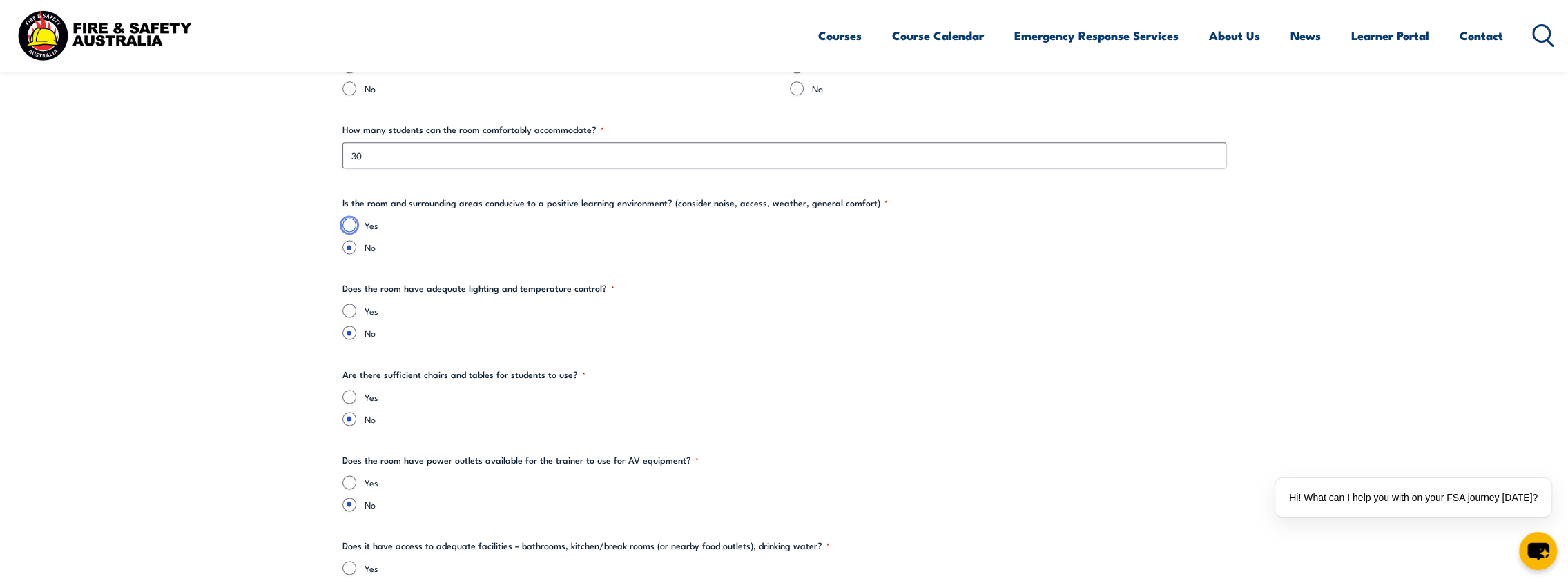
click at [344, 222] on input "Yes" at bounding box center [349, 225] width 13 height 13
radio input "true"
click at [351, 310] on input "Yes" at bounding box center [349, 311] width 13 height 13
radio input "true"
click at [350, 395] on div "Yes" at bounding box center [784, 397] width 884 height 13
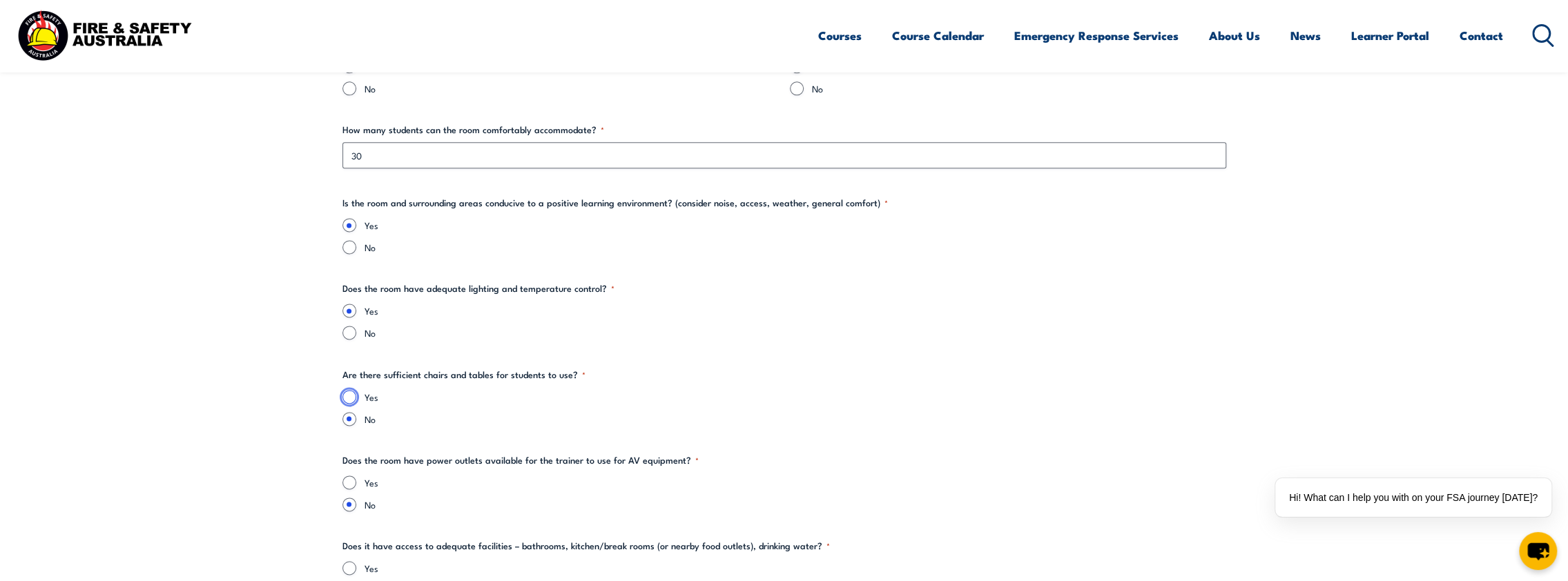
click at [344, 395] on input "Yes" at bounding box center [349, 397] width 13 height 13
radio input "true"
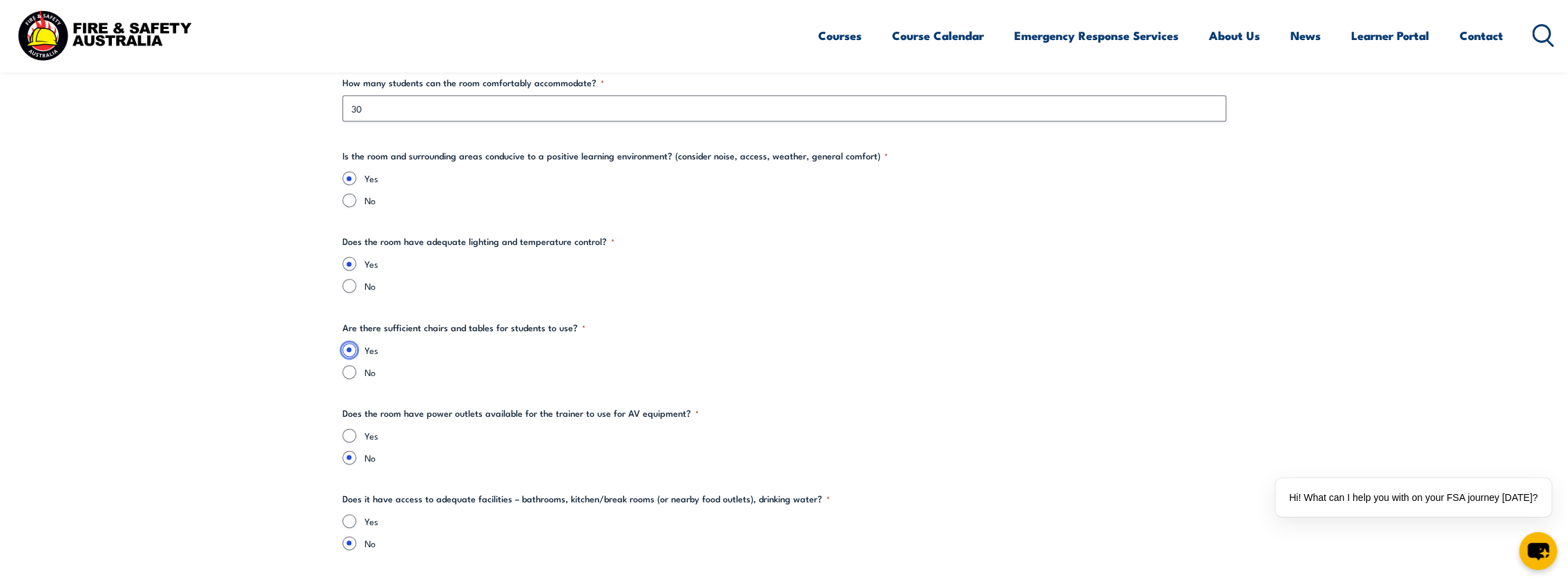
scroll to position [1657, 0]
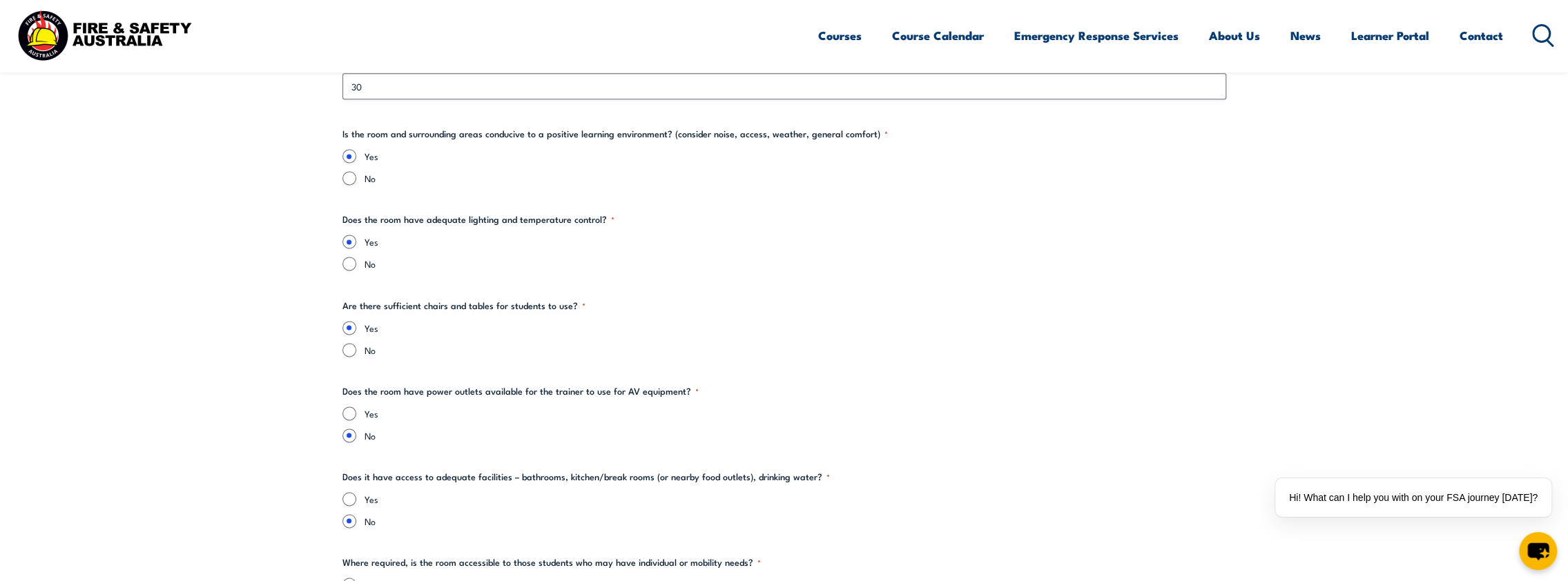
click at [359, 414] on div "Yes" at bounding box center [784, 413] width 884 height 13
click at [352, 414] on input "Yes" at bounding box center [349, 413] width 13 height 13
radio input "true"
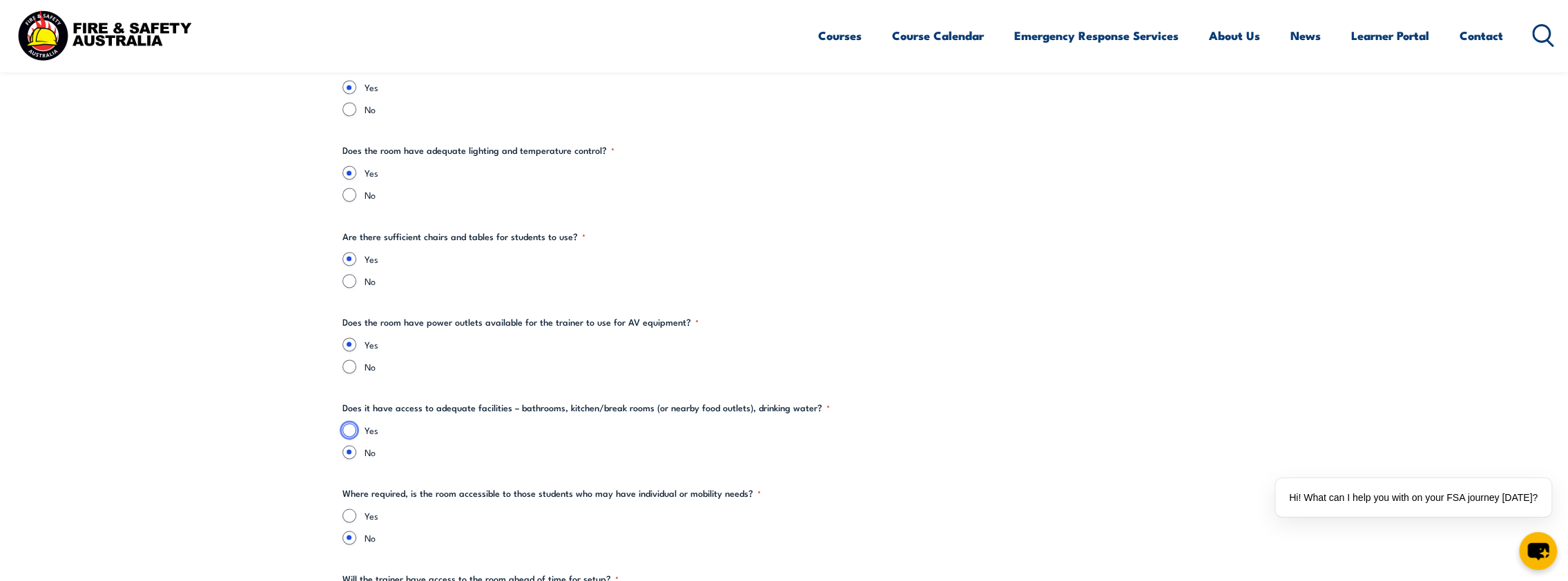
click at [345, 425] on input "Yes" at bounding box center [349, 430] width 13 height 13
radio input "true"
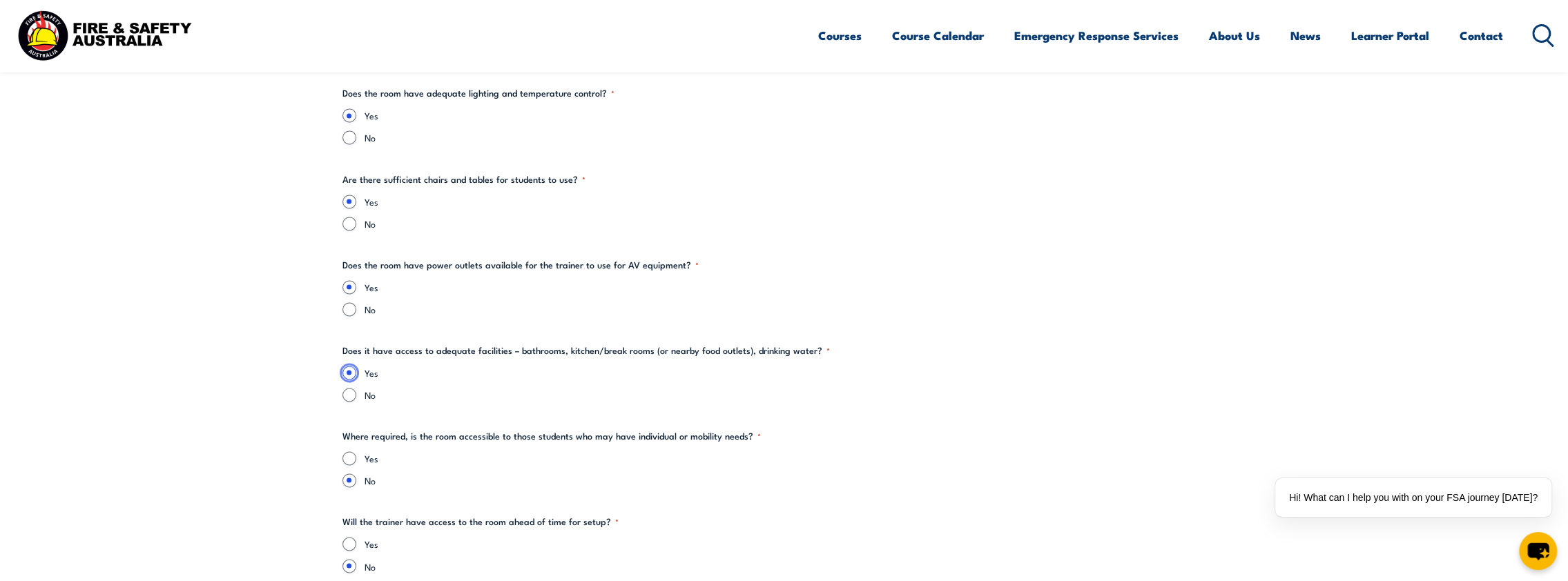
scroll to position [1864, 0]
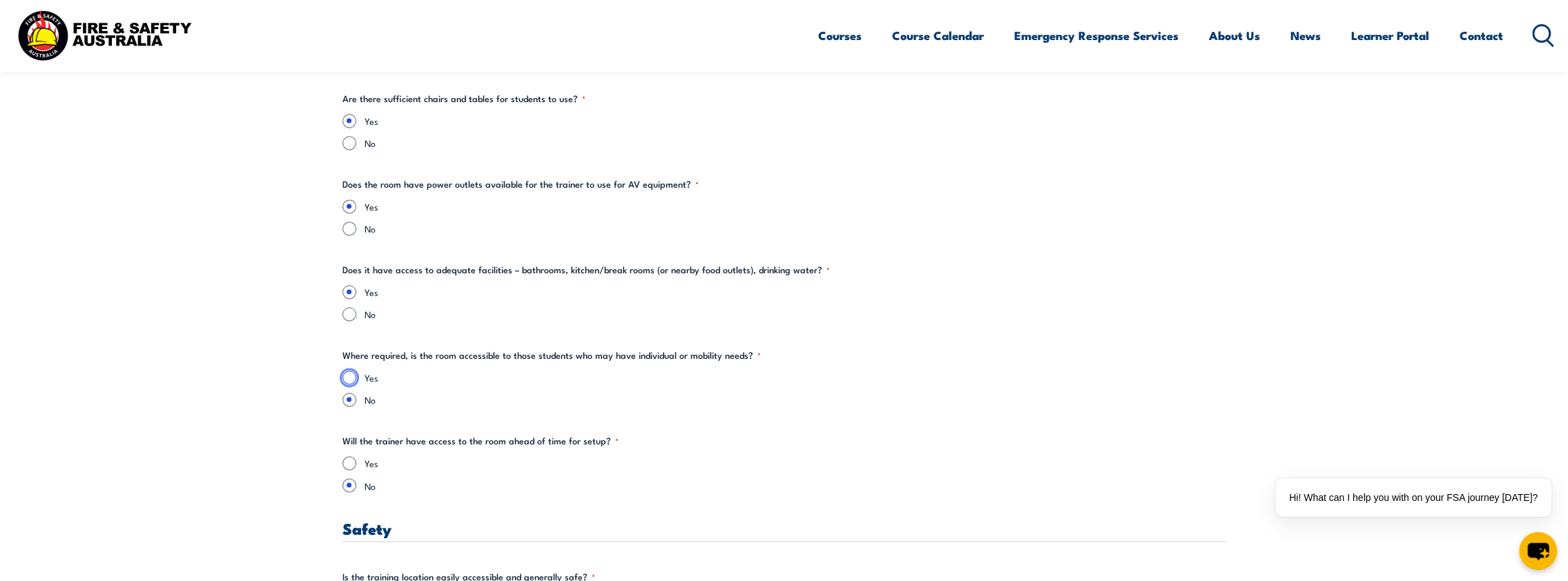
click at [348, 373] on input "Yes" at bounding box center [349, 378] width 13 height 13
radio input "true"
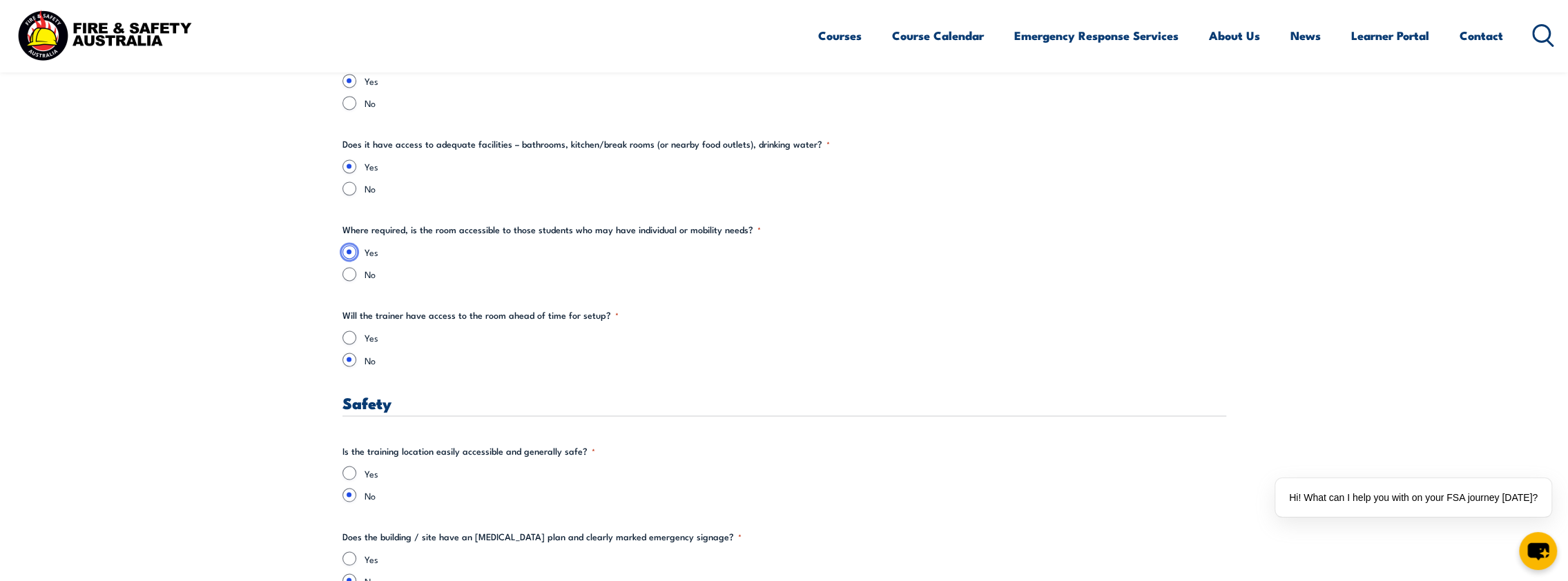
scroll to position [2002, 0]
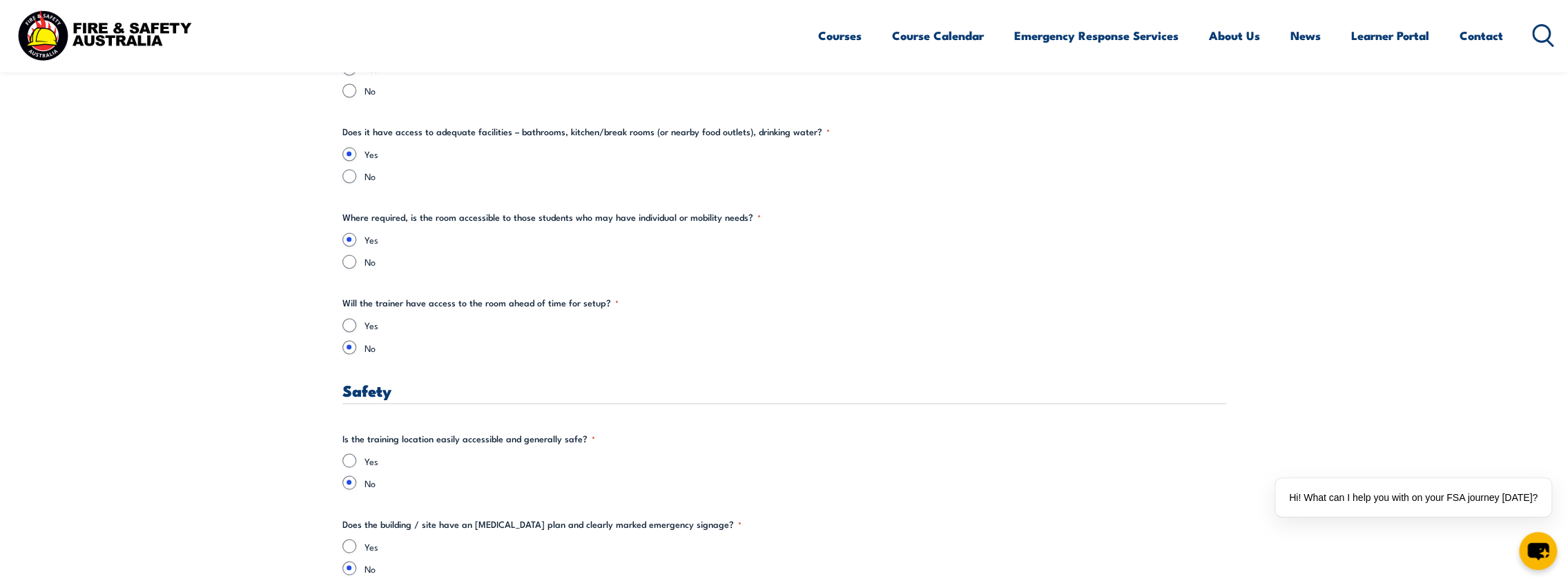
click at [359, 335] on div "Yes No" at bounding box center [784, 336] width 884 height 36
click at [354, 325] on input "Yes" at bounding box center [349, 325] width 13 height 13
radio input "true"
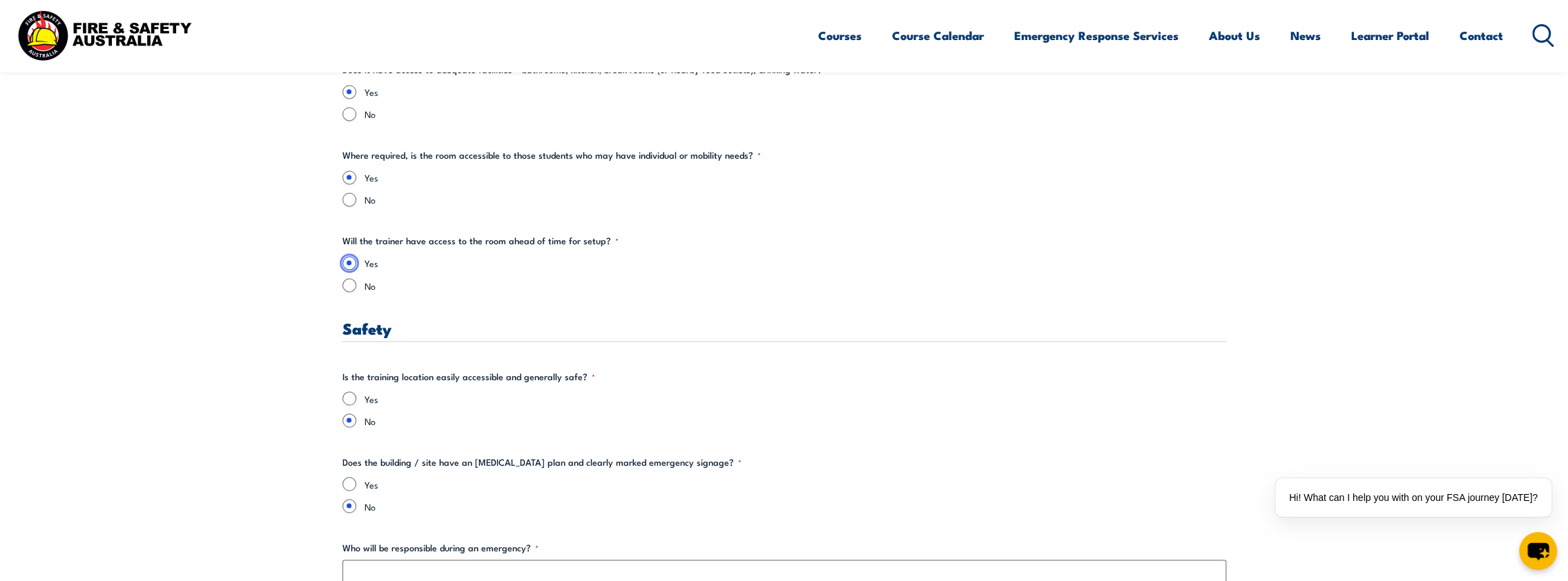
scroll to position [2140, 0]
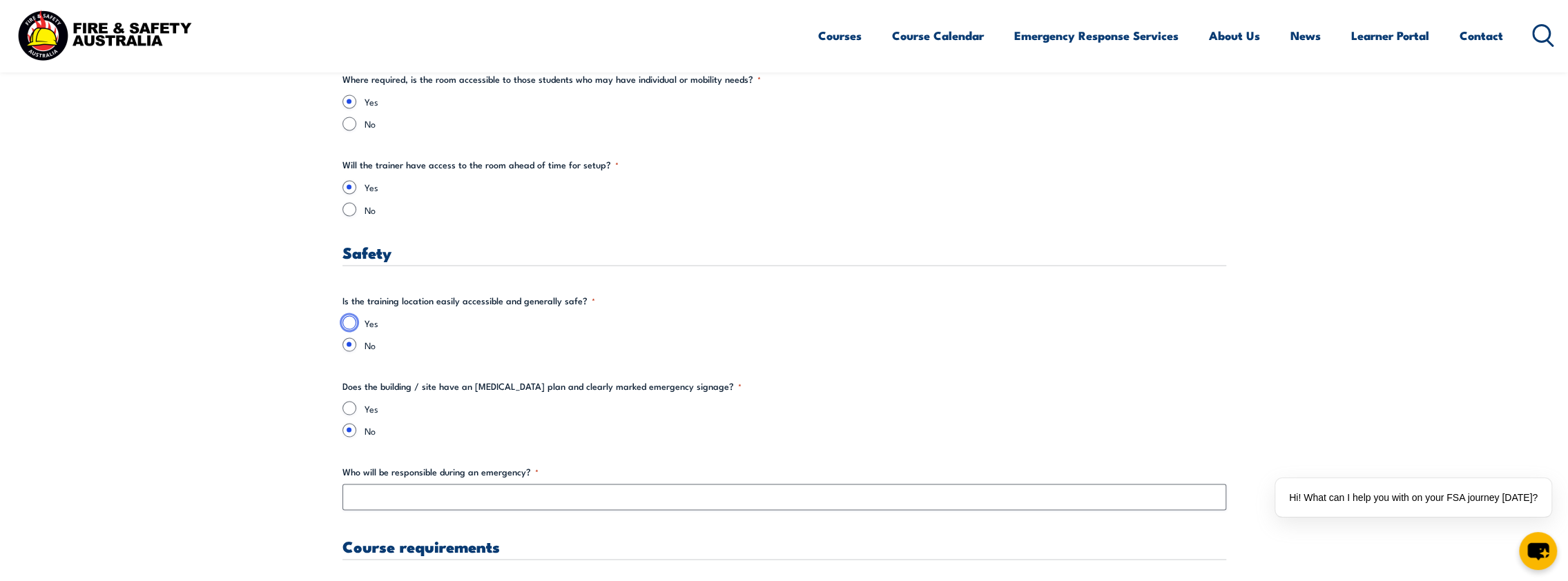
click at [351, 317] on input "Yes" at bounding box center [349, 322] width 13 height 13
radio input "true"
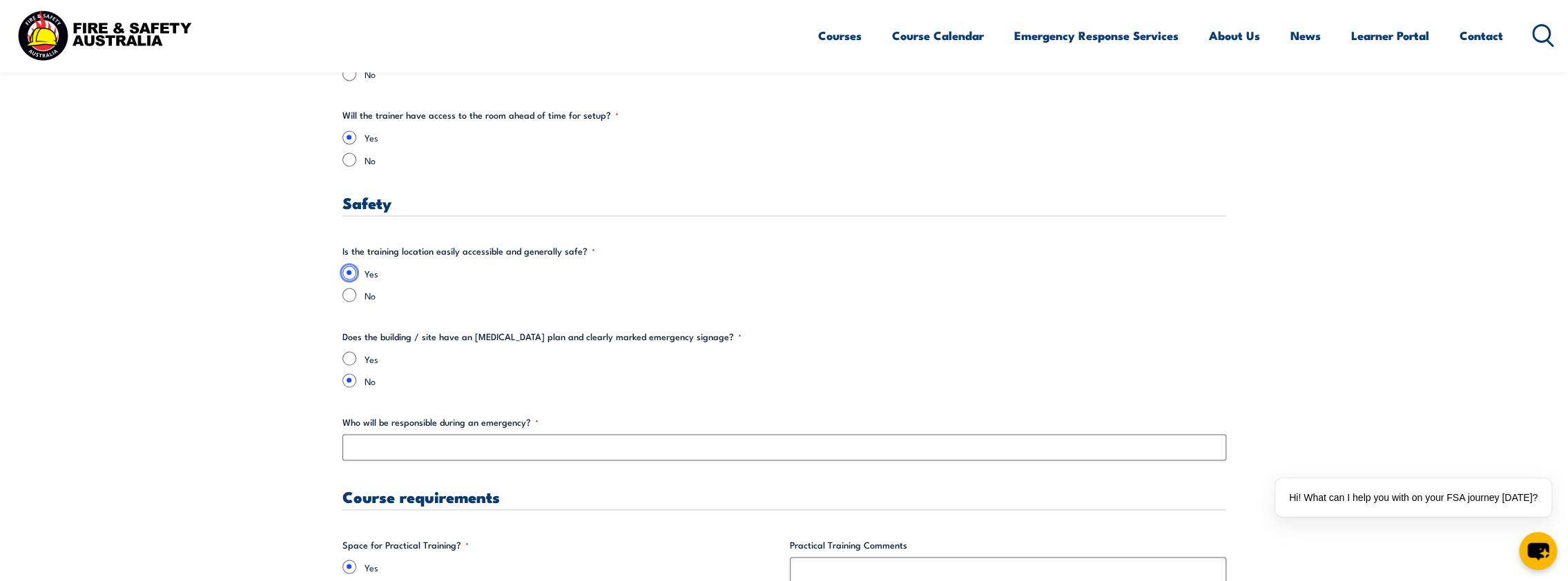
scroll to position [2210, 0]
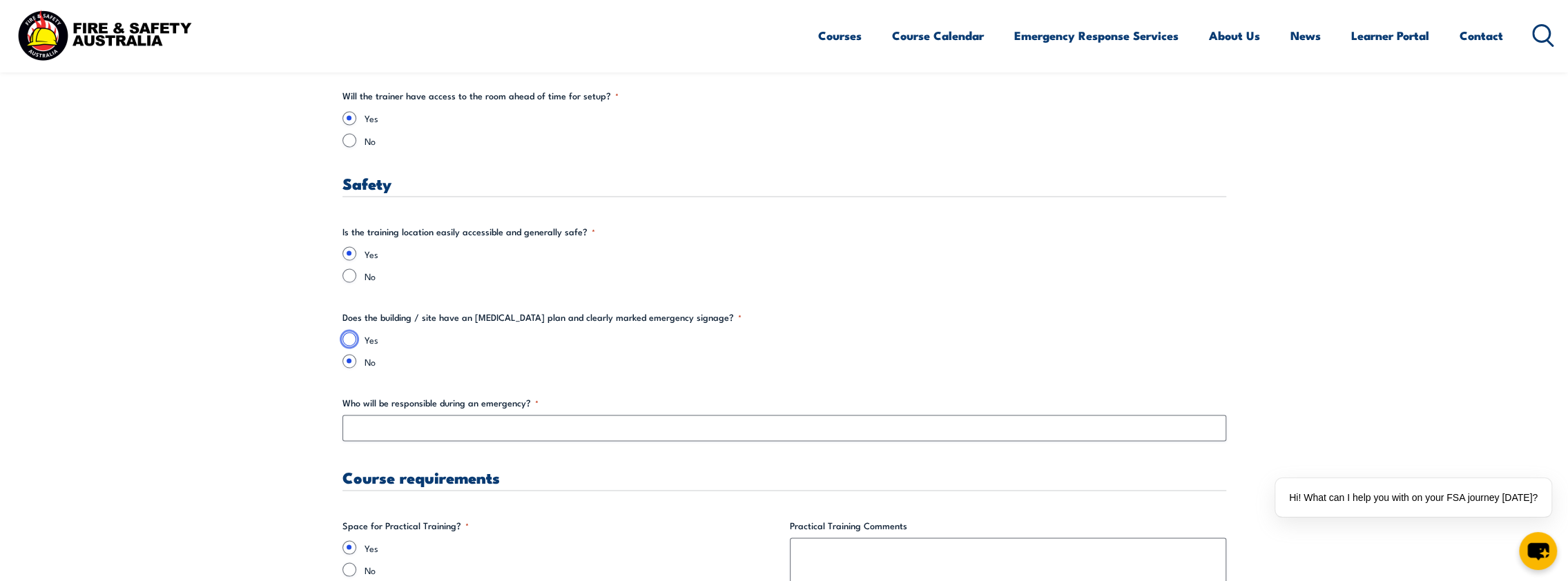
click at [348, 340] on input "Yes" at bounding box center [349, 339] width 13 height 13
radio input "true"
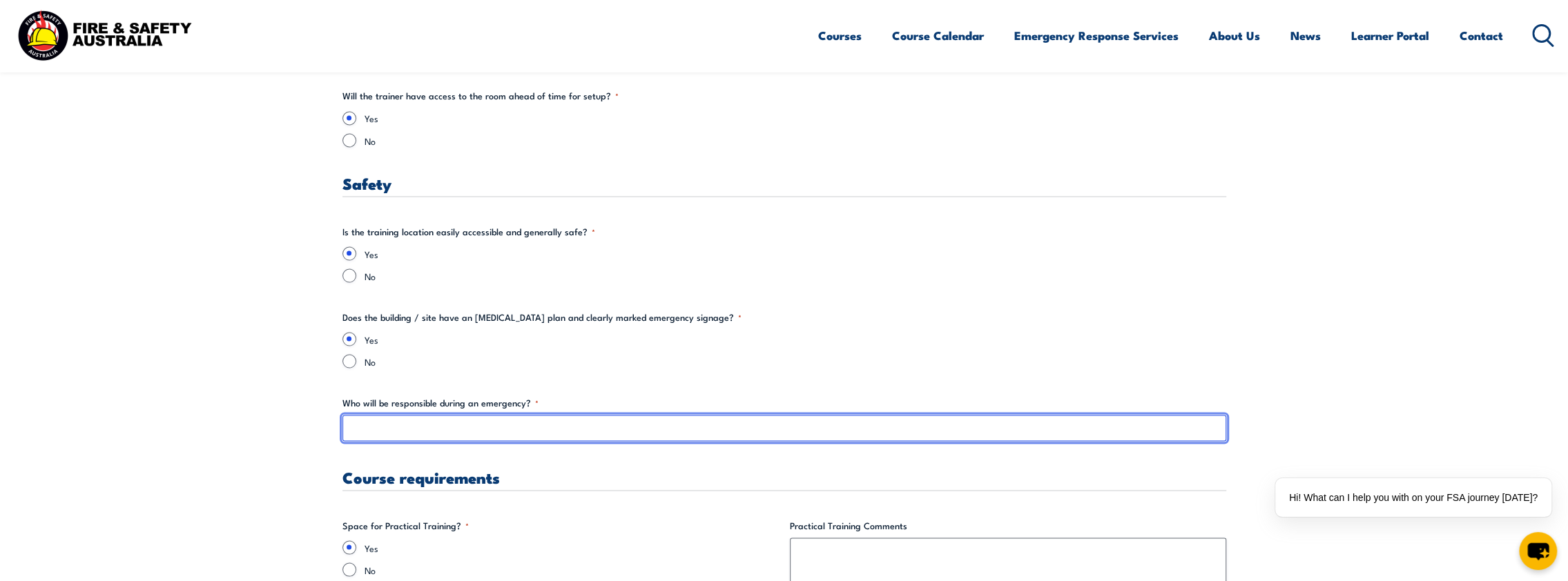
click at [409, 427] on input "Who will be responsible during an emergency? *" at bounding box center [784, 427] width 884 height 26
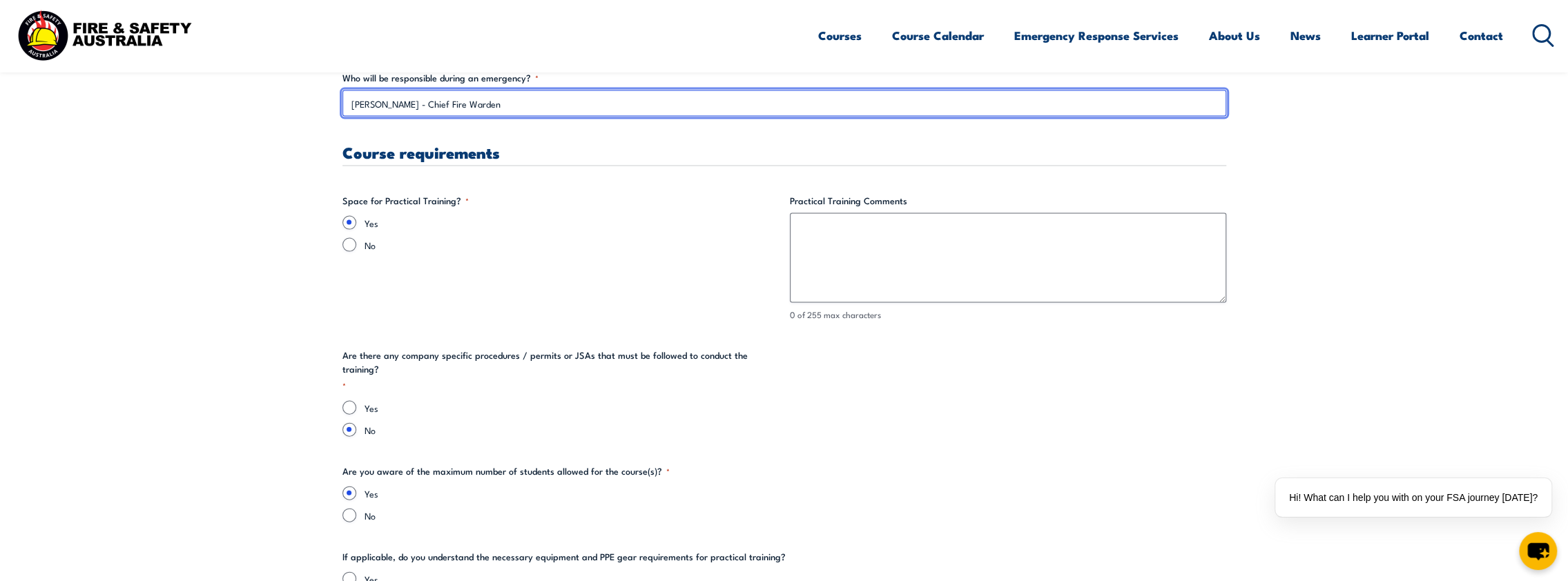
scroll to position [2555, 0]
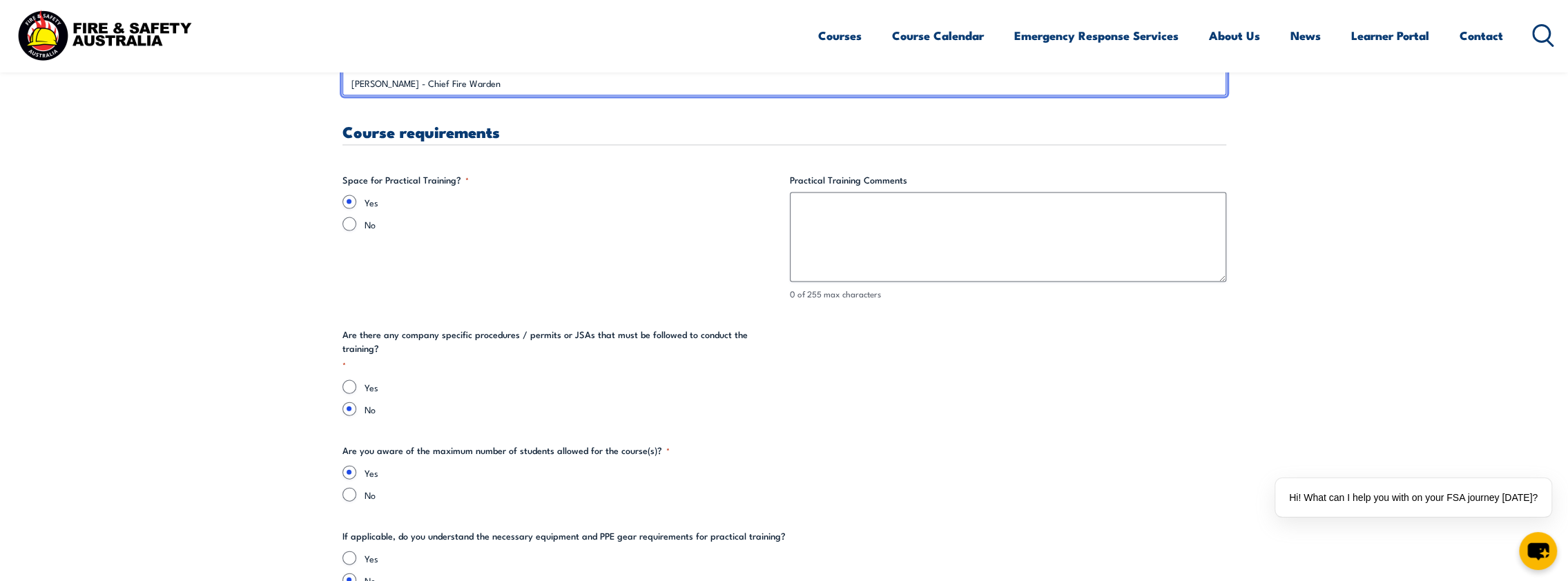
type input "[PERSON_NAME] - Chief Fire Warden"
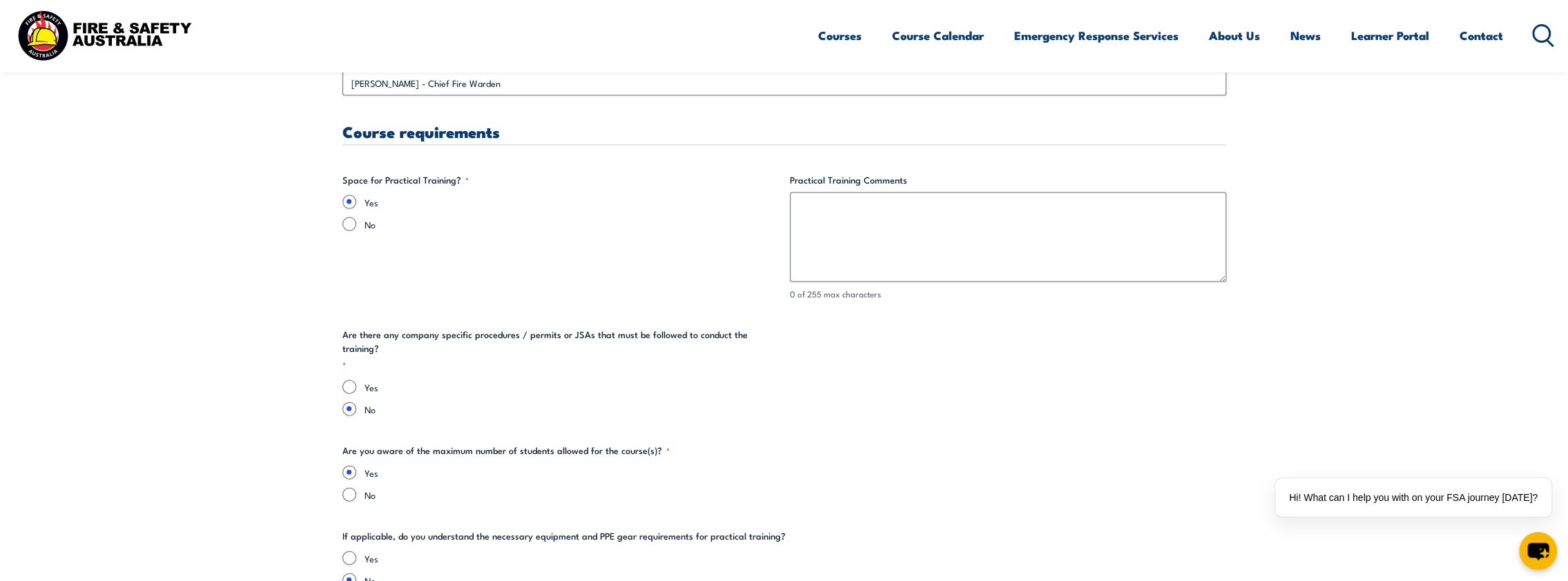
drag, startPoint x: 379, startPoint y: 400, endPoint x: 126, endPoint y: 399, distance: 253.0
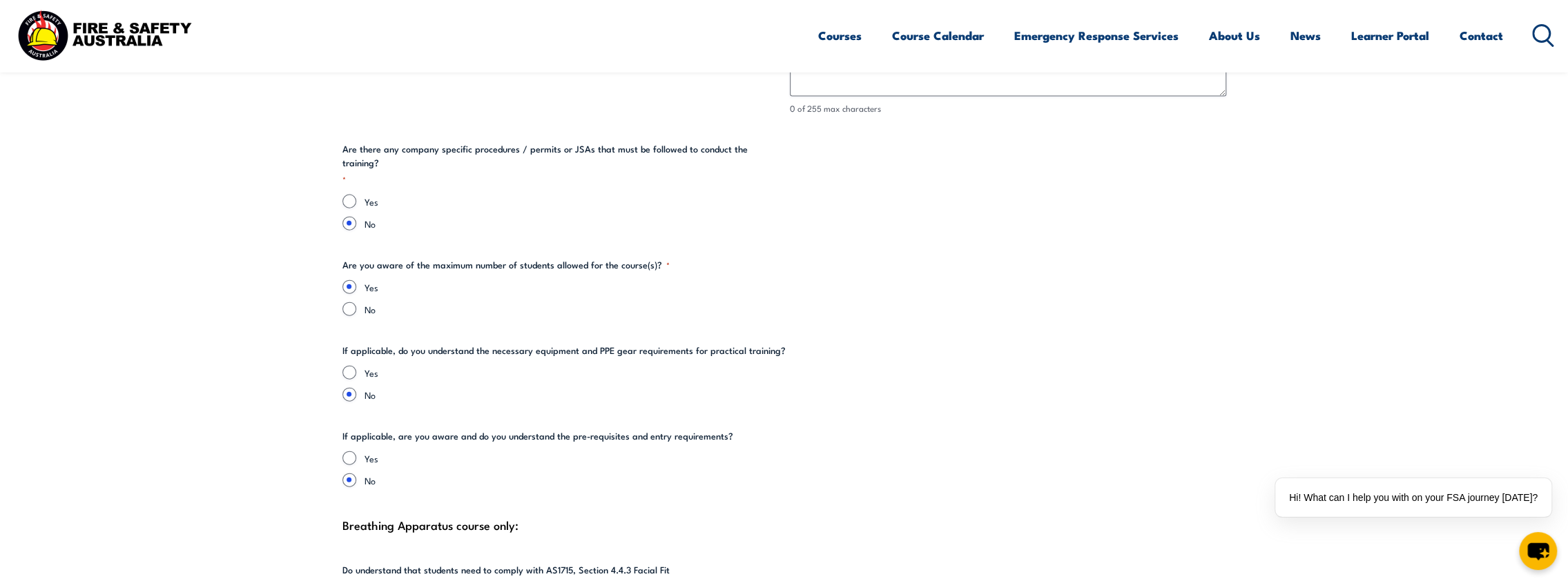
scroll to position [2762, 0]
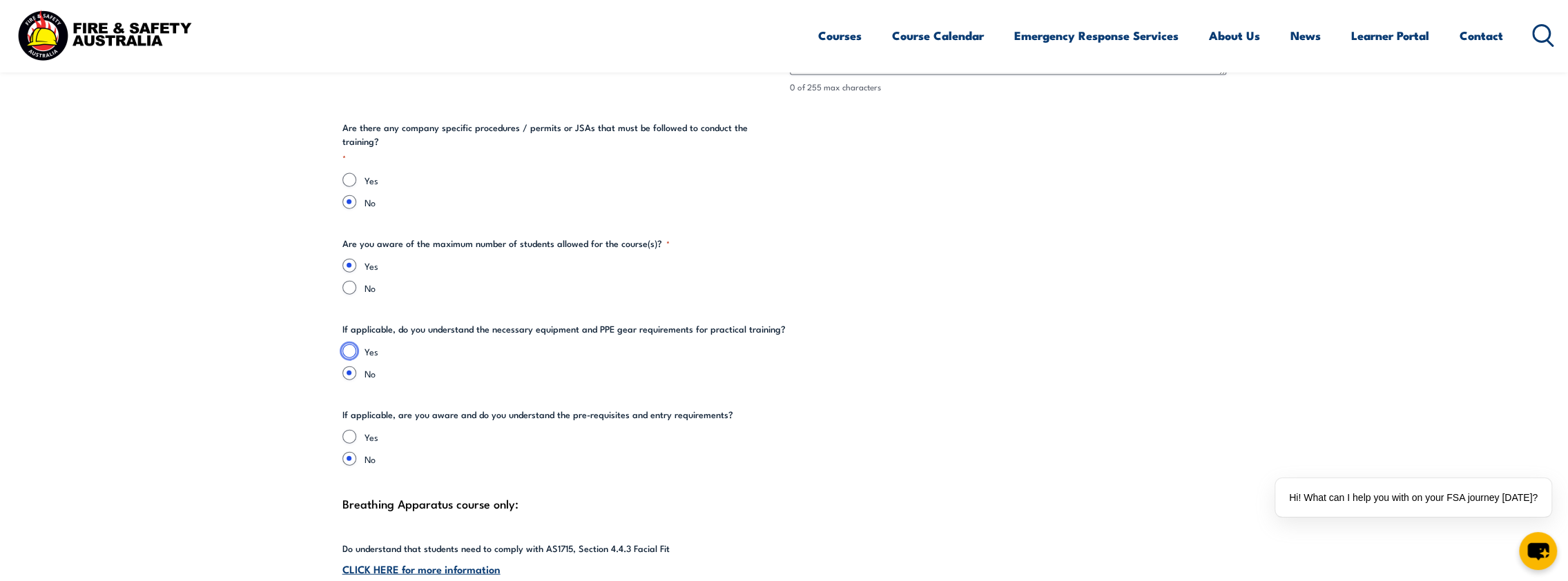
click at [352, 344] on input "Yes" at bounding box center [349, 351] width 13 height 13
radio input "true"
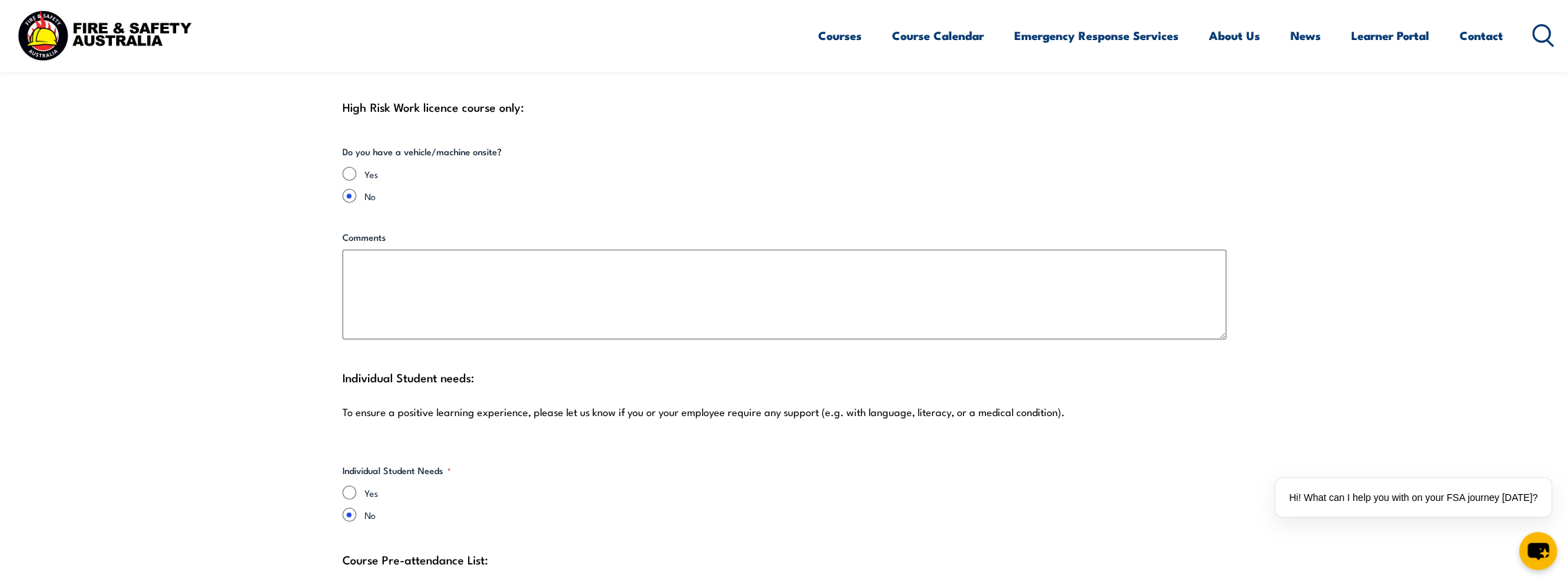
scroll to position [3452, 0]
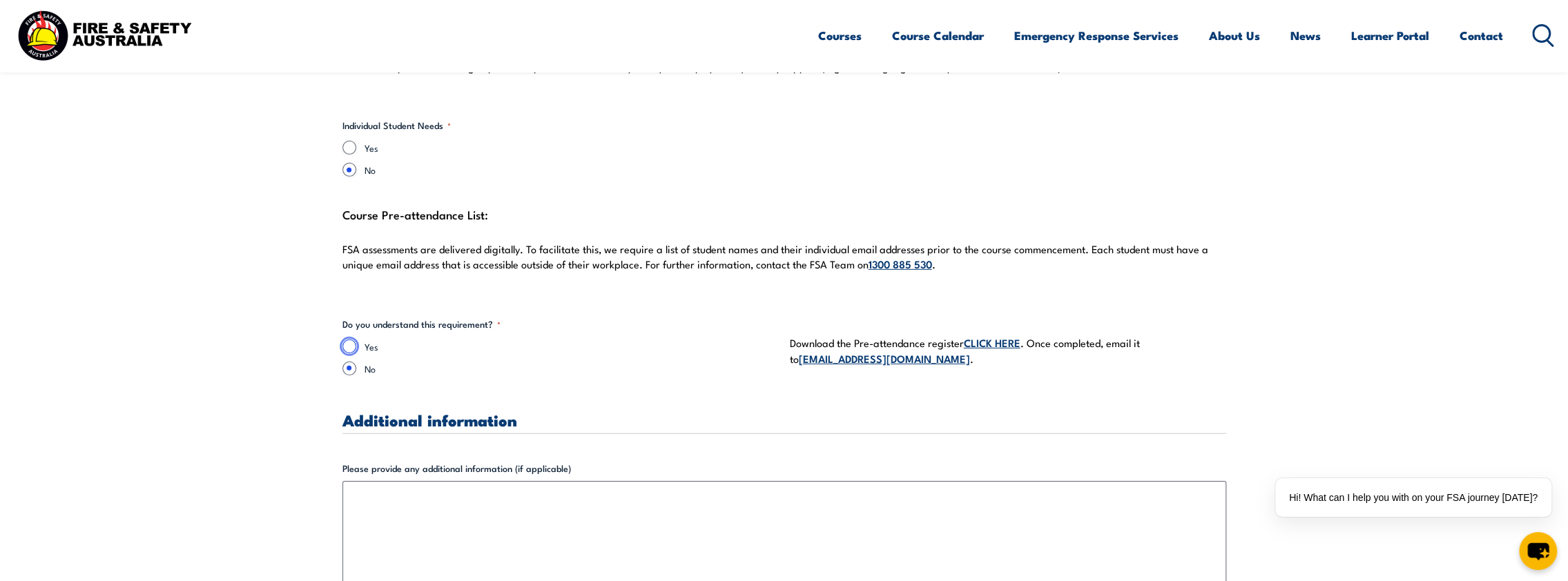
click at [345, 340] on input "Yes" at bounding box center [349, 347] width 13 height 13
radio input "true"
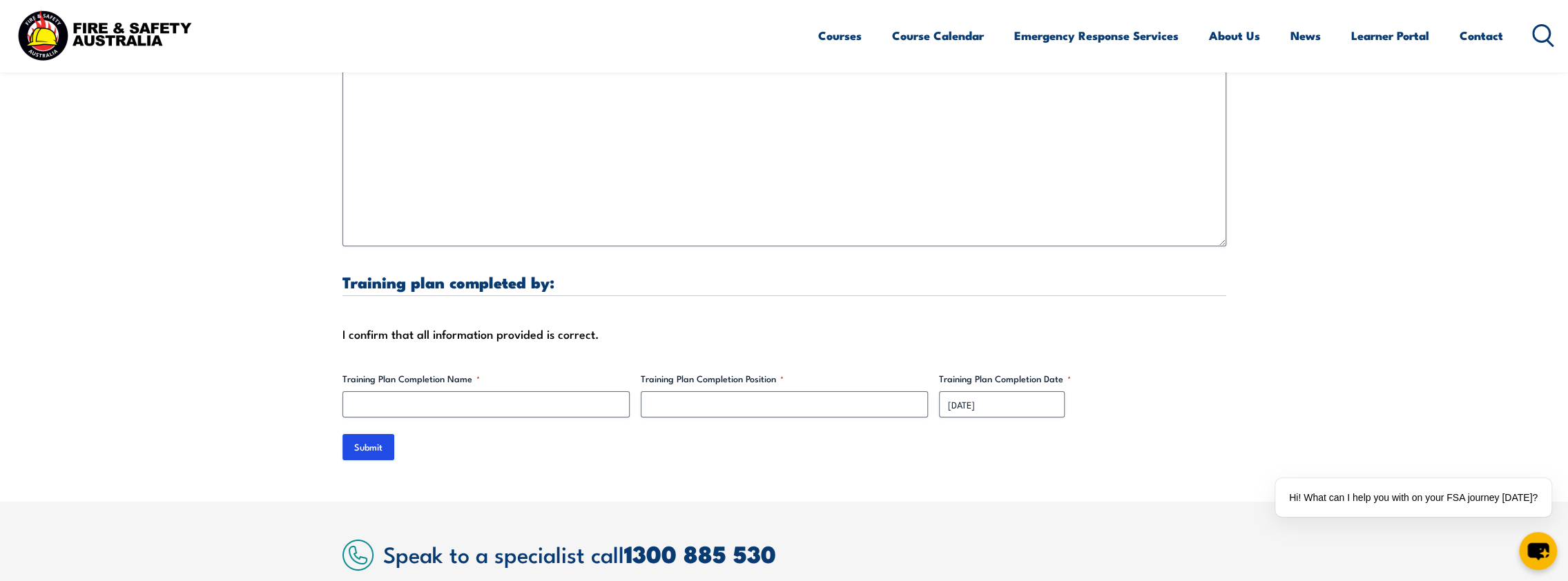
scroll to position [4143, 0]
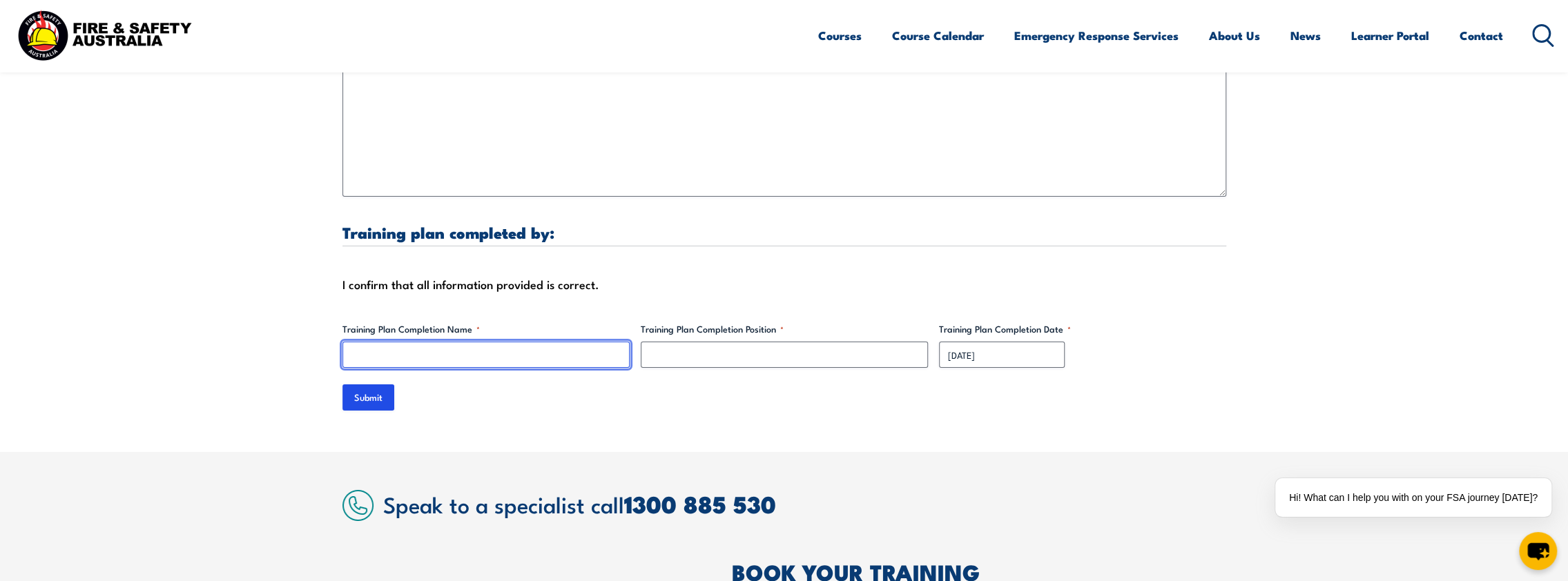
click at [439, 343] on input "Training Plan Completion Name *" at bounding box center [486, 354] width 287 height 26
type input "[PERSON_NAME]"
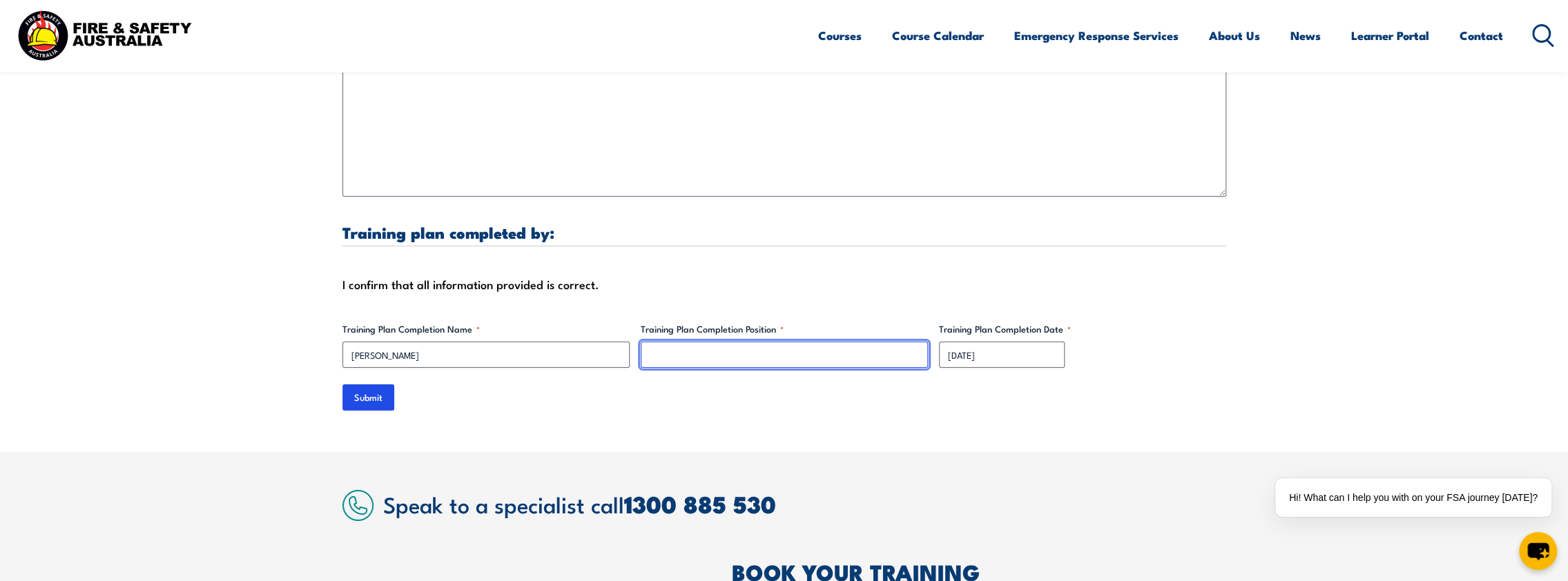
type input "a"
type input "Warehouse Coordinator"
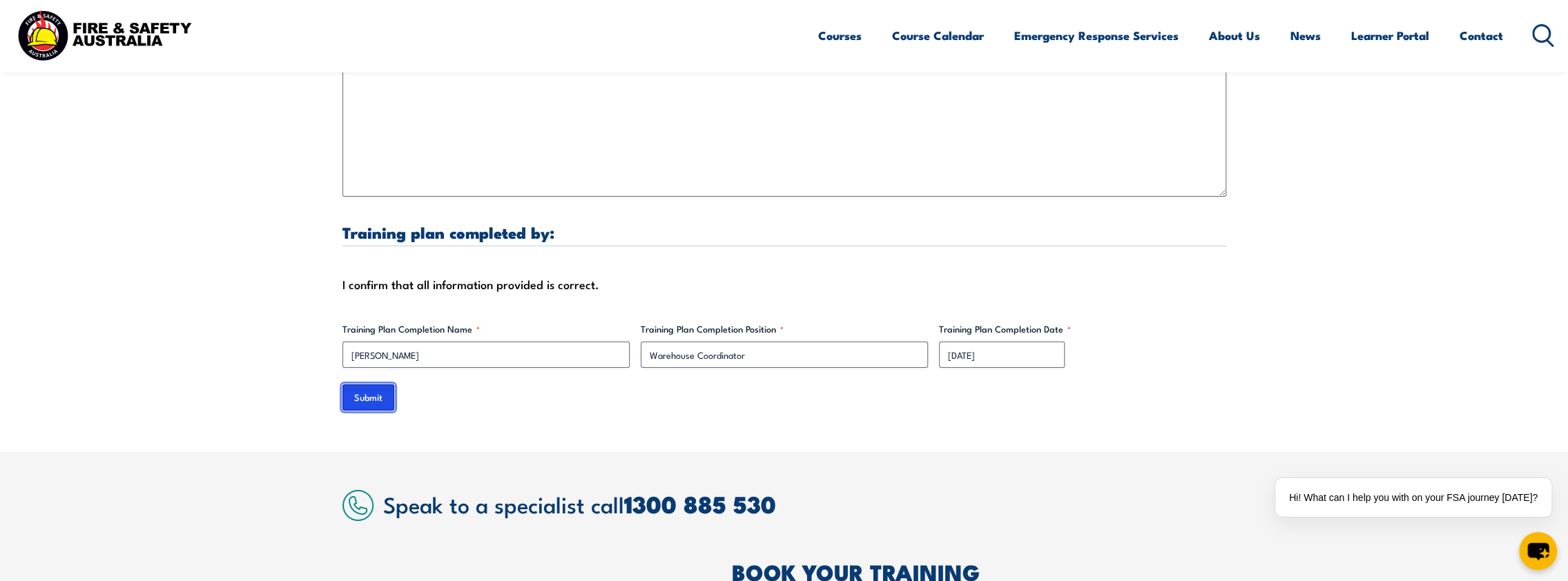
click at [371, 387] on input "Submit" at bounding box center [368, 397] width 52 height 26
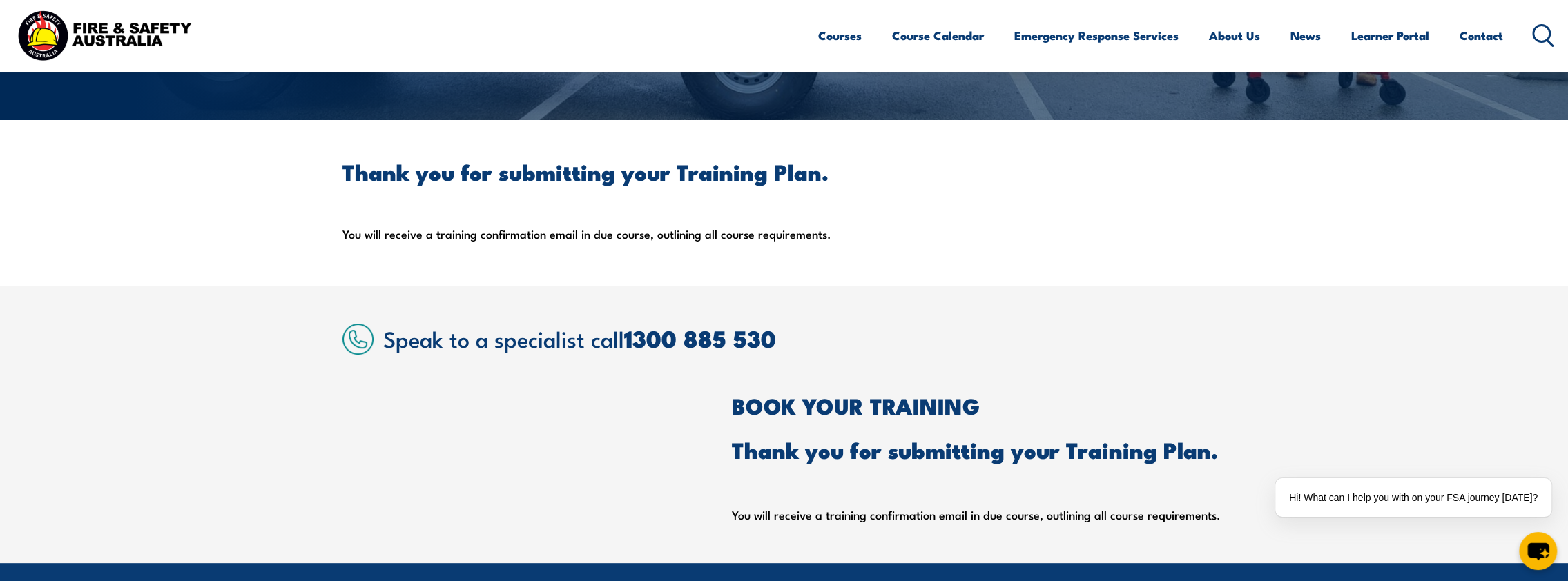
scroll to position [276, 0]
